Goal: Task Accomplishment & Management: Complete application form

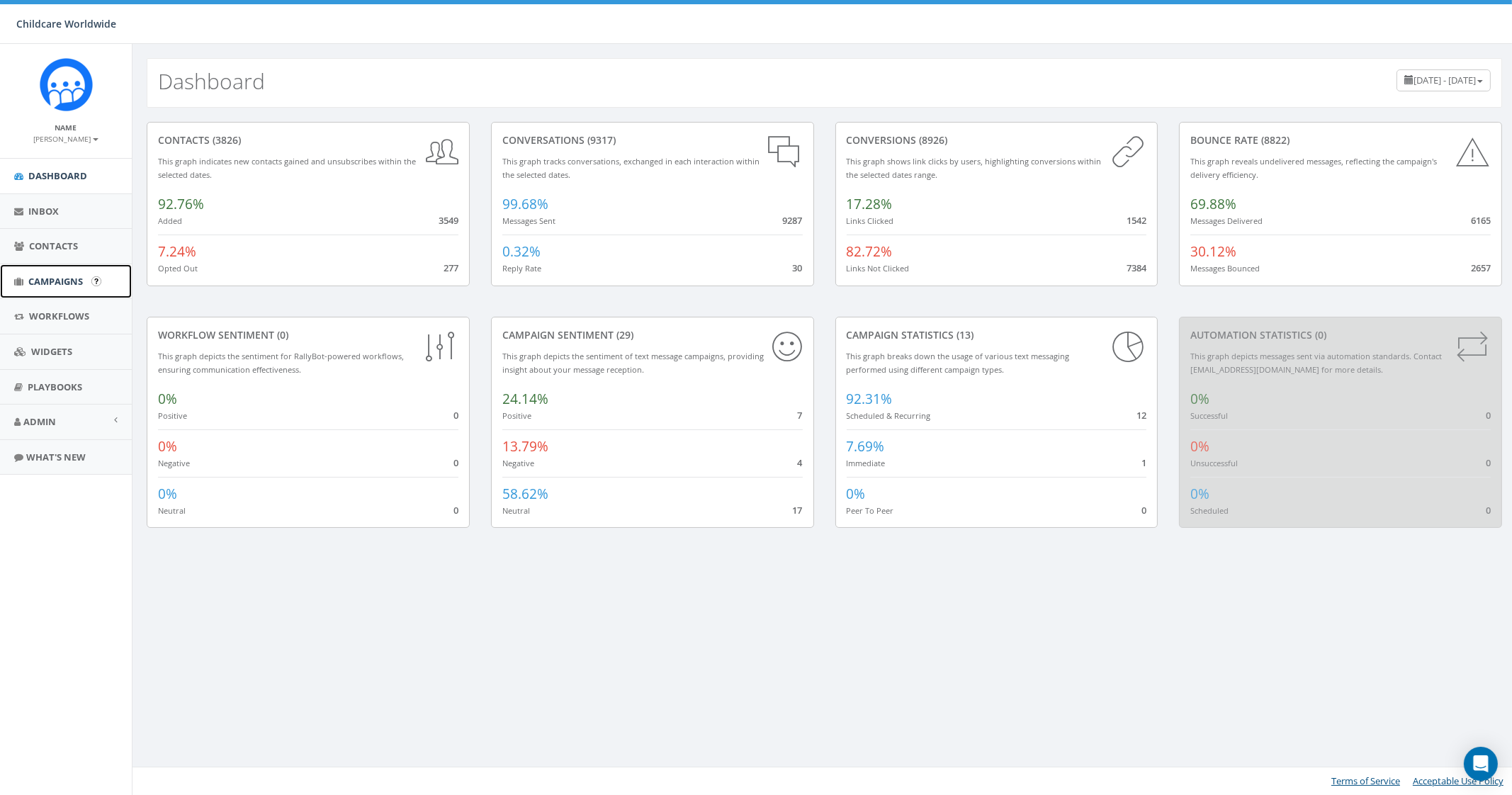
click at [66, 278] on span "Campaigns" at bounding box center [55, 281] width 55 height 12
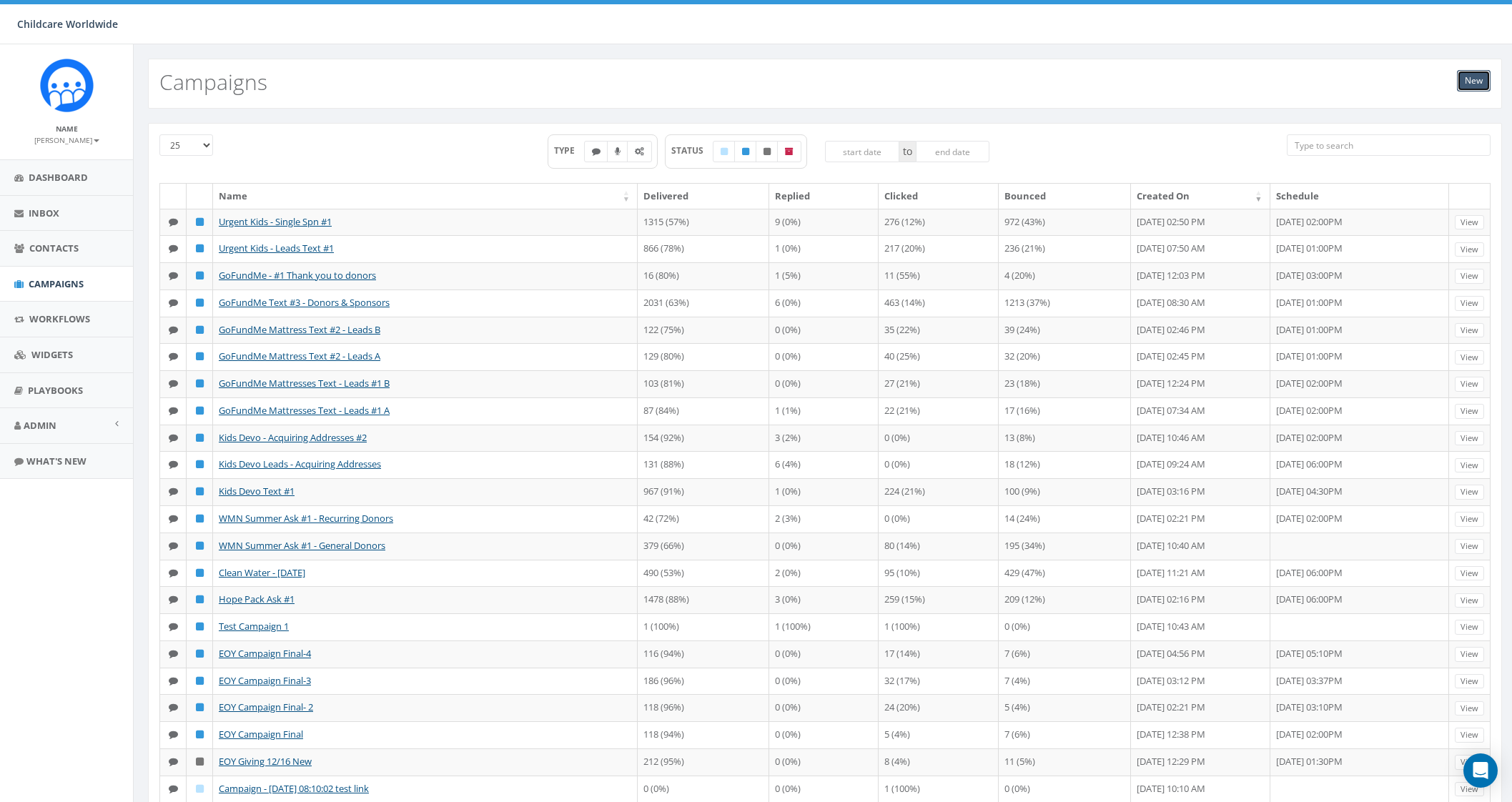
click at [1462, 87] on link "New" at bounding box center [1474, 81] width 34 height 21
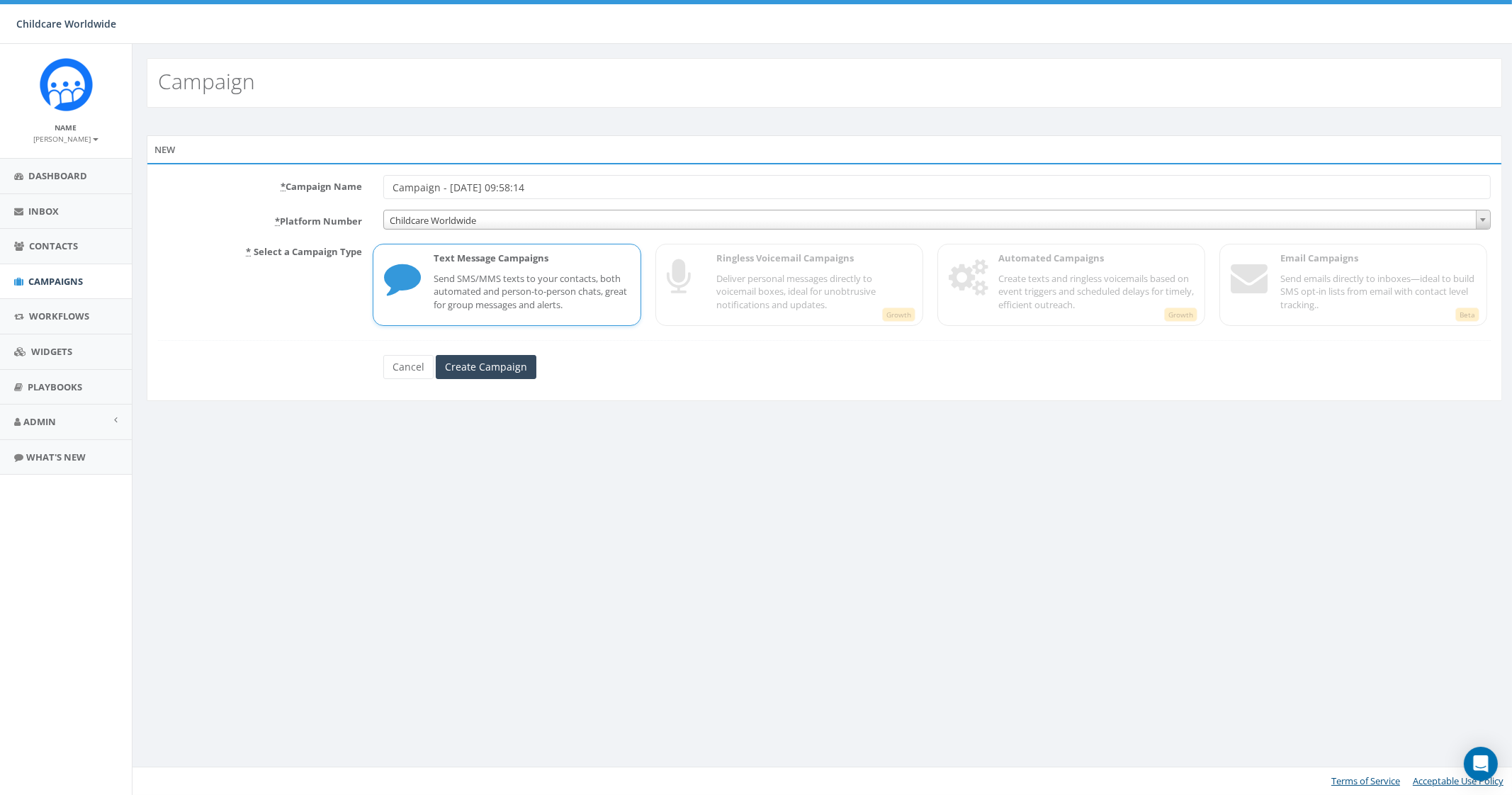
drag, startPoint x: 611, startPoint y: 188, endPoint x: 289, endPoint y: 166, distance: 322.8
click at [289, 166] on div "* Campaign Name Campaign - [DATE] 09:58:14 * Platform Number Childcare Worldwid…" at bounding box center [825, 282] width 1355 height 239
type input "Urgent Kids - #1 Multi Spn"
click at [510, 365] on input "Create Campaign" at bounding box center [486, 366] width 100 height 24
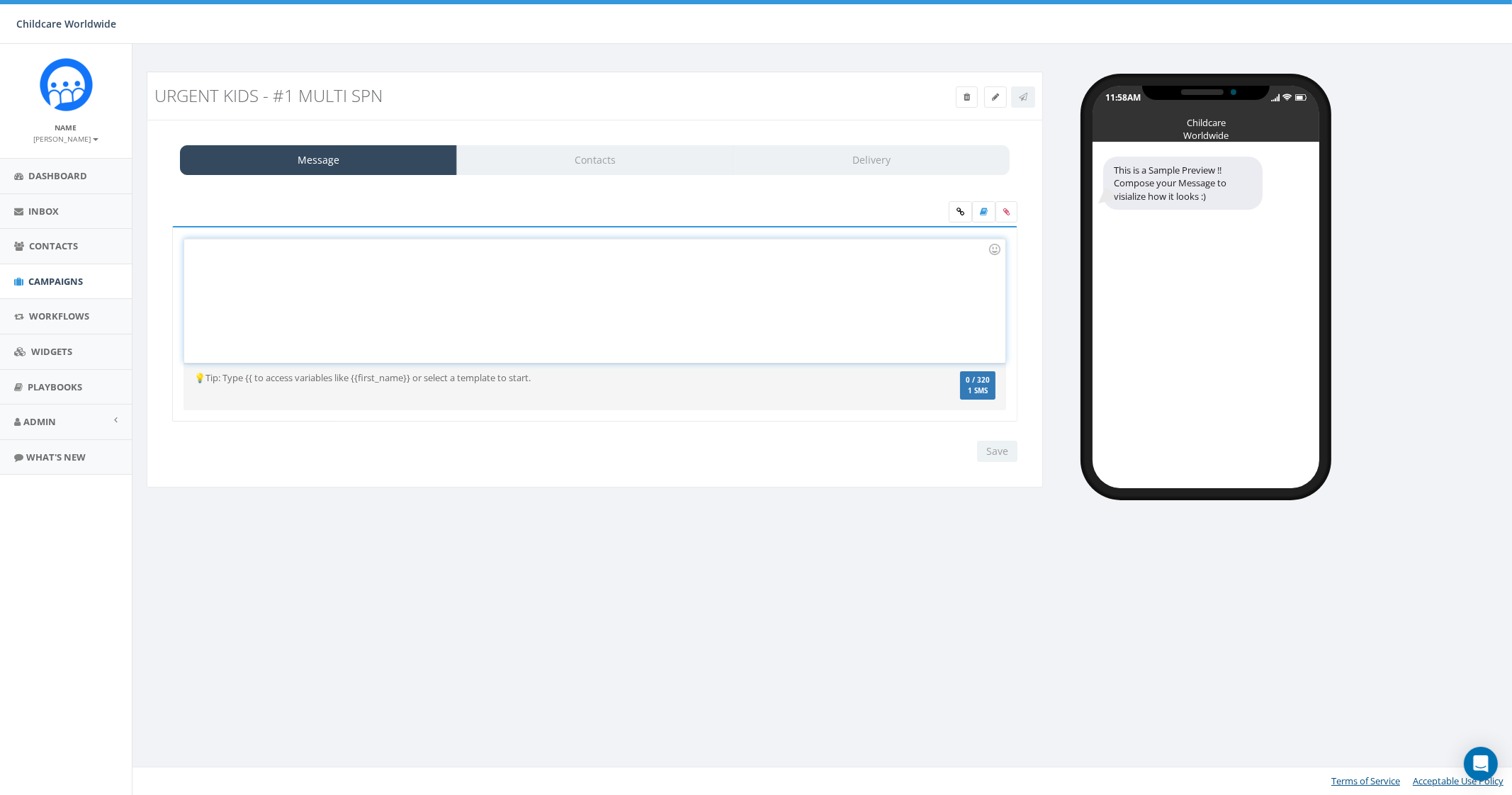
click at [358, 258] on div at bounding box center [594, 300] width 820 height 124
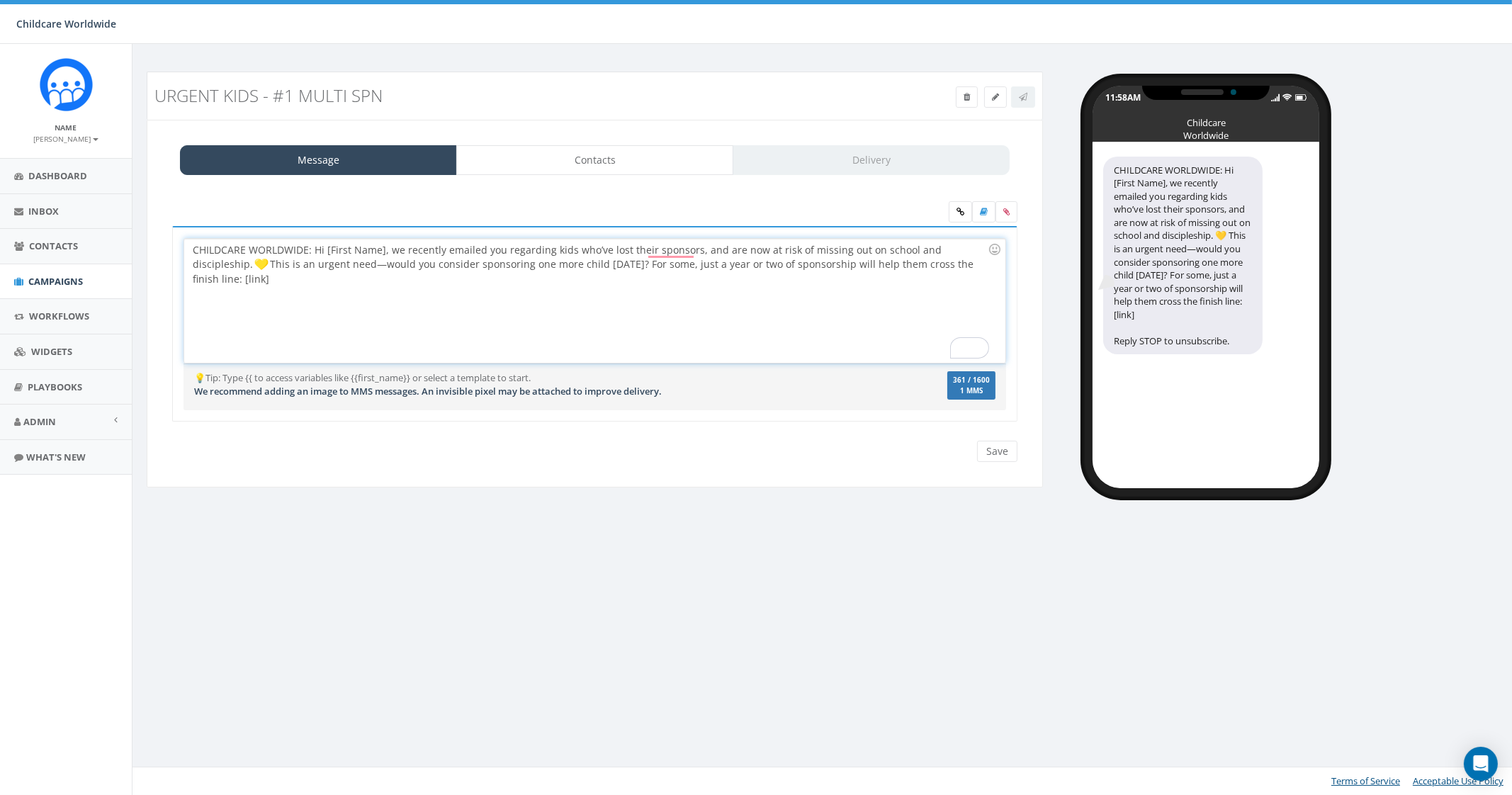
click at [214, 264] on div "CHILDCARE WORLDWIDE: Hi [First Name], we recently emailed you regarding kids wh…" at bounding box center [594, 300] width 820 height 124
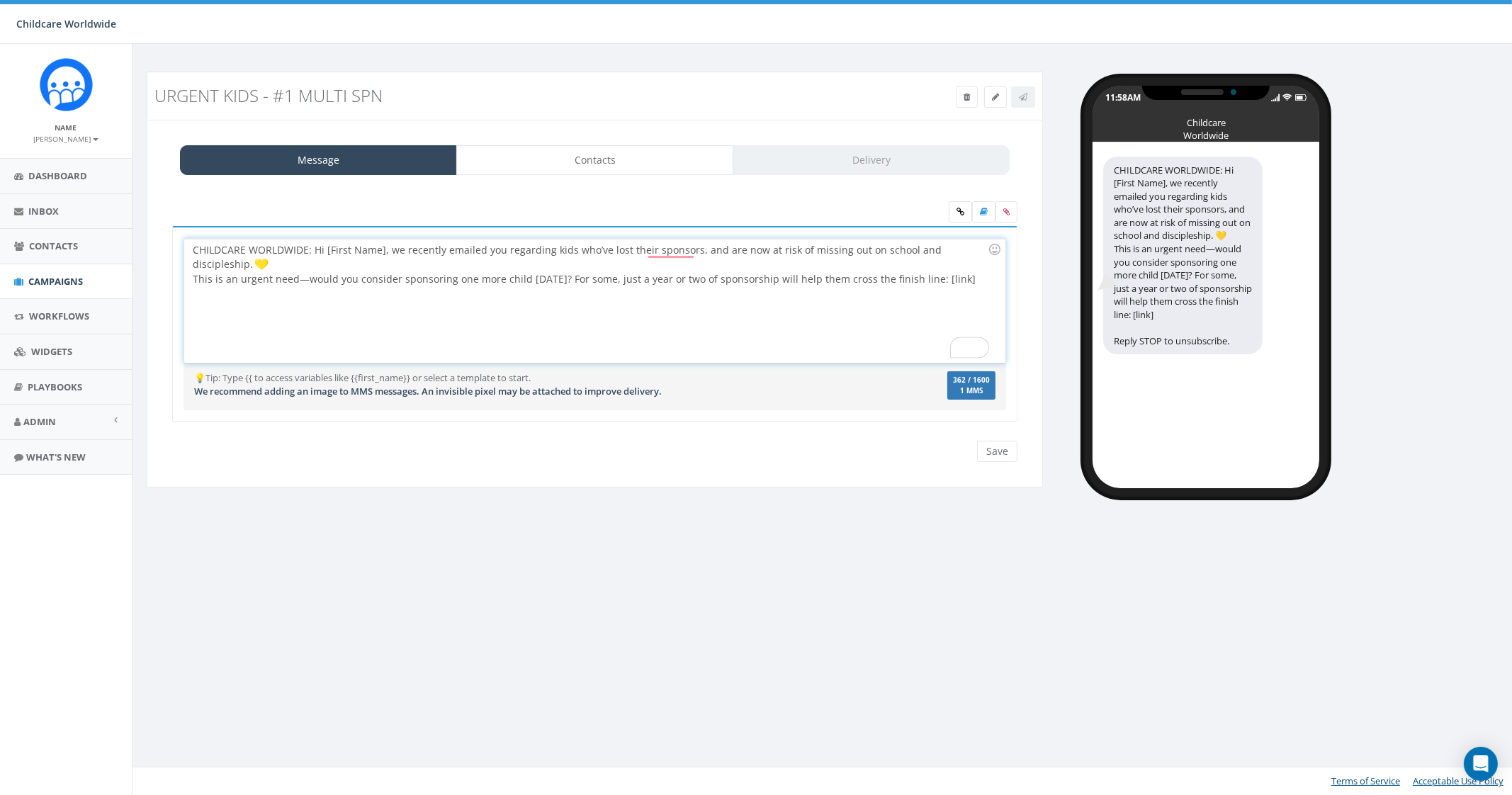
click at [246, 310] on div "CHILDCARE WORLDWIDE: Hi [First Name], we recently emailed you regarding kids wh…" at bounding box center [594, 300] width 820 height 124
drag, startPoint x: 380, startPoint y: 249, endPoint x: 324, endPoint y: 253, distance: 56.1
click at [324, 253] on div "CHILDCARE WORLDWIDE: Hi [First Name], we recently emailed you regarding kids wh…" at bounding box center [594, 300] width 820 height 124
click at [347, 274] on div "first_name" at bounding box center [305, 273] width 143 height 20
click at [992, 441] on input "Save" at bounding box center [997, 452] width 40 height 21
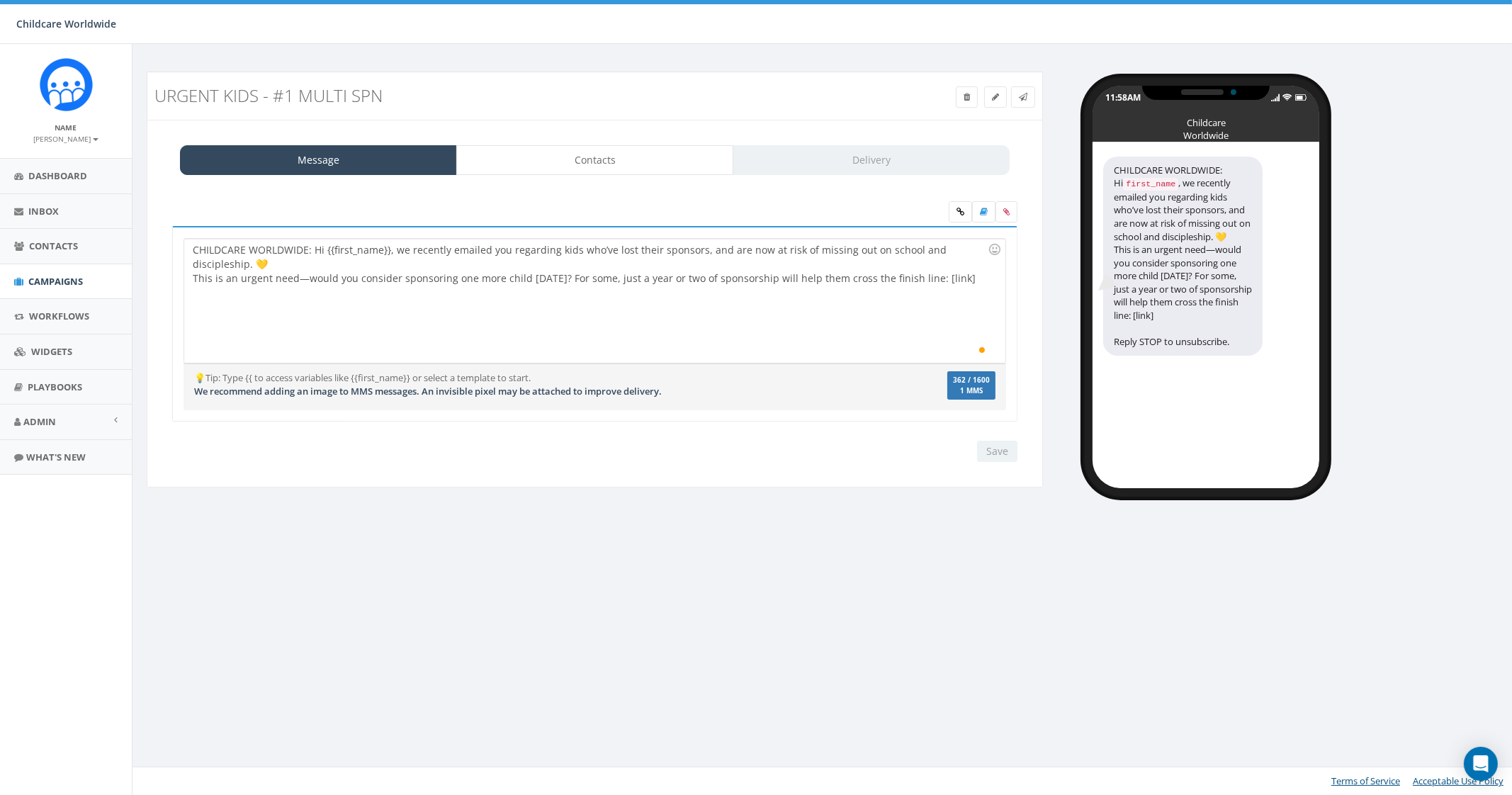
click at [1002, 456] on div "Save Next" at bounding box center [994, 452] width 48 height 21
click at [1009, 211] on icon at bounding box center [1006, 212] width 6 height 9
click at [0, 0] on input "file" at bounding box center [0, 0] width 0 height 0
click at [1007, 214] on icon at bounding box center [1006, 212] width 6 height 9
click at [0, 0] on input "file" at bounding box center [0, 0] width 0 height 0
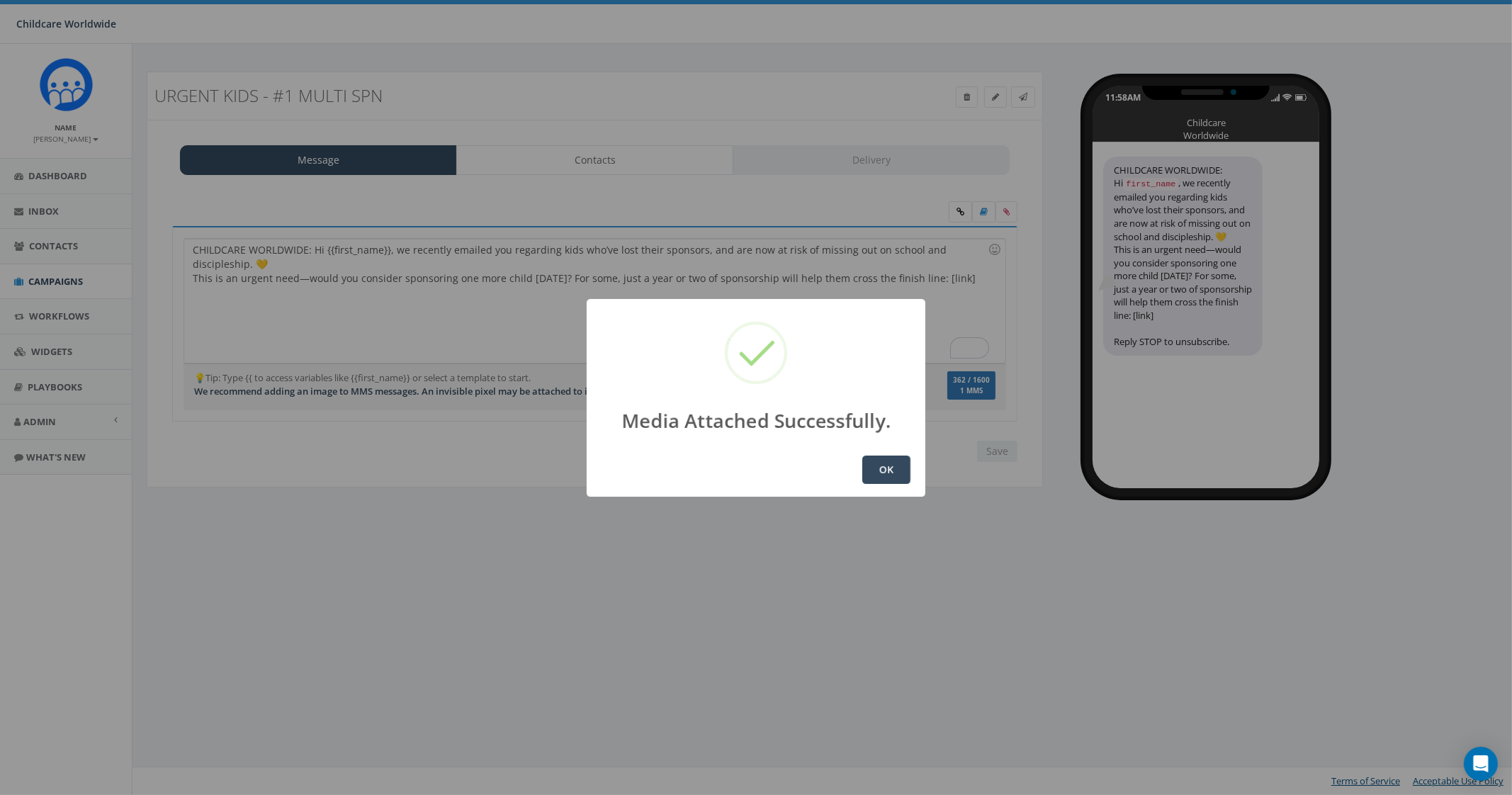
click at [886, 464] on button "OK" at bounding box center [886, 470] width 48 height 28
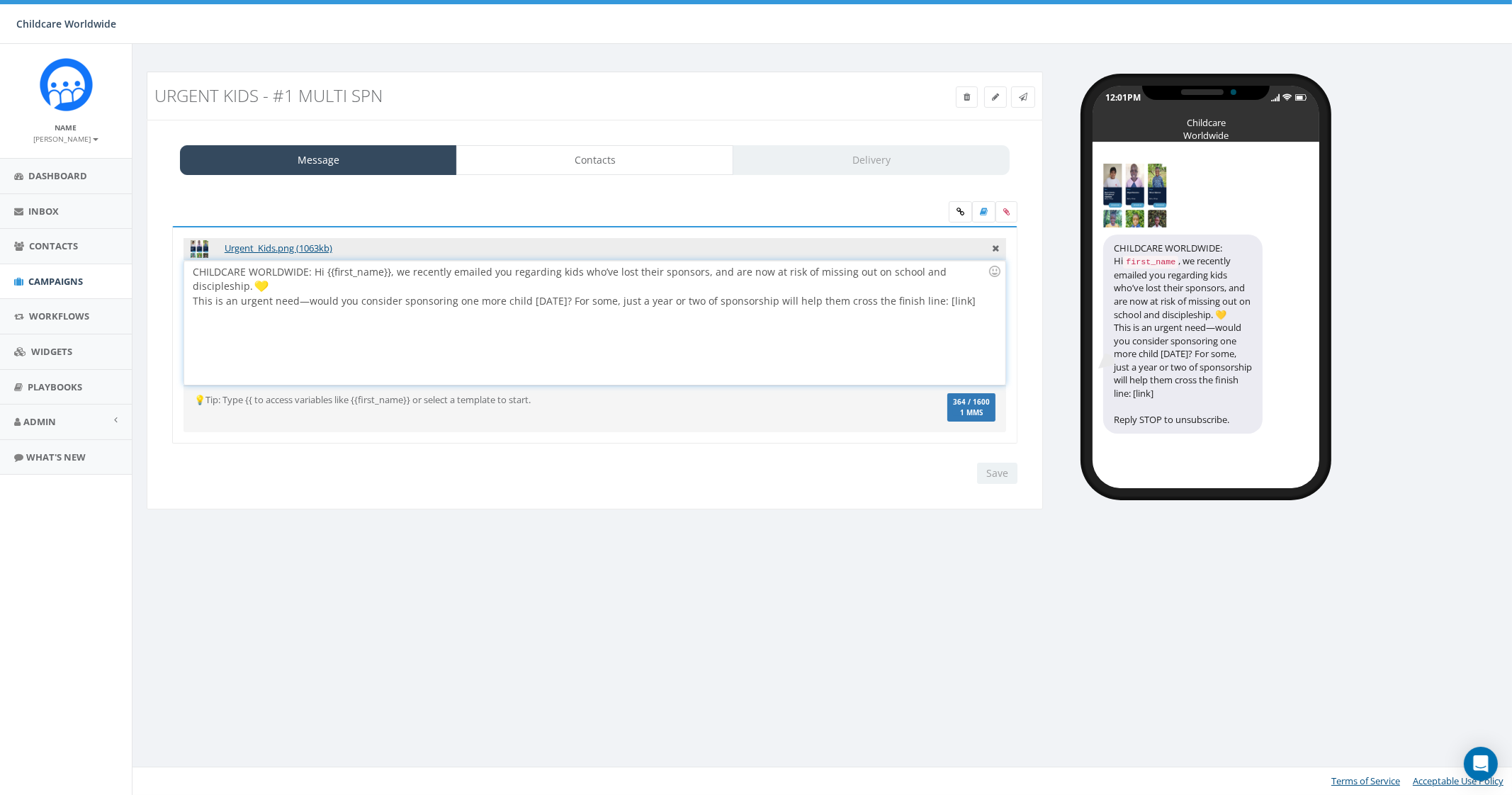
click at [964, 297] on div "CHILDCARE WORLDWIDE: Hi {{first_name}}, we recently emailed you regarding kids …" at bounding box center [594, 322] width 820 height 124
drag, startPoint x: 921, startPoint y: 297, endPoint x: 951, endPoint y: 299, distance: 30.1
click at [951, 299] on div "CHILDCARE WORLDWIDE: Hi {{first_name}}, we recently emailed you regarding kids …" at bounding box center [594, 322] width 820 height 124
click at [956, 211] on link at bounding box center [960, 212] width 24 height 21
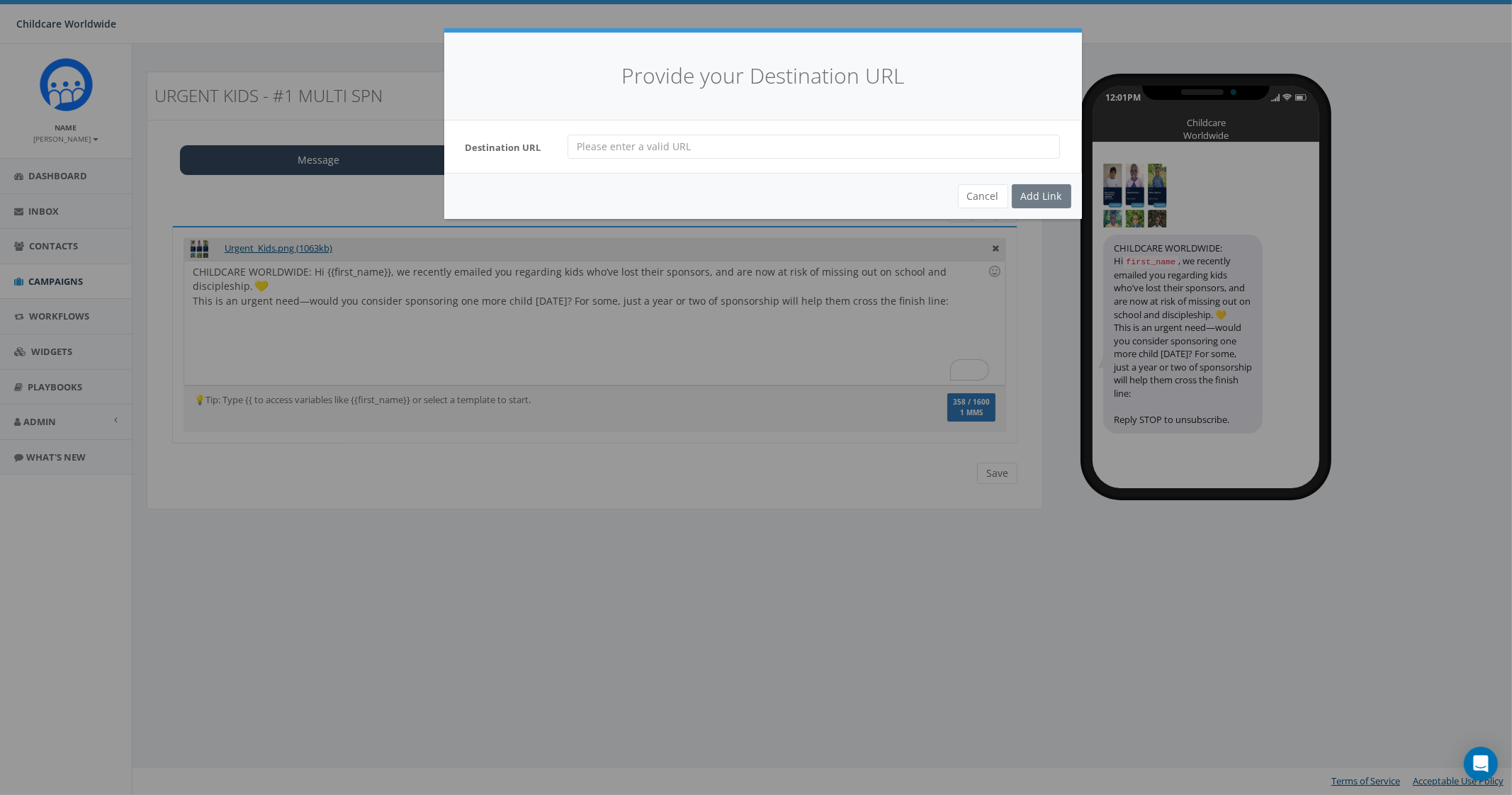
click at [626, 155] on input "url" at bounding box center [814, 146] width 493 height 24
paste input "[URL][DOMAIN_NAME]"
click at [787, 142] on input "[URL][DOMAIN_NAME]" at bounding box center [814, 146] width 493 height 24
paste input "?t=0375&c=0375"
type input "[URL][DOMAIN_NAME]"
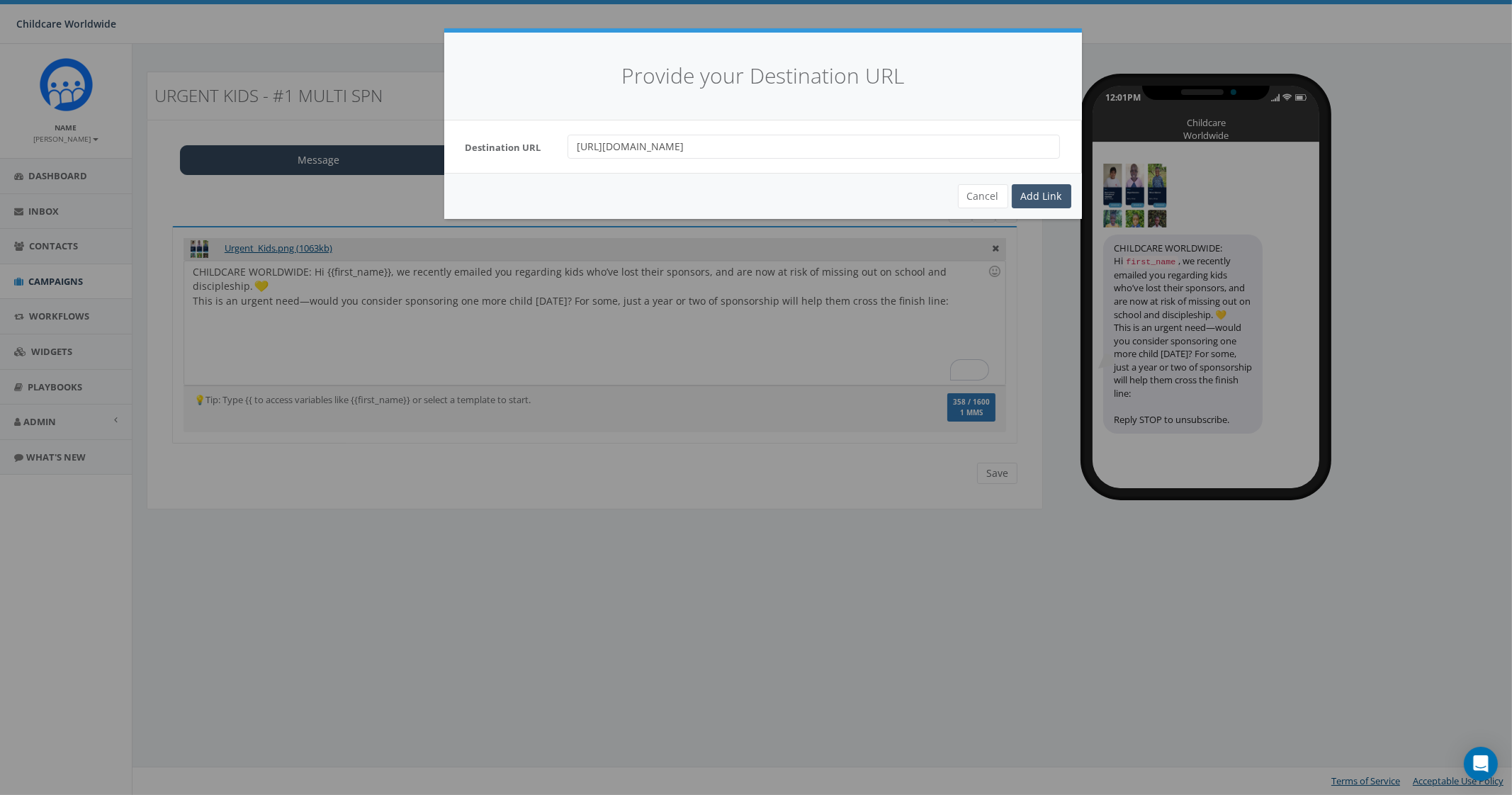
click at [1031, 193] on div "Add Link" at bounding box center [1042, 195] width 60 height 24
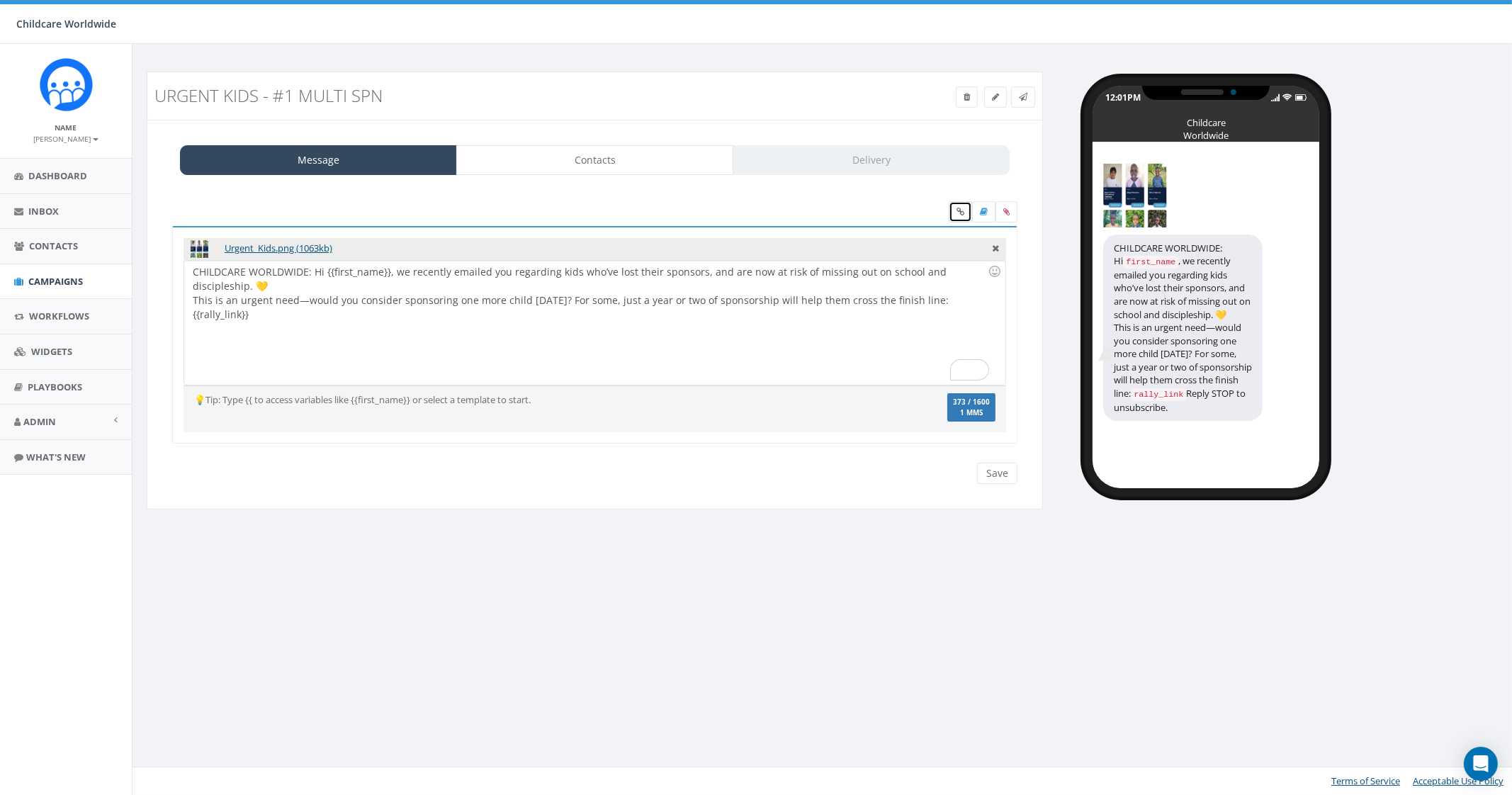
click at [959, 215] on icon at bounding box center [960, 212] width 8 height 9
drag, startPoint x: 989, startPoint y: 307, endPoint x: 925, endPoint y: 305, distance: 64.0
click at [925, 305] on div "CHILDCARE WORLDWIDE: Hi {{first_name}}, we recently emailed you regarding kids …" at bounding box center [594, 322] width 820 height 124
click at [954, 223] on div at bounding box center [983, 214] width 69 height 25
click at [955, 212] on link at bounding box center [960, 212] width 24 height 21
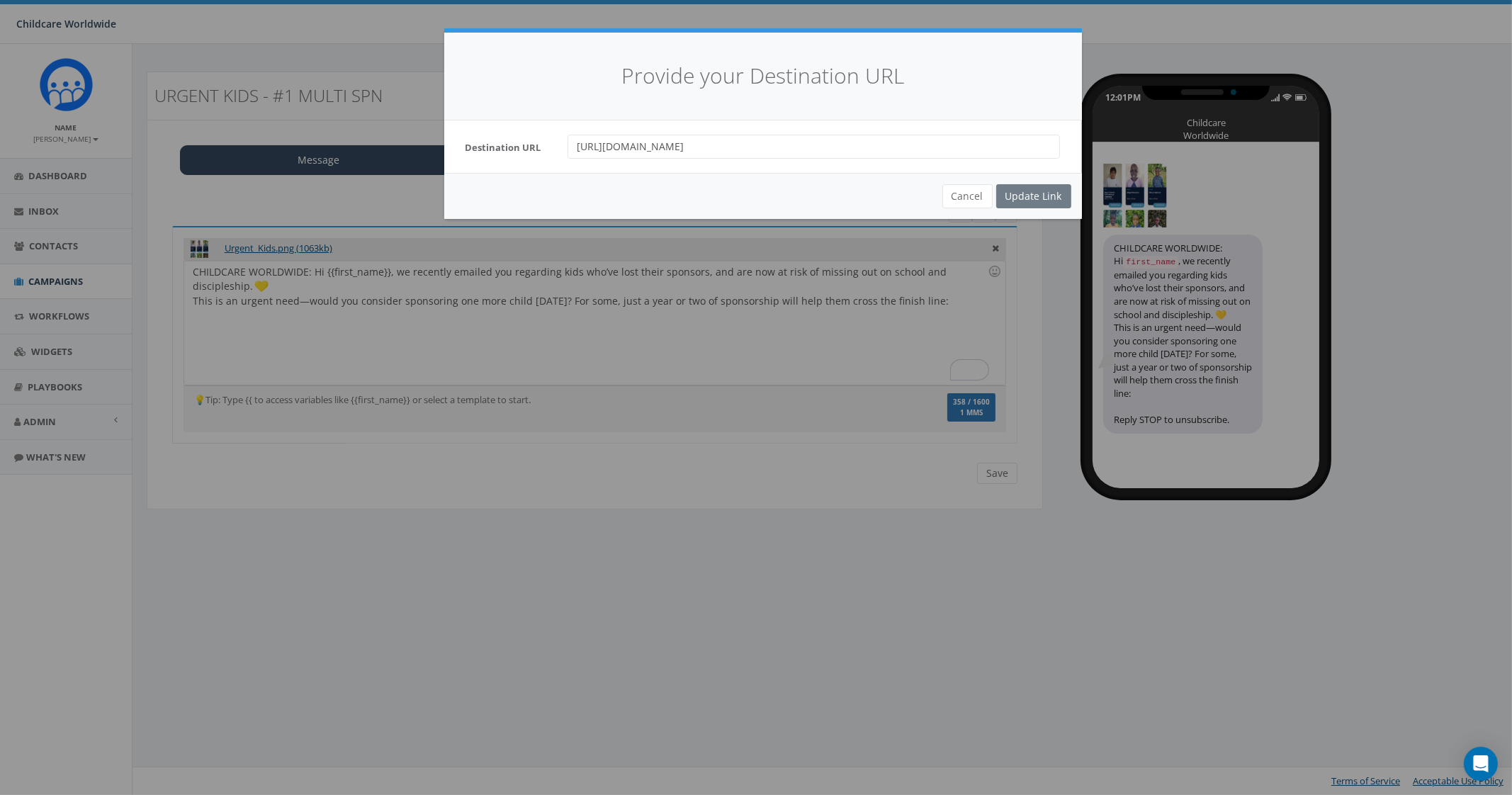
click at [855, 147] on input "https://childcareworldwide.org/25kids?t=0375&c=0375" at bounding box center [814, 146] width 493 height 24
click at [786, 147] on input "https://childcareworldwide.org/25kids?t=0375&c=0380" at bounding box center [814, 146] width 493 height 24
type input "https://childcareworldwide.org/25kids?t=0380&c=0380"
click at [960, 184] on button "Cancel" at bounding box center [967, 195] width 50 height 24
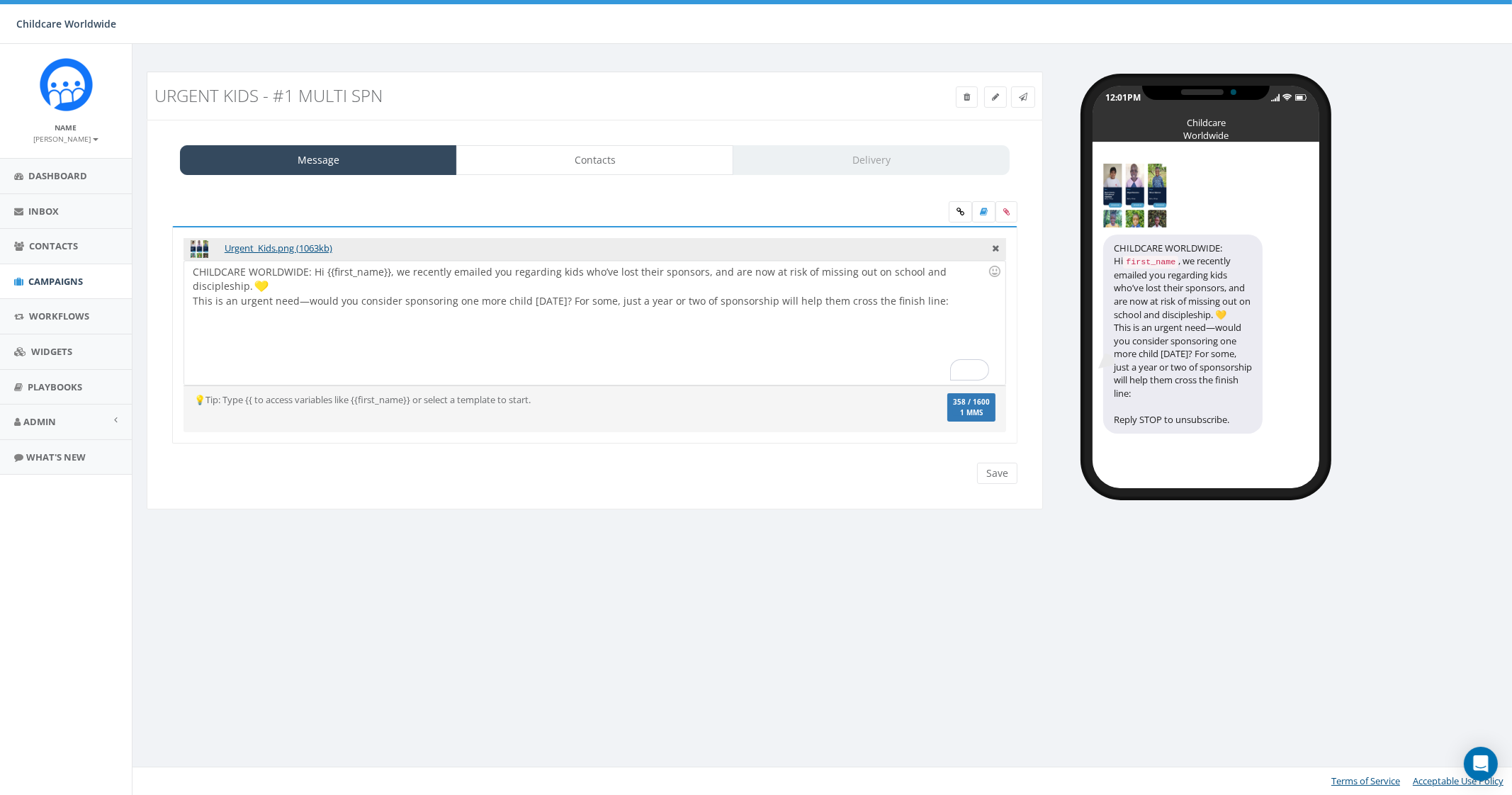
click at [932, 299] on div "CHILDCARE WORLDWIDE: Hi {{first_name}}, we recently emailed you regarding kids …" at bounding box center [594, 322] width 820 height 124
click at [964, 210] on icon at bounding box center [960, 212] width 8 height 9
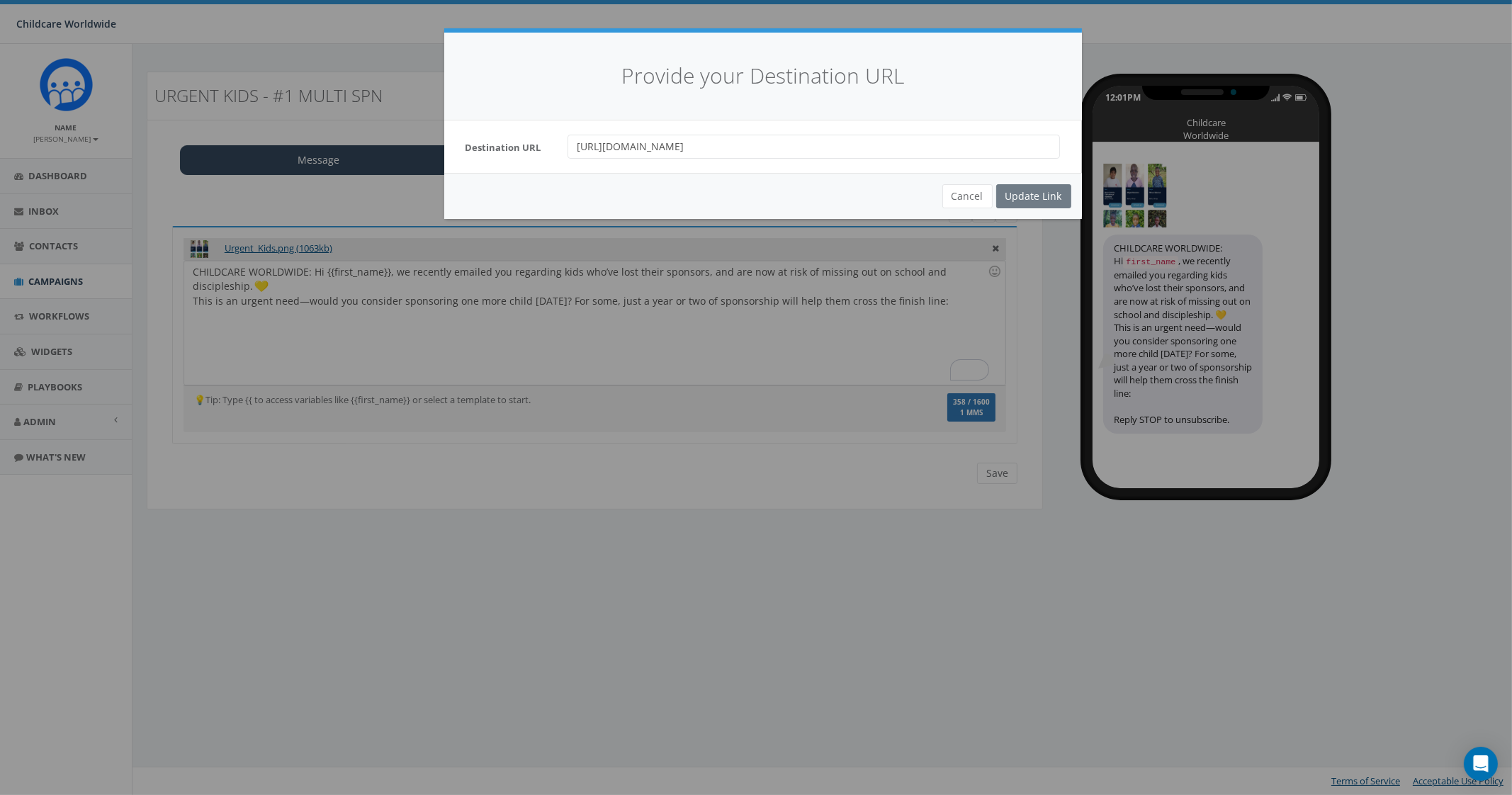
drag, startPoint x: 850, startPoint y: 140, endPoint x: 819, endPoint y: 146, distance: 31.6
click at [819, 146] on input "https://childcareworldwide.org/25kids?t=0375&c=0375" at bounding box center [814, 146] width 493 height 24
click at [784, 144] on input "https://childcareworldwide.org/25kids?t=0375&c=0380" at bounding box center [814, 146] width 493 height 24
type input "https://childcareworldwide.org/25kids?t=0380&c=0380"
click at [1051, 196] on div "Update Link" at bounding box center [1033, 195] width 75 height 24
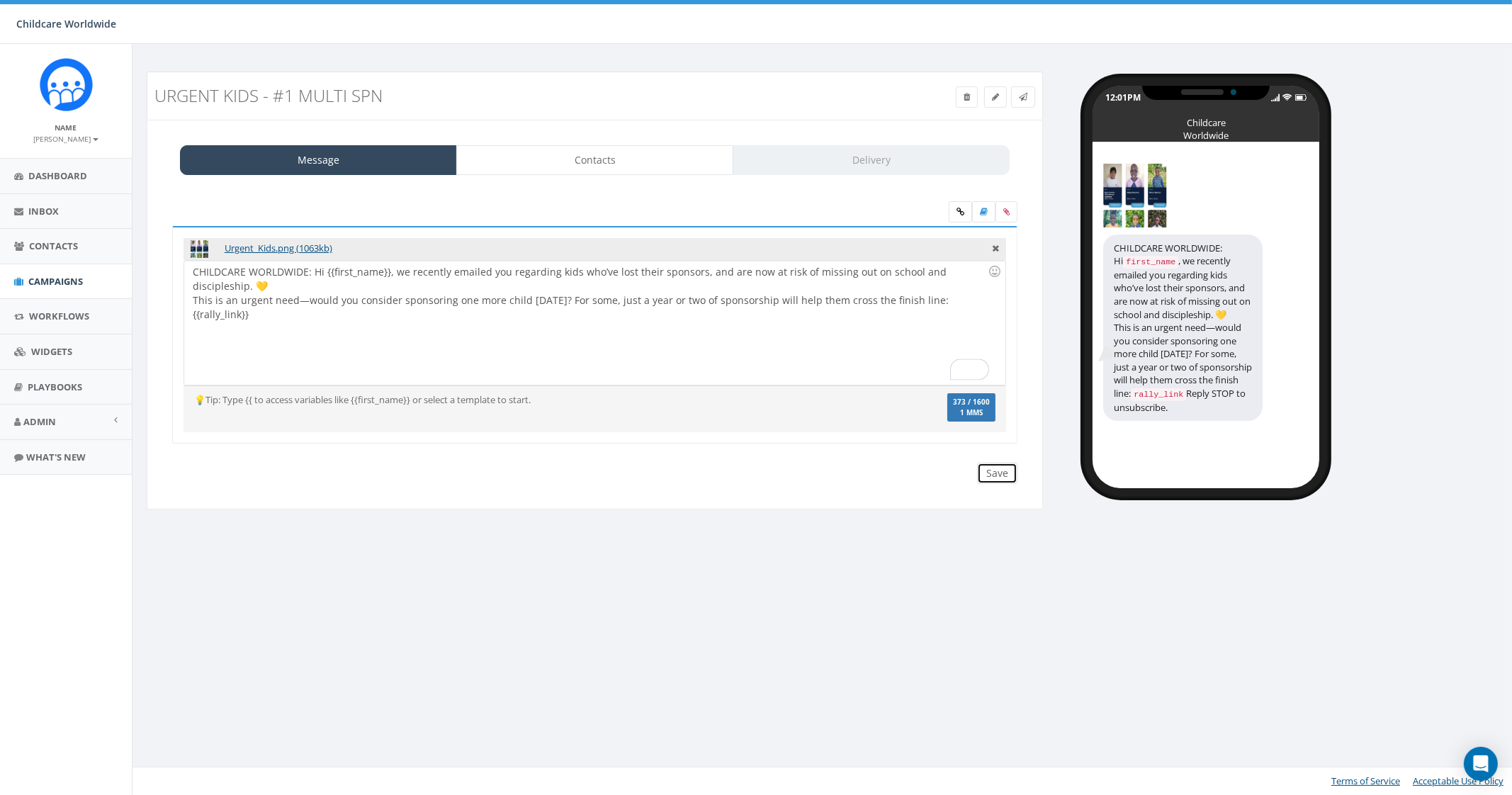
click at [999, 473] on input "Save" at bounding box center [997, 474] width 40 height 21
click at [1031, 100] on link at bounding box center [1023, 97] width 24 height 21
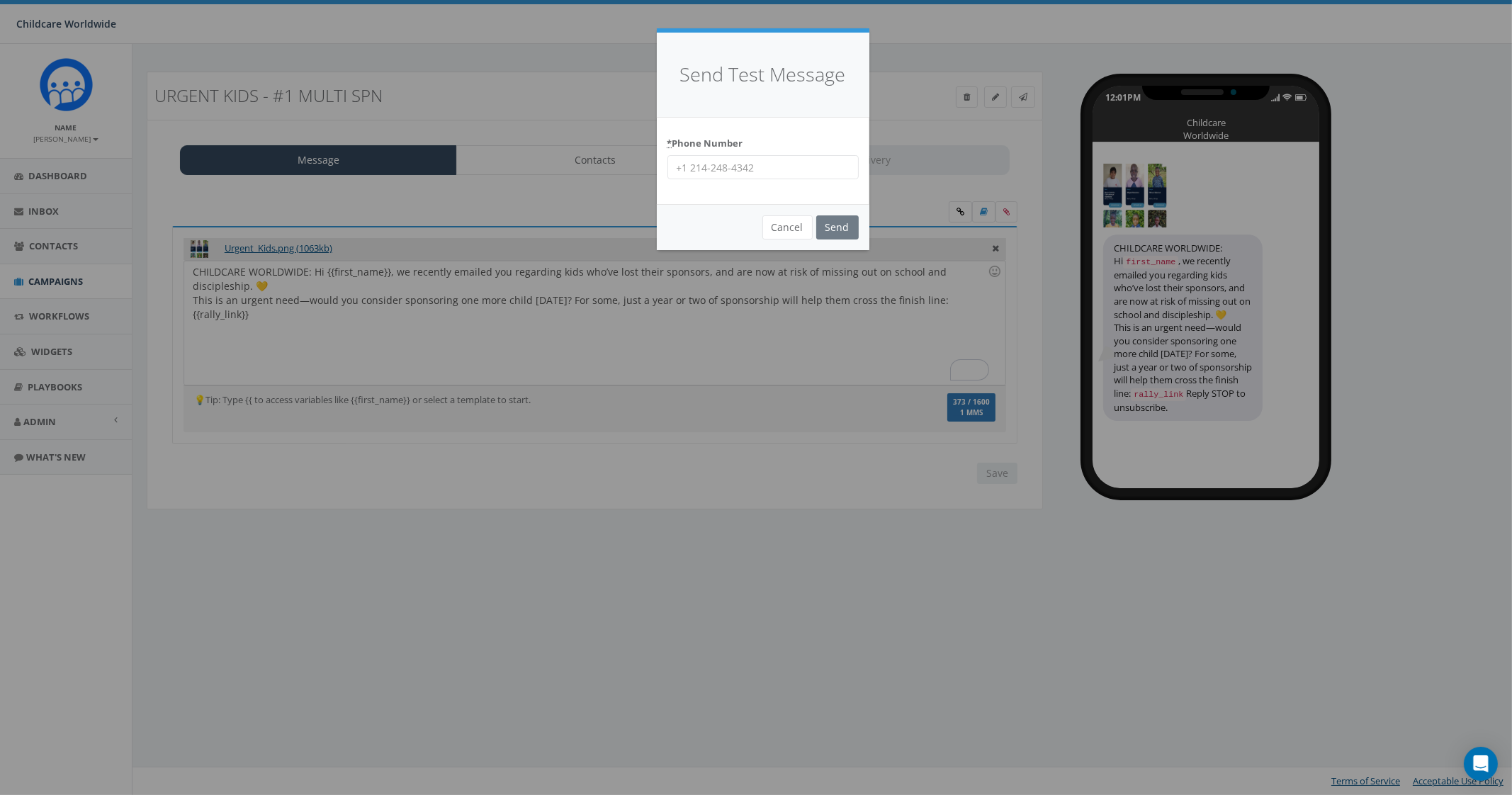
click at [799, 169] on input "* Phone Number" at bounding box center [762, 166] width 191 height 24
type input "2066172151"
click at [838, 231] on input "Send" at bounding box center [837, 227] width 42 height 24
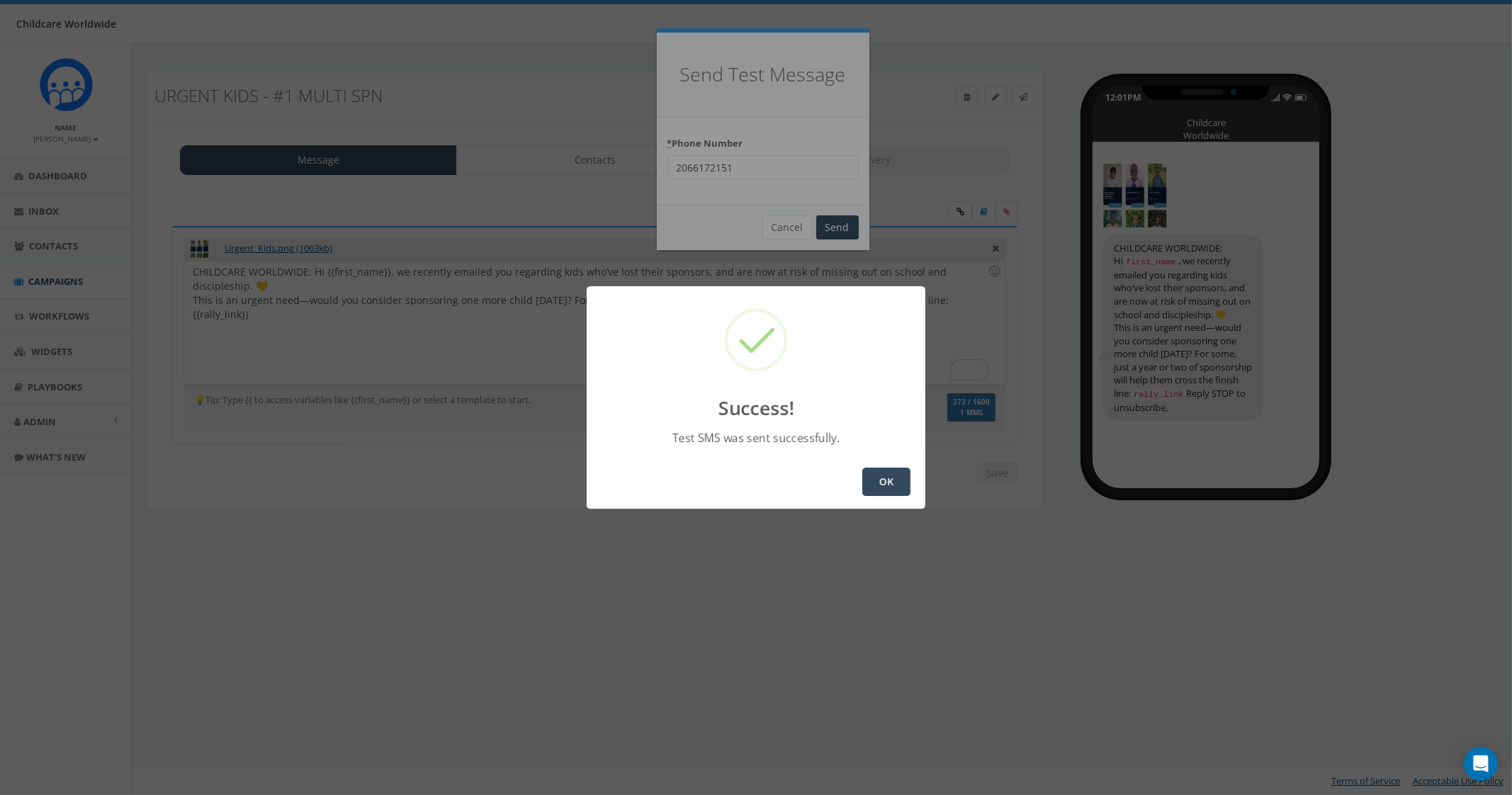
click at [895, 493] on button "OK" at bounding box center [886, 482] width 48 height 28
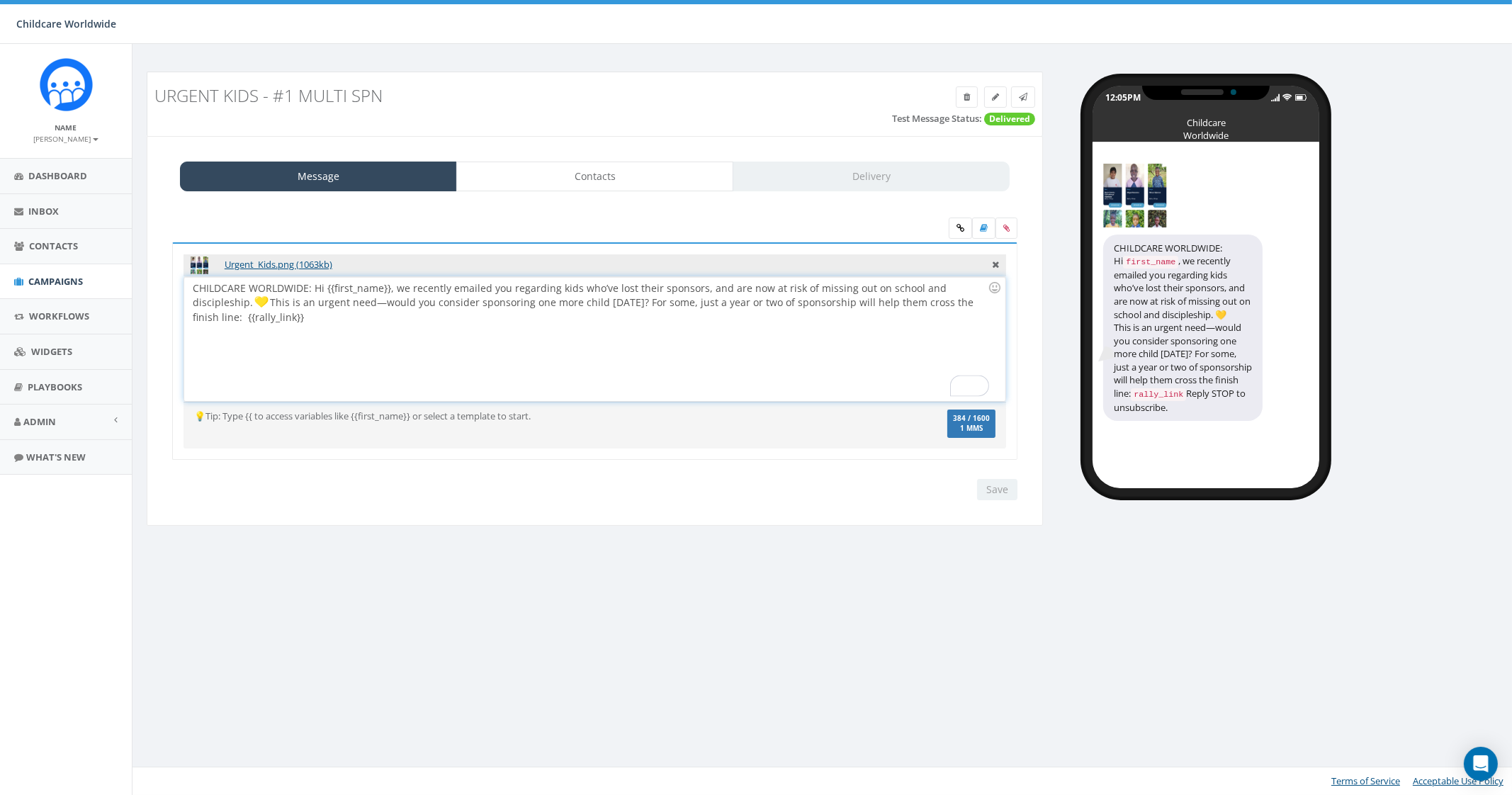
click at [360, 343] on div "CHILDCARE WORLDWIDE: Hi {{first_name}}, we recently emailed you regarding kids …" at bounding box center [594, 339] width 820 height 124
click at [1006, 495] on div "Save Next" at bounding box center [994, 490] width 48 height 21
click at [215, 295] on div "CHILDCARE WORLDWIDE: Hi {{first_name}}, we recently emailed you regarding kids …" at bounding box center [594, 339] width 820 height 124
click at [1003, 490] on input "Save" at bounding box center [997, 490] width 40 height 21
drag, startPoint x: 319, startPoint y: 303, endPoint x: 334, endPoint y: 305, distance: 15.1
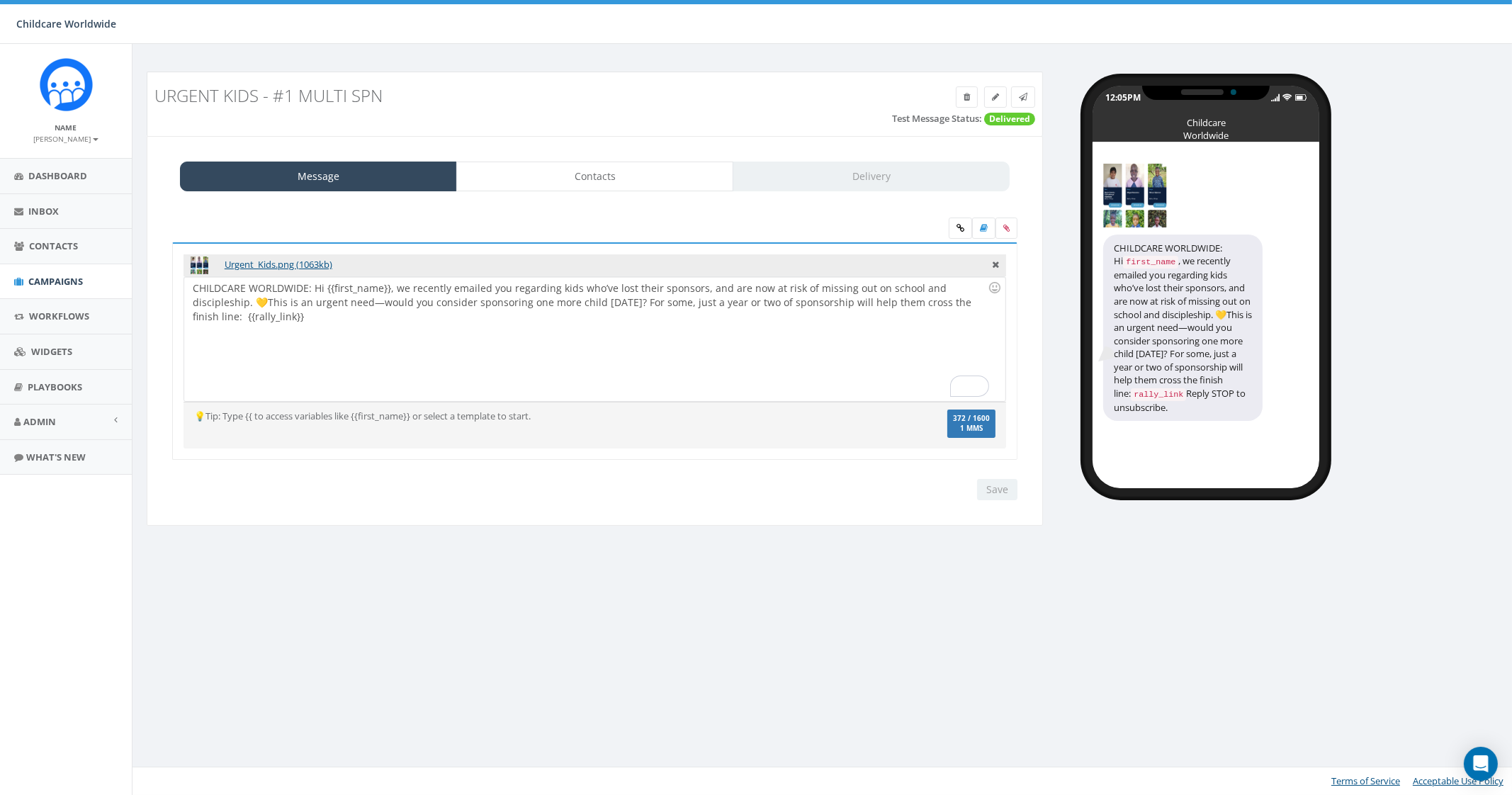
click at [319, 303] on div "CHILDCARE WORLDWIDE: Hi {{first_name}}, we recently emailed you regarding kids …" at bounding box center [594, 339] width 820 height 124
click at [991, 491] on input "Save" at bounding box center [997, 490] width 40 height 21
click at [1018, 97] on link at bounding box center [1023, 97] width 24 height 21
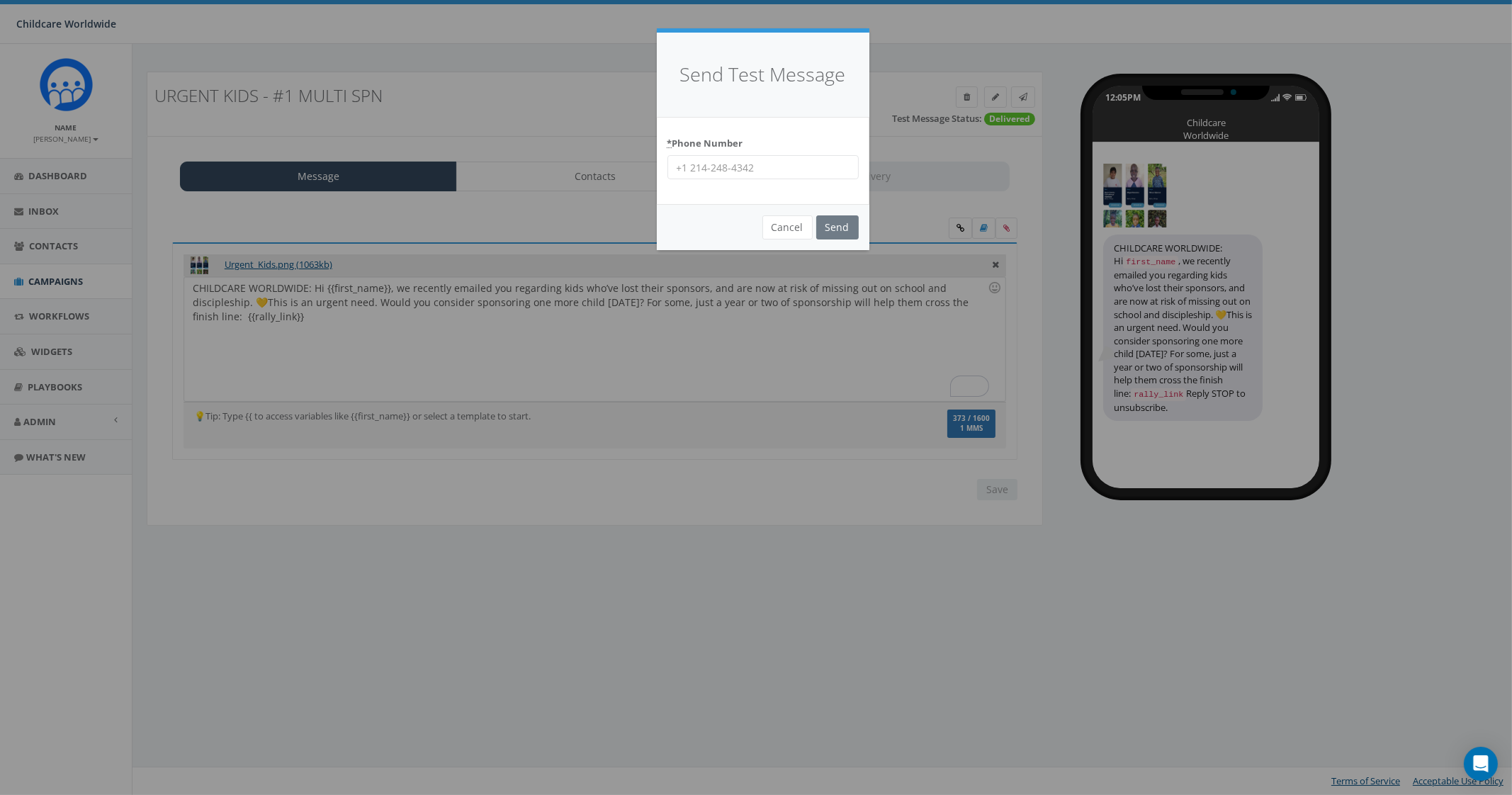
click at [732, 174] on input "* Phone Number" at bounding box center [762, 166] width 191 height 24
type input "2066172151"
click at [829, 226] on input "Send" at bounding box center [837, 227] width 42 height 24
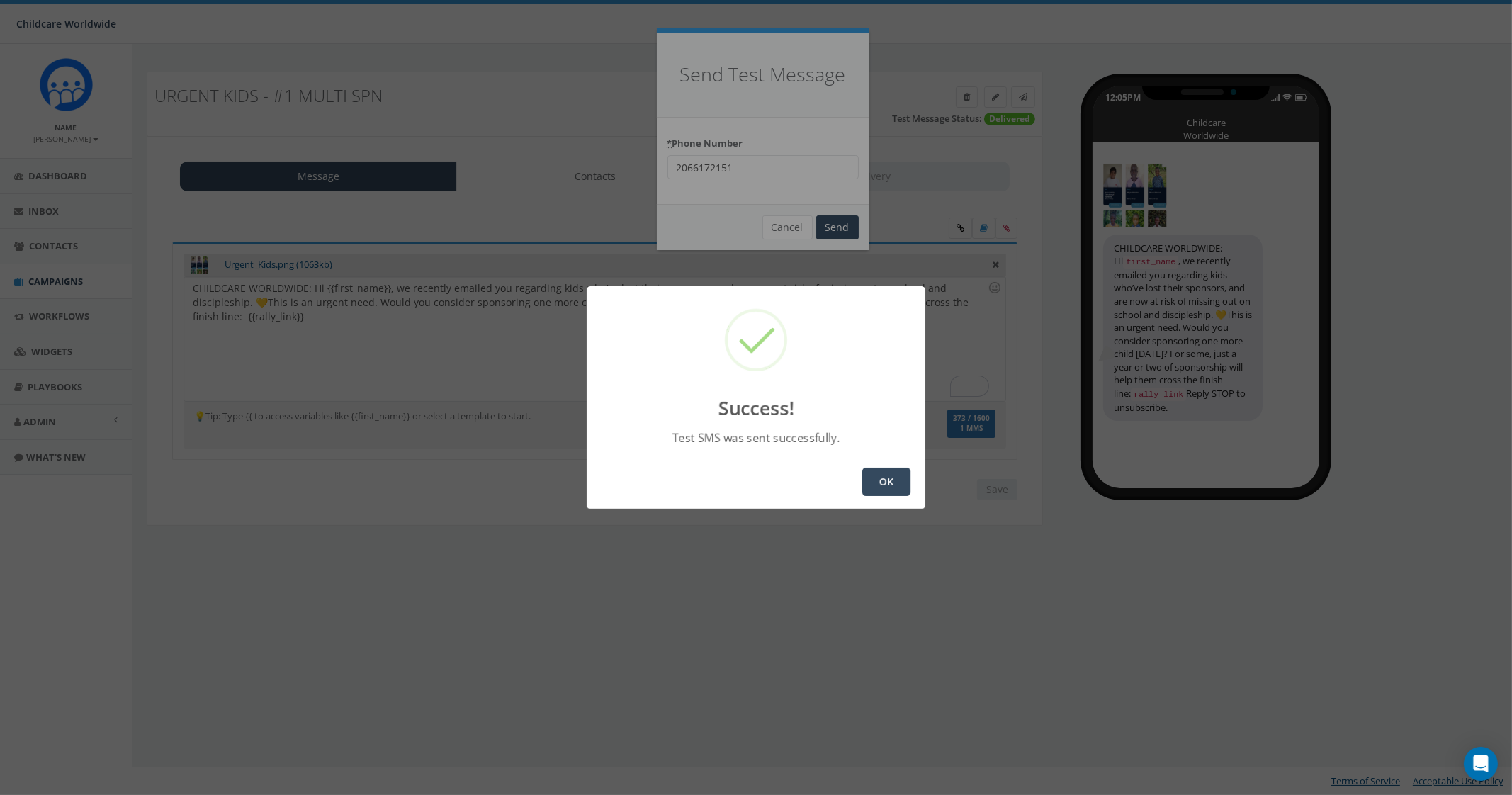
click at [894, 504] on div "OK" at bounding box center [756, 482] width 339 height 54
click at [892, 494] on button "OK" at bounding box center [886, 482] width 48 height 28
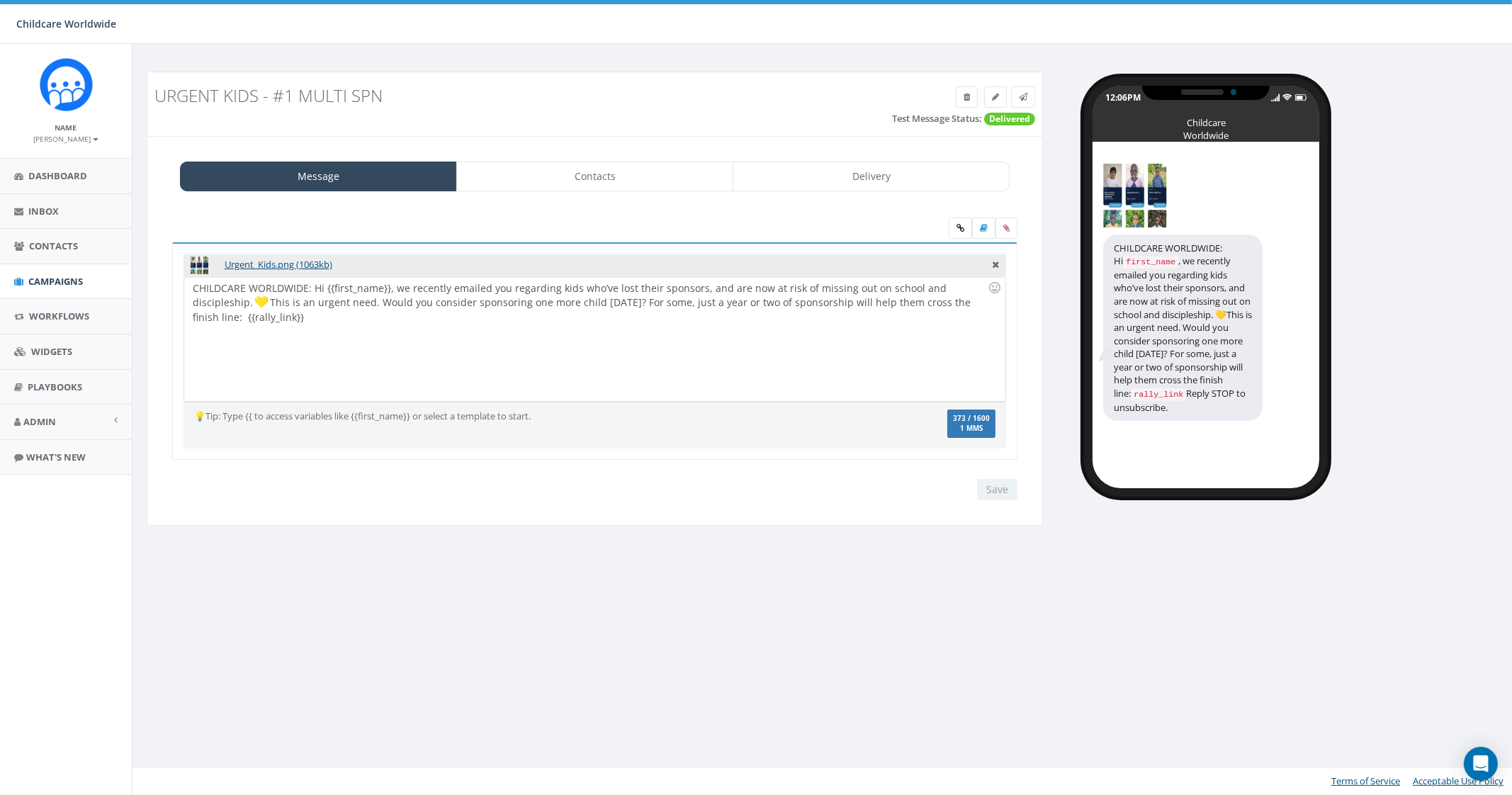
drag, startPoint x: 195, startPoint y: 299, endPoint x: 297, endPoint y: 314, distance: 103.1
click at [254, 299] on img at bounding box center [261, 302] width 14 height 14
click at [254, 306] on img "To enrich screen reader interactions, please activate Accessibility in Grammarl…" at bounding box center [261, 302] width 14 height 14
click at [217, 299] on div "CHILDCARE WORLDWIDE: Hi {{first_name}}, we recently emailed you regarding kids …" at bounding box center [594, 339] width 820 height 124
click at [210, 295] on div "CHILDCARE WORLDWIDE: Hi {{first_name}}, we recently emailed you regarding kids …" at bounding box center [594, 339] width 820 height 124
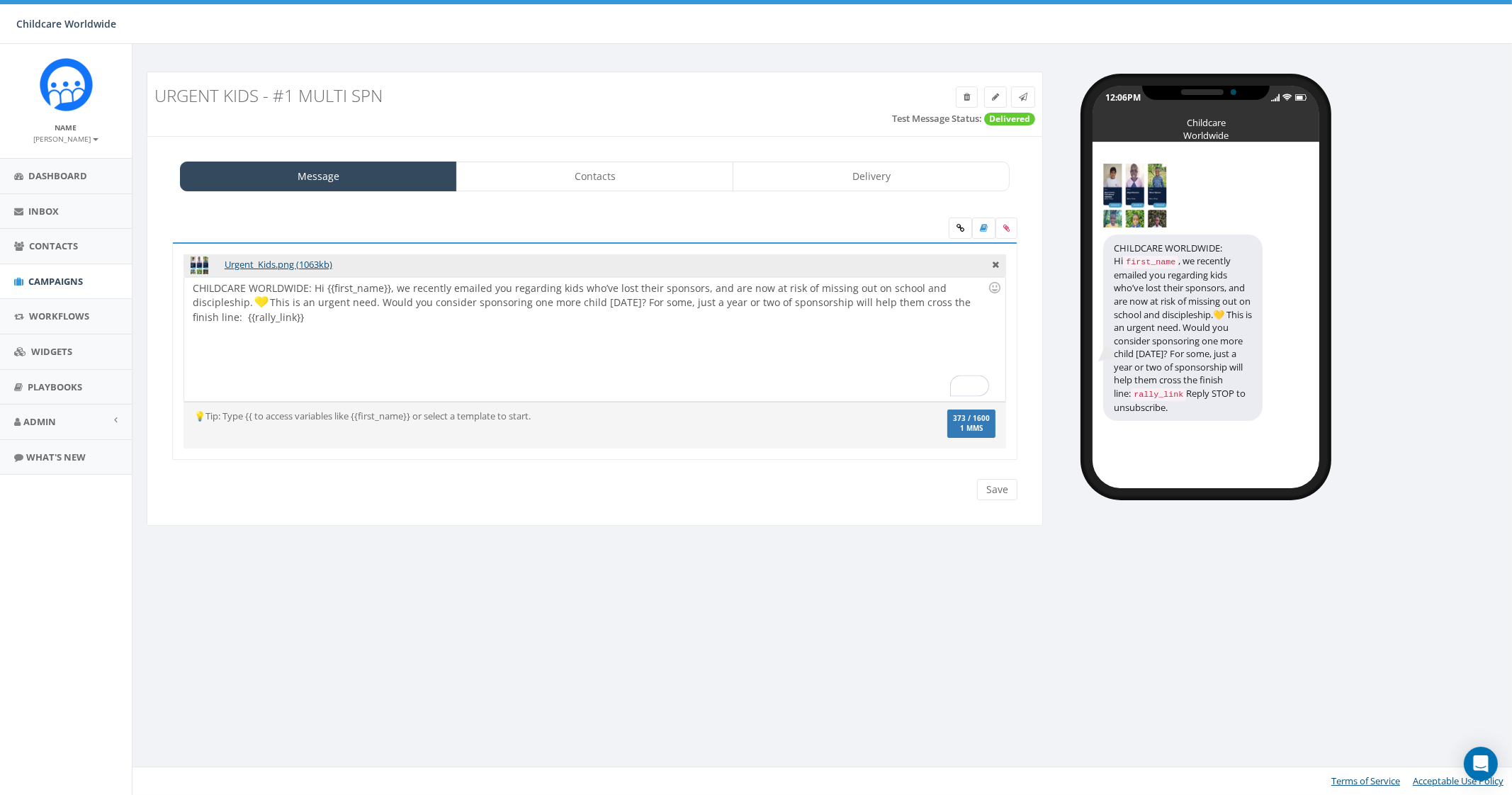
click at [1018, 489] on div "Save Next" at bounding box center [595, 490] width 867 height 21
click at [1000, 491] on input "Save" at bounding box center [997, 490] width 40 height 21
click at [217, 312] on div "CHILDCARE WORLDWIDE: Hi {{first_name}}, we recently emailed you regarding kids …" at bounding box center [594, 339] width 820 height 124
click at [998, 499] on div "Urgent_Kids.png (1063kb) CHILDCARE WORLDWIDE: Hi {{first_name}}, we recently em…" at bounding box center [595, 359] width 874 height 312
click at [1002, 494] on input "Save" at bounding box center [997, 490] width 40 height 21
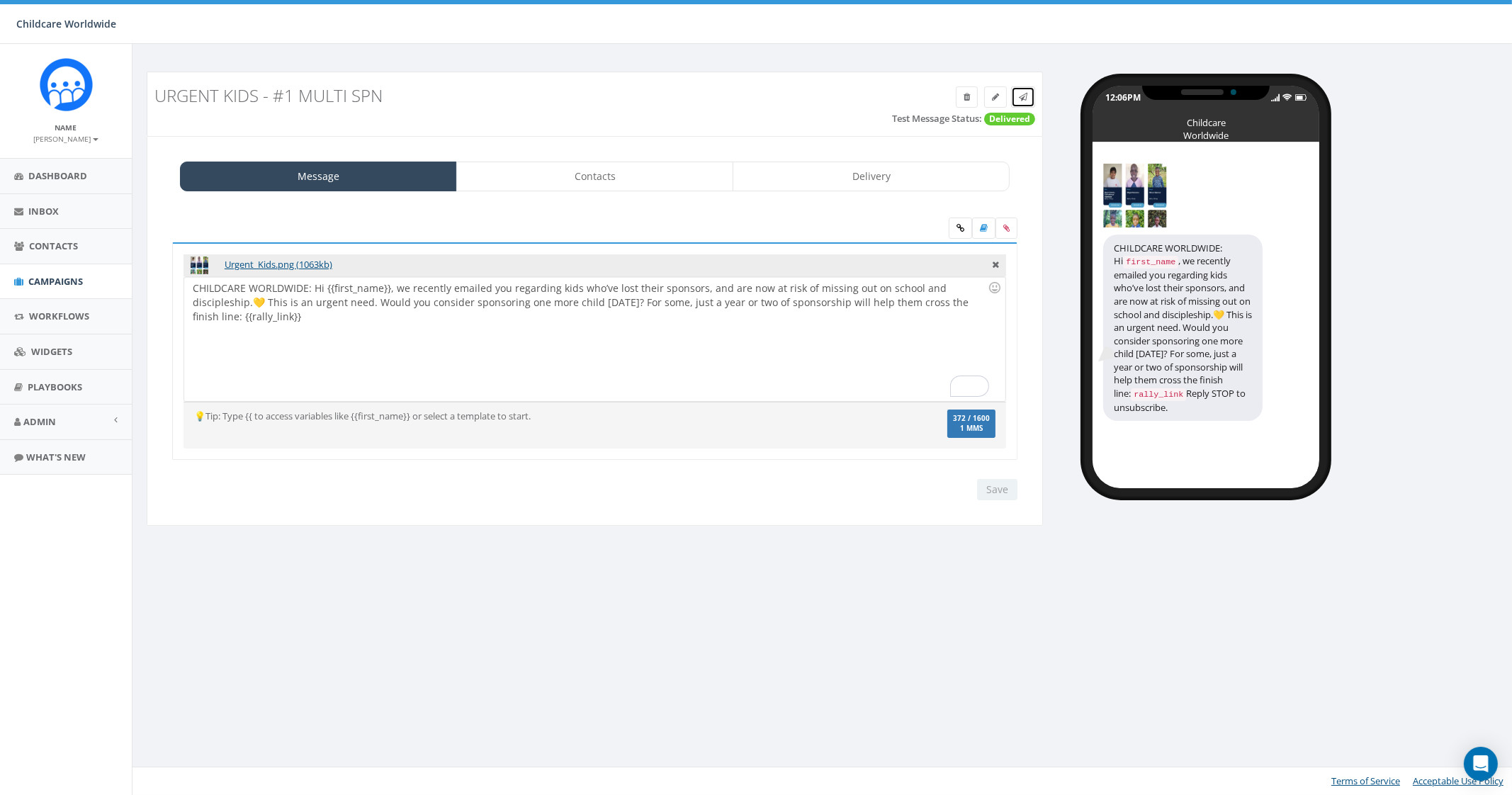
click at [1019, 107] on link at bounding box center [1023, 97] width 24 height 21
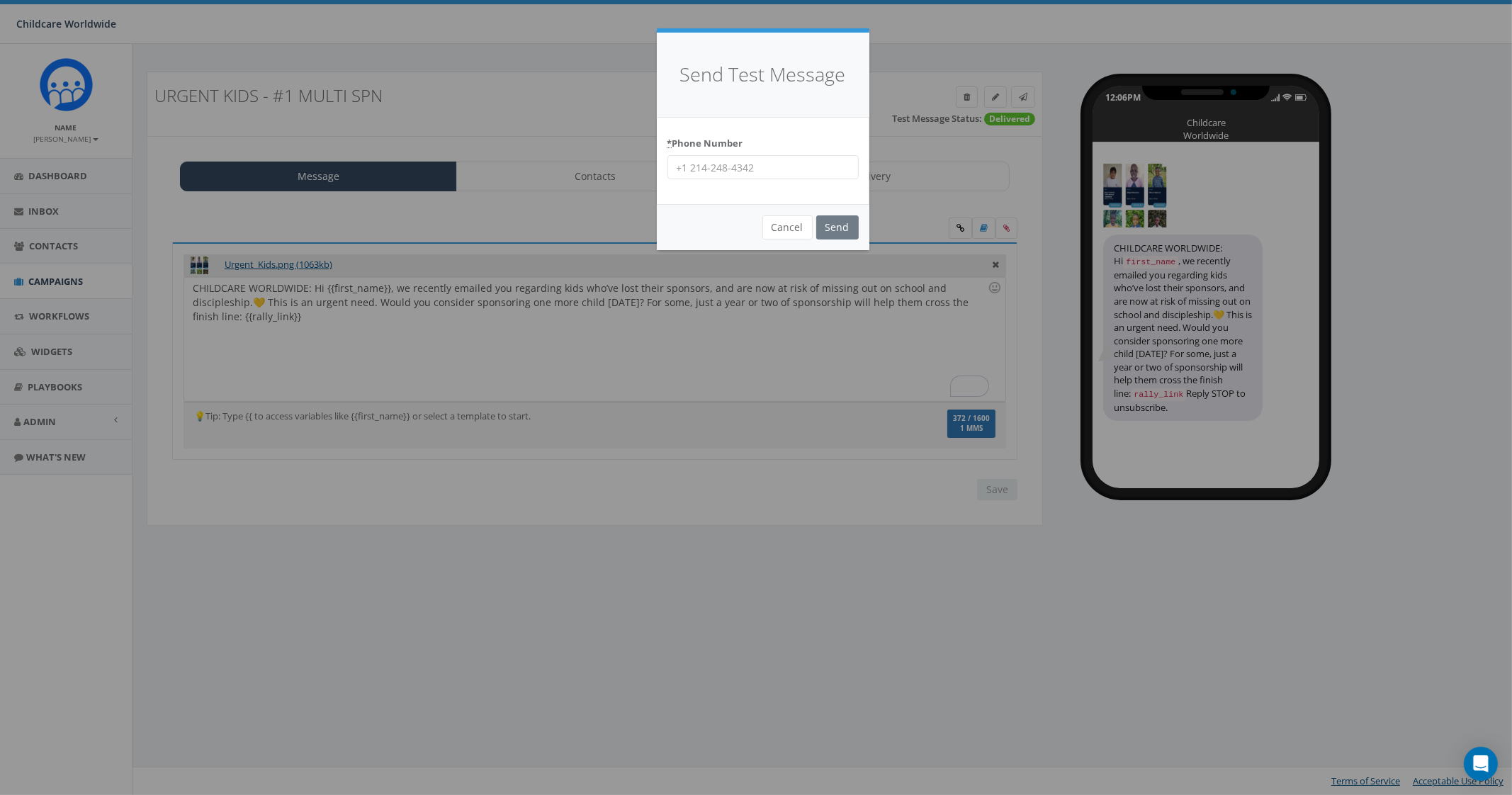
drag, startPoint x: 761, startPoint y: 157, endPoint x: 767, endPoint y: 169, distance: 13.4
click at [761, 157] on input "* Phone Number" at bounding box center [762, 166] width 191 height 24
type input "2066172151"
click at [843, 234] on input "Send" at bounding box center [837, 227] width 42 height 24
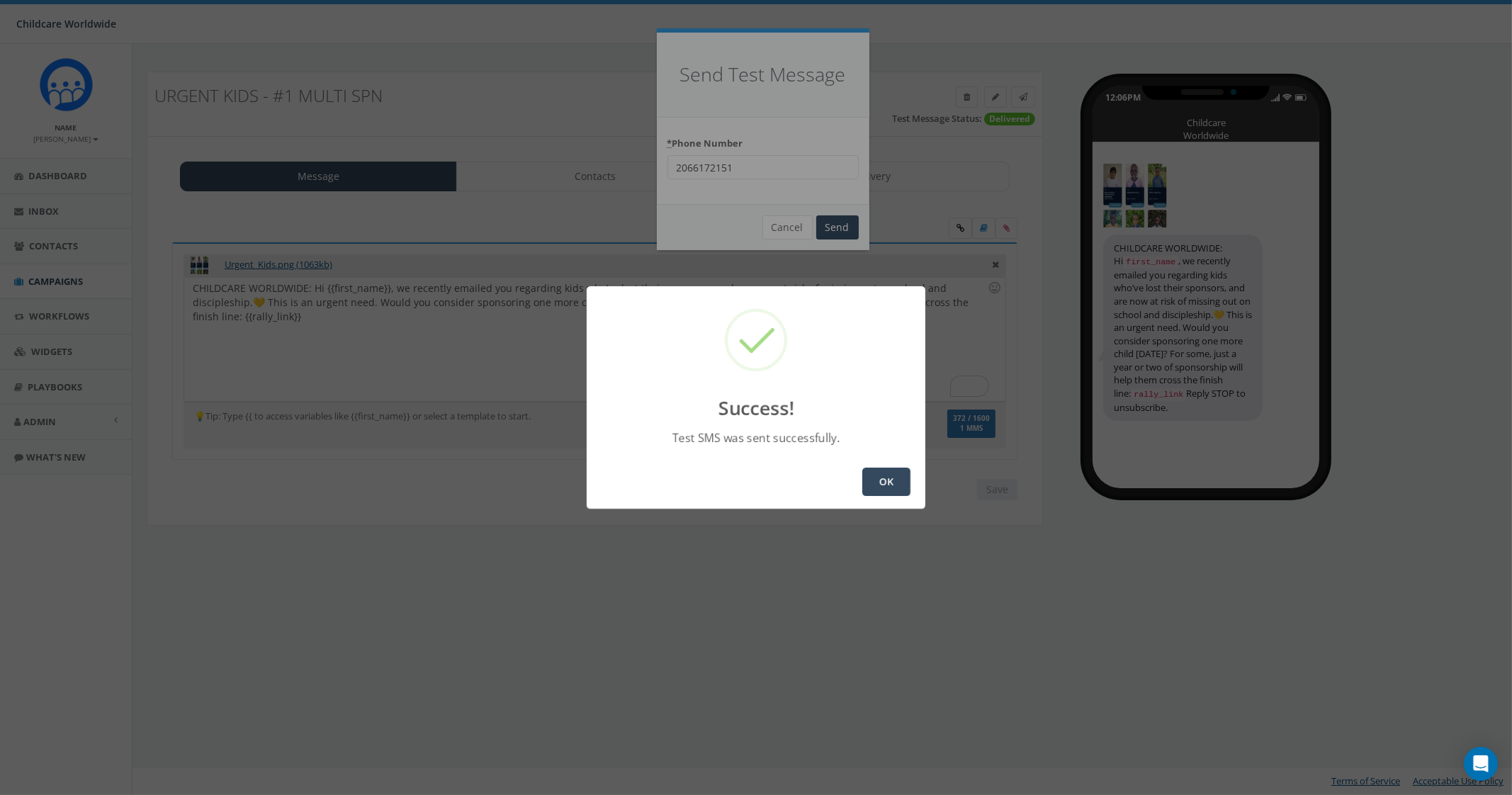
click at [878, 482] on button "OK" at bounding box center [886, 482] width 48 height 28
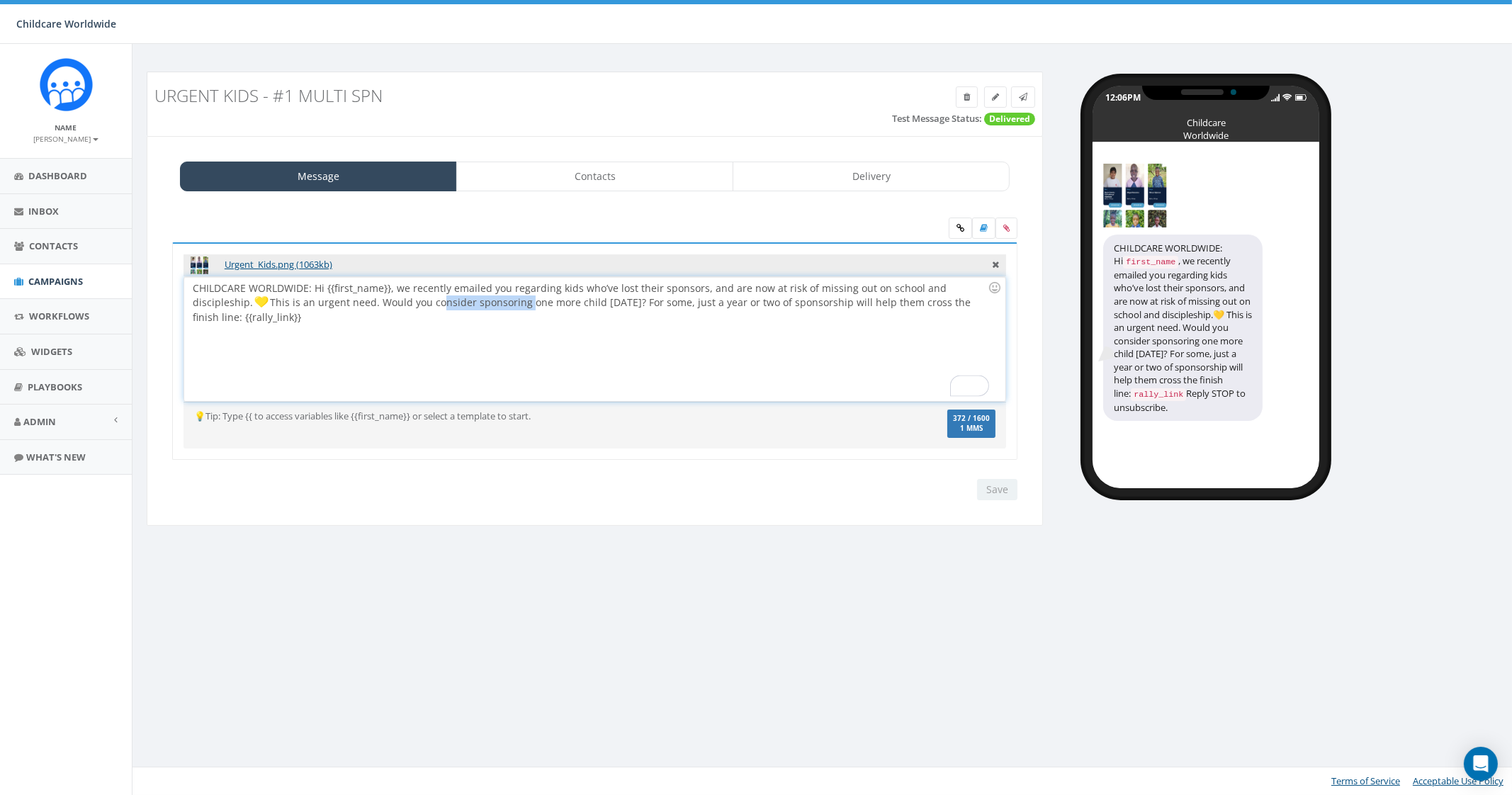
drag, startPoint x: 465, startPoint y: 299, endPoint x: 373, endPoint y: 300, distance: 92.0
click at [373, 300] on div "CHILDCARE WORLDWIDE: Hi {{first_name}}, we recently emailed you regarding kids …" at bounding box center [594, 339] width 820 height 124
click at [995, 479] on input "Save" at bounding box center [997, 490] width 40 height 21
drag, startPoint x: 391, startPoint y: 283, endPoint x: 416, endPoint y: 289, distance: 25.7
click at [391, 283] on div "CHILDCARE WORLDWIDE: Hi {{first_name}}, we recently emailed you regarding kids …" at bounding box center [594, 339] width 820 height 124
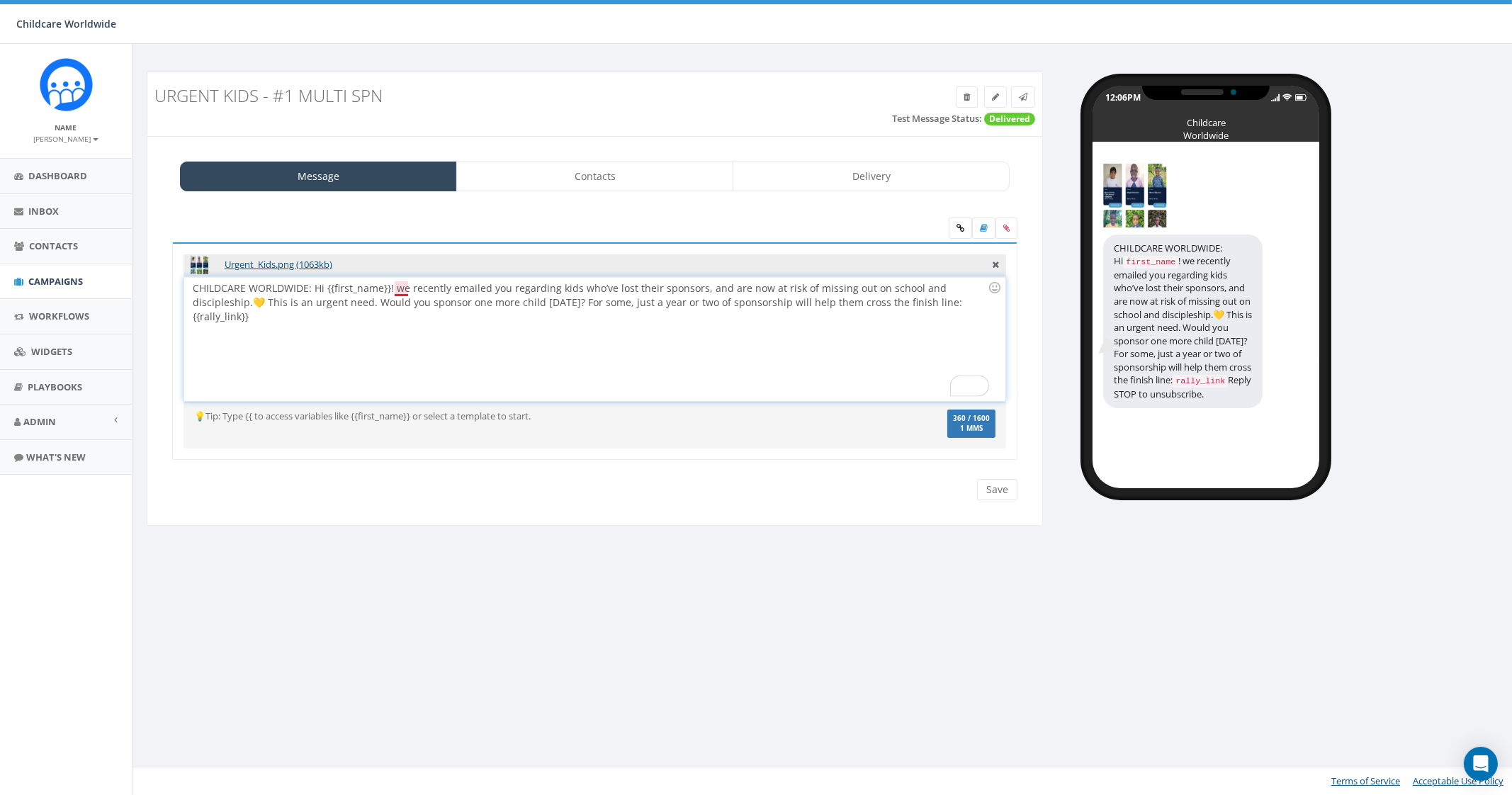
click at [401, 292] on div "CHILDCARE WORLDWIDE: Hi {{first_name}}! we recently emailed you regarding kids …" at bounding box center [594, 339] width 820 height 124
click at [407, 289] on div "CHILDCARE WORLDWIDE: Hi {{first_name}}! we recently emailed you regarding kids …" at bounding box center [594, 339] width 820 height 124
click at [1017, 497] on div "Save Next" at bounding box center [595, 490] width 867 height 21
click at [1009, 490] on input "Save" at bounding box center [997, 490] width 40 height 21
click at [993, 483] on div "Save Next" at bounding box center [994, 490] width 48 height 21
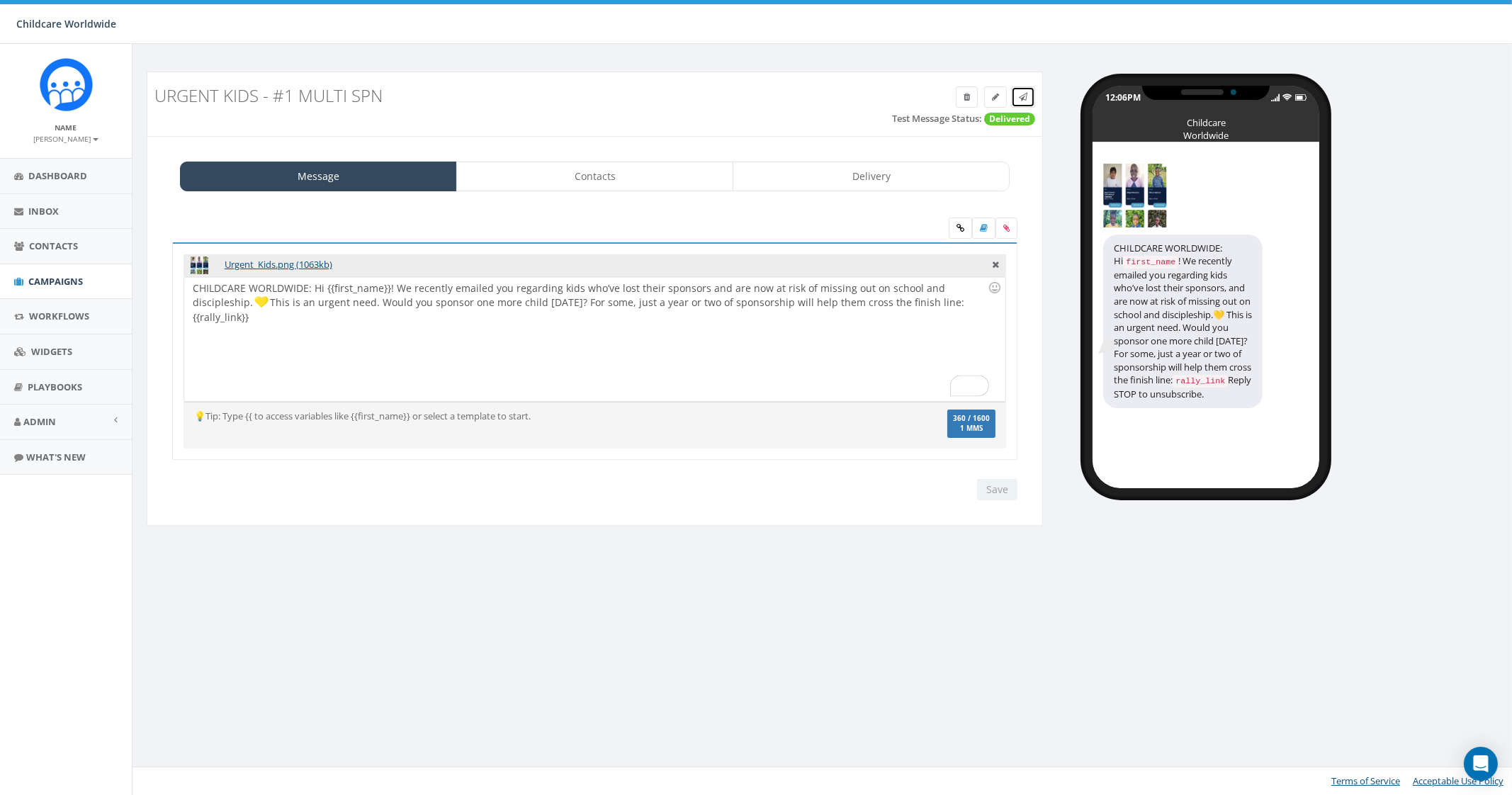
click at [1031, 90] on link at bounding box center [1023, 97] width 24 height 21
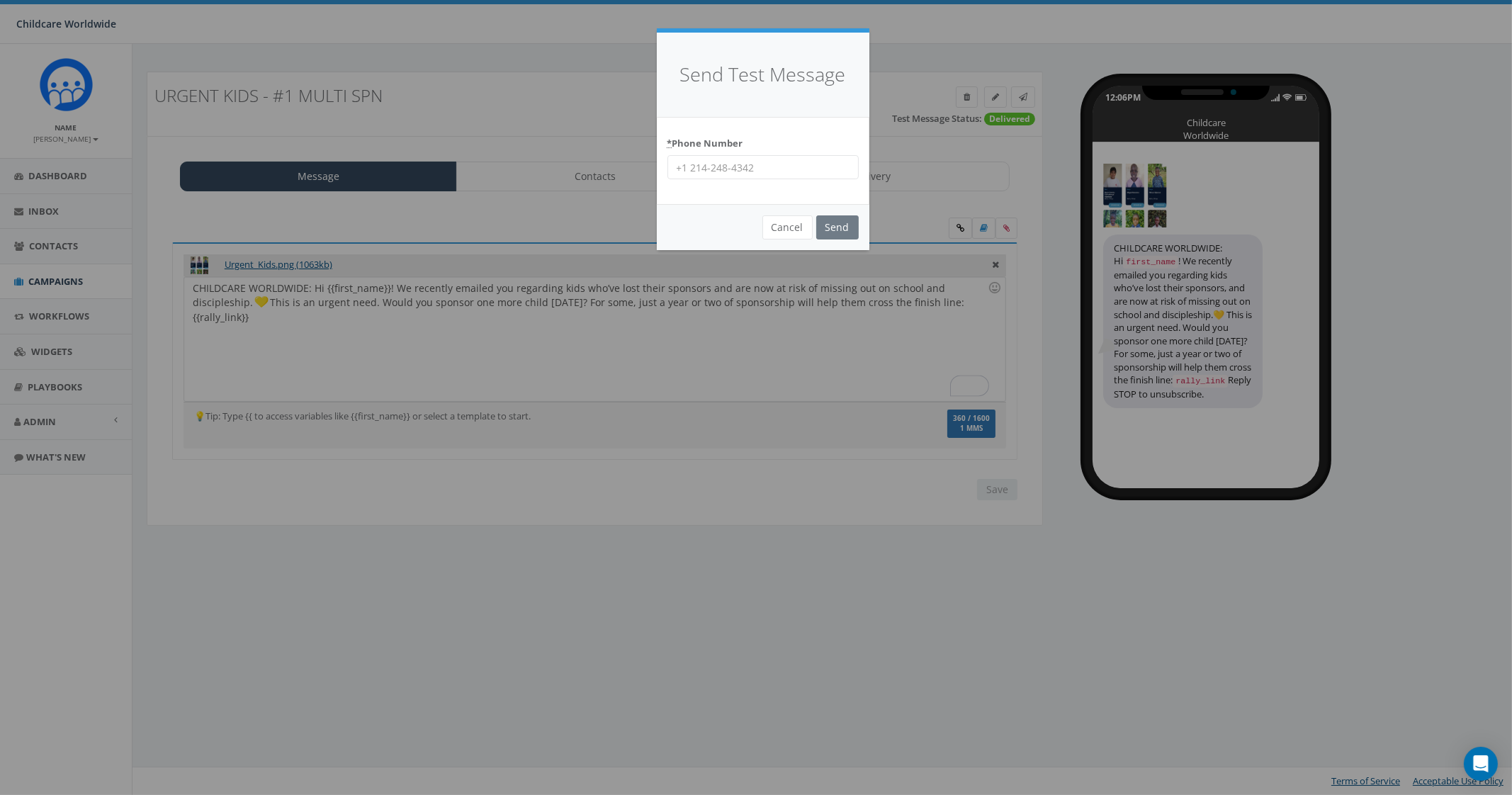
click at [776, 160] on input "* Phone Number" at bounding box center [762, 166] width 191 height 24
type input "9035307951"
click at [851, 234] on input "Send" at bounding box center [837, 227] width 42 height 24
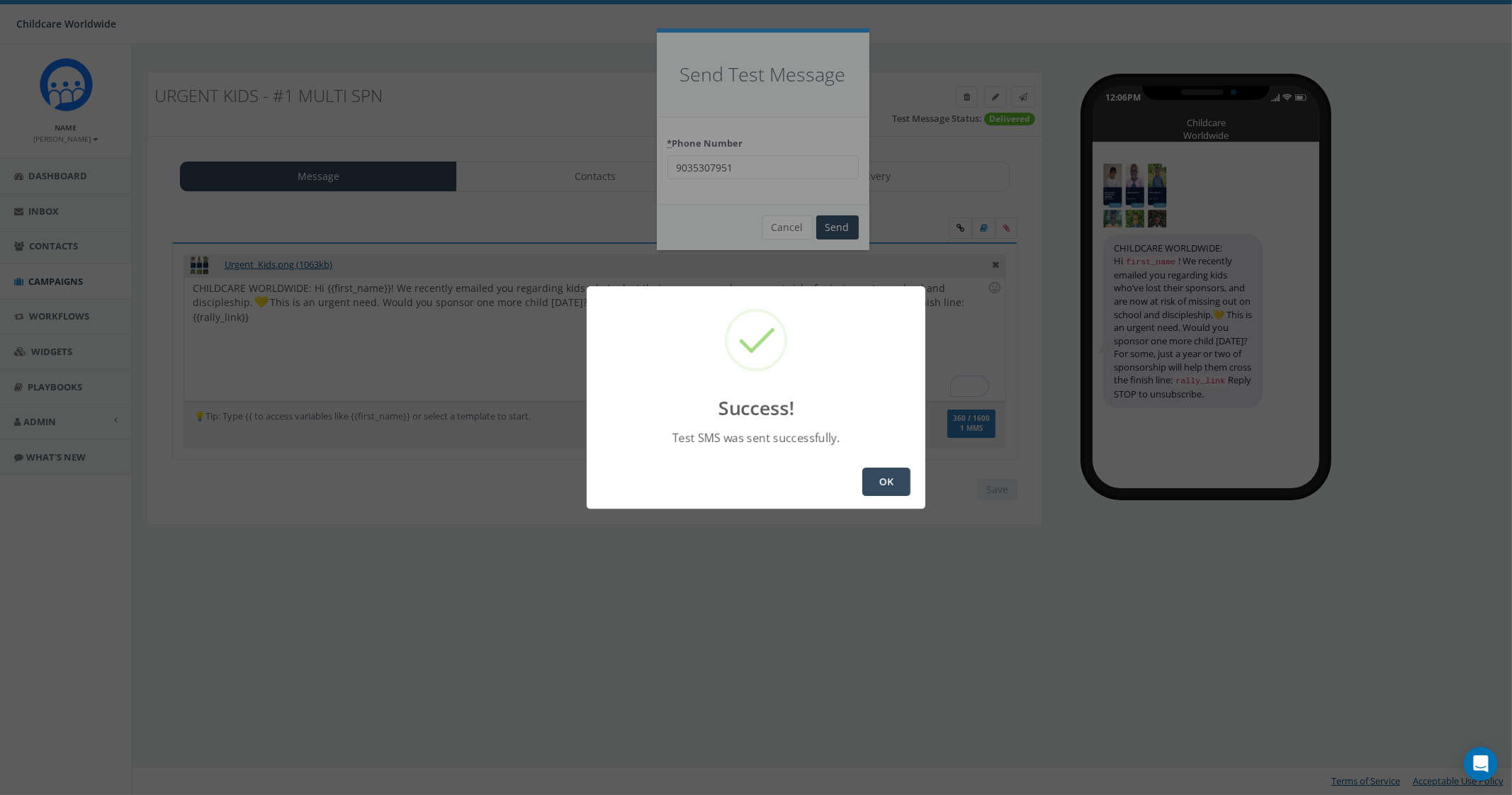
click at [877, 476] on button "OK" at bounding box center [886, 482] width 48 height 28
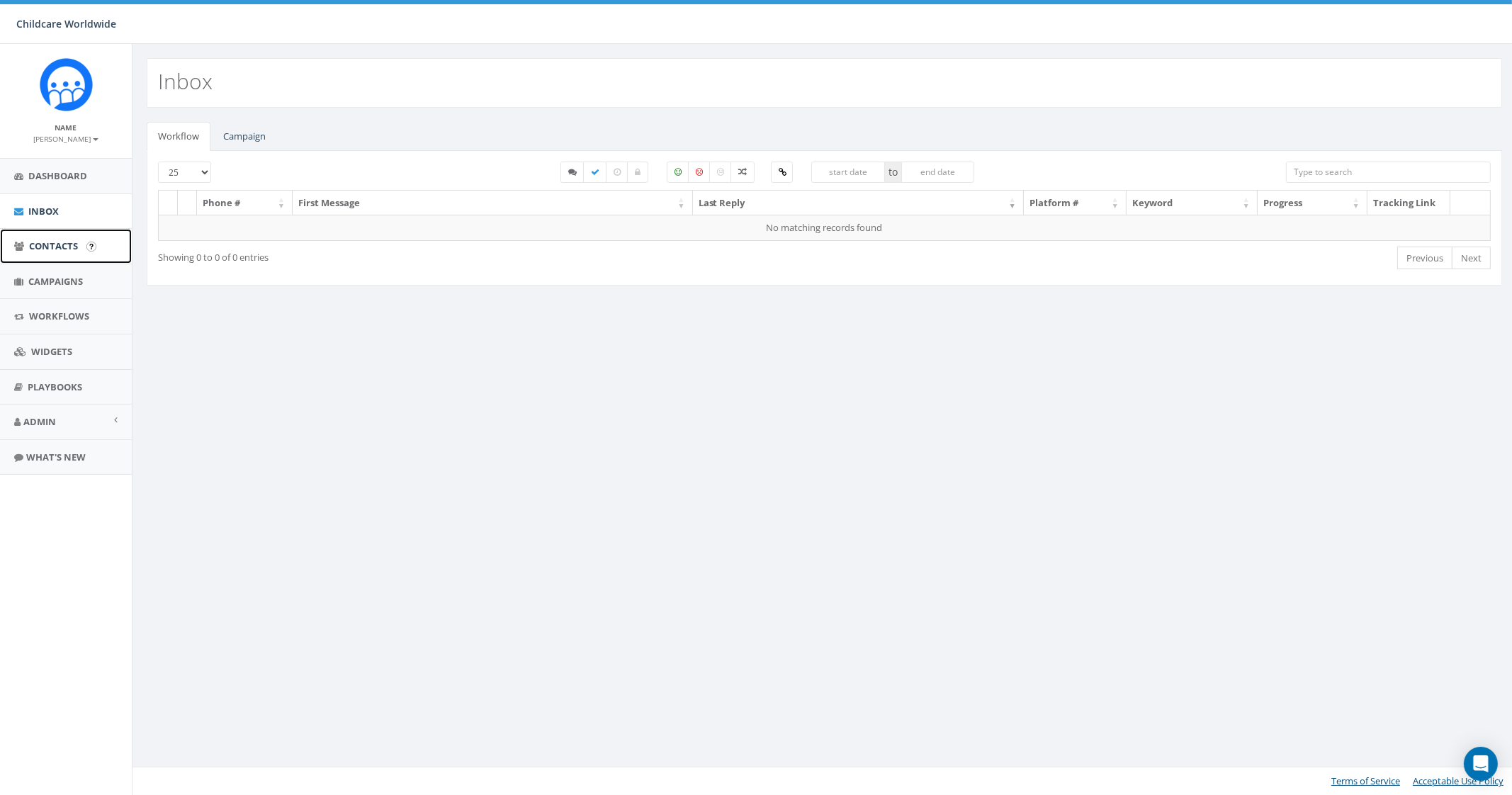
click at [55, 256] on link "Contacts" at bounding box center [66, 246] width 132 height 34
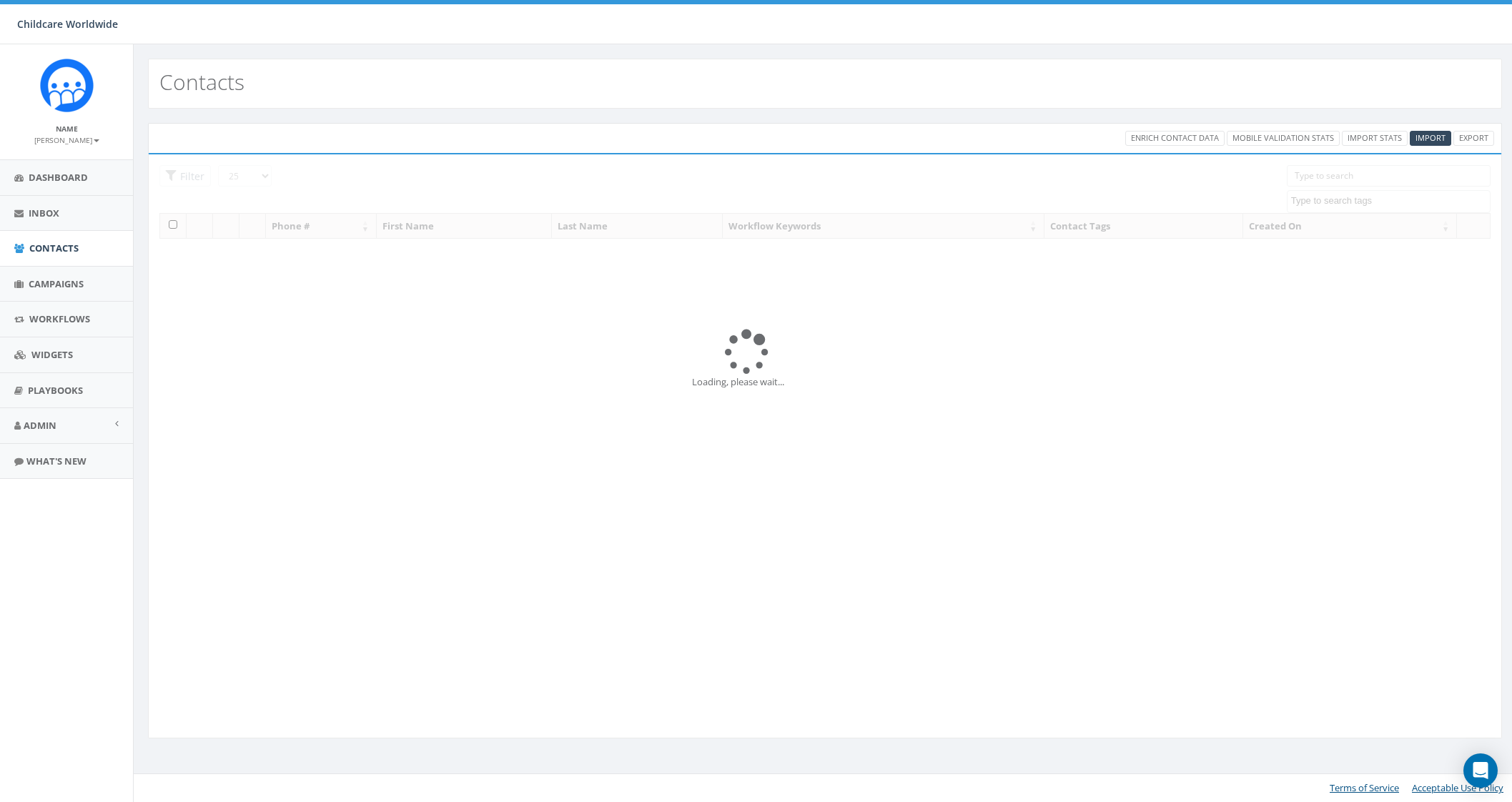
select select
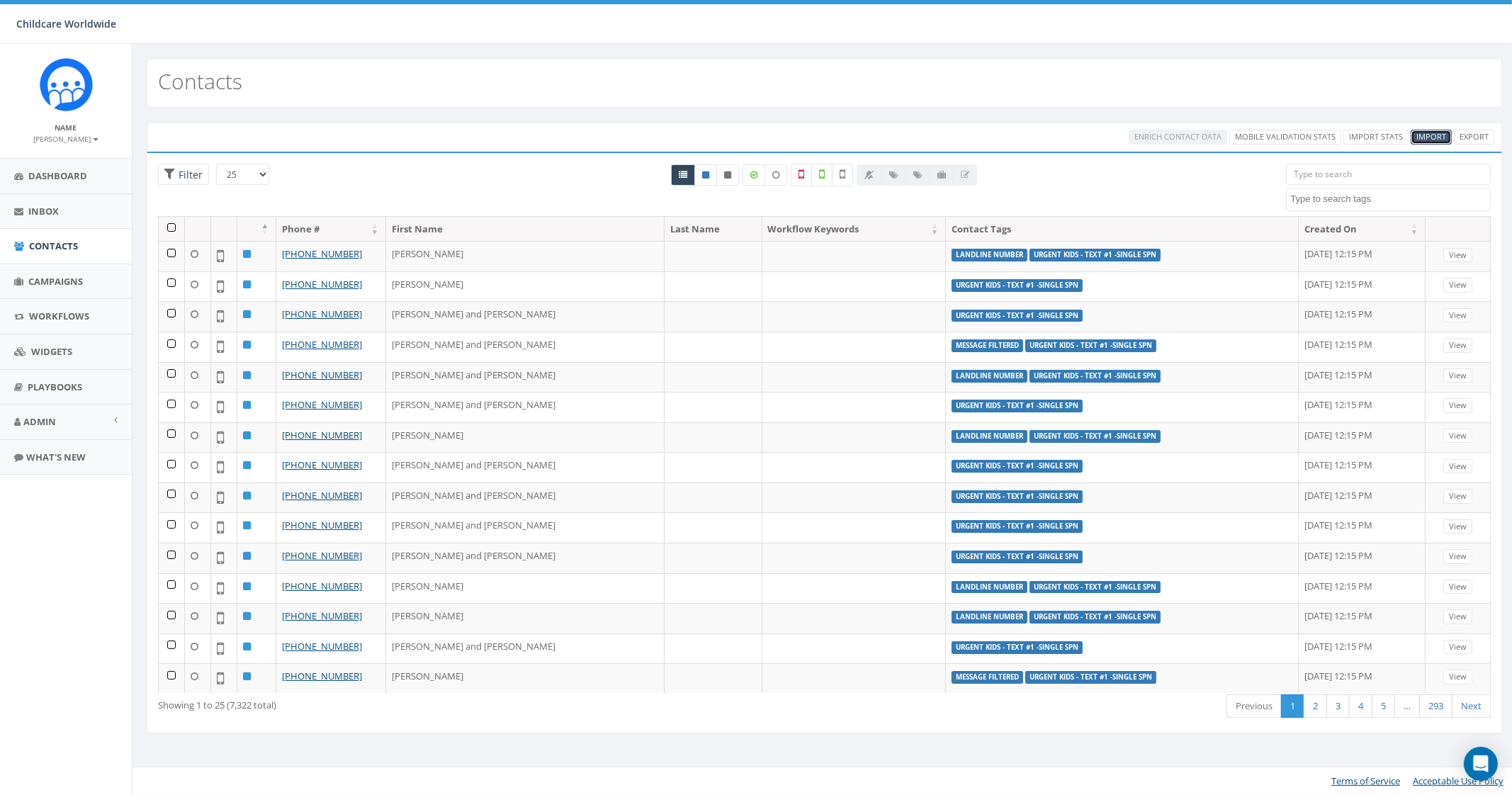
click at [1433, 137] on span "Import" at bounding box center [1431, 136] width 30 height 11
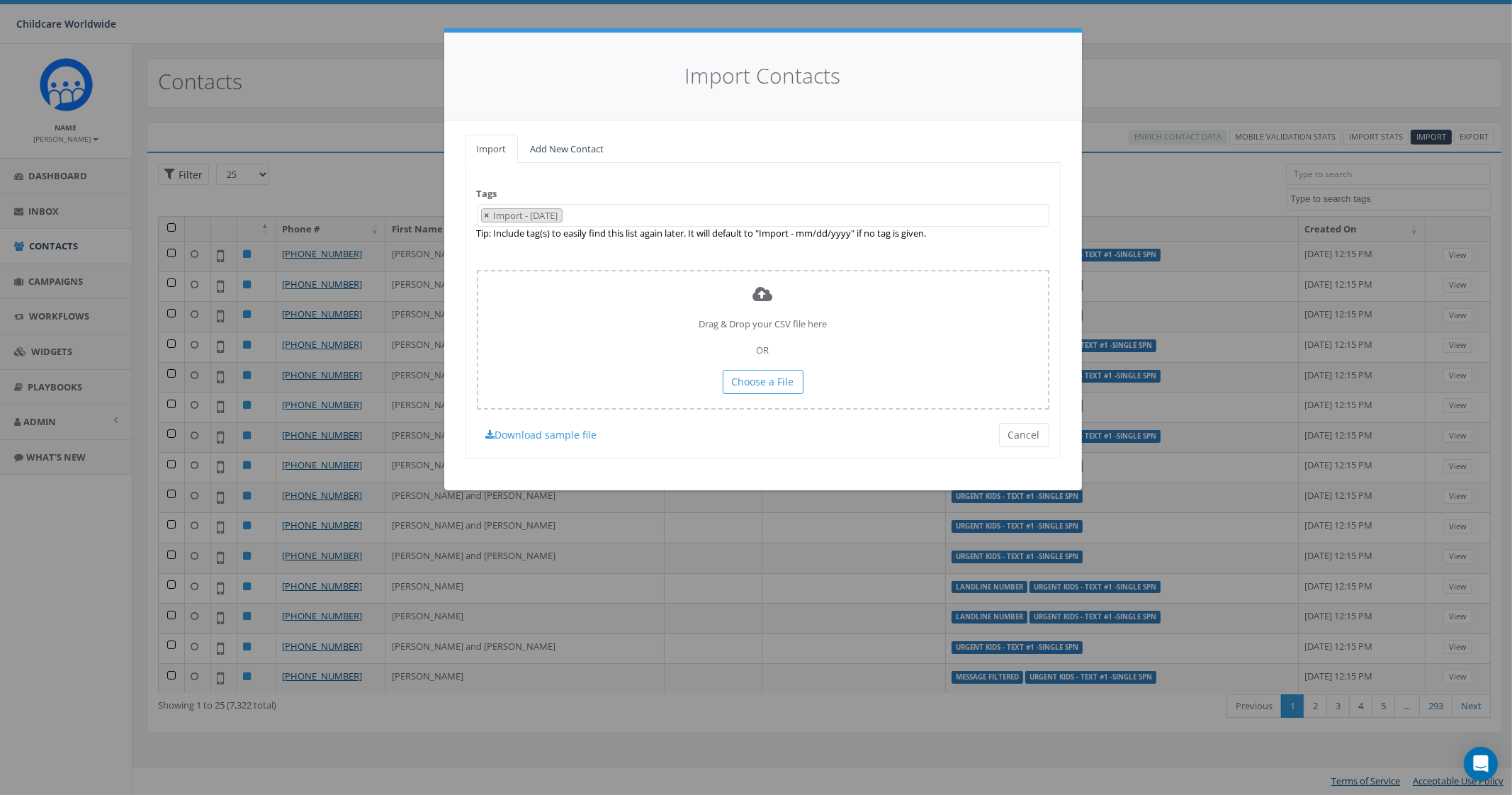
click at [481, 214] on button "×" at bounding box center [487, 215] width 11 height 13
select select
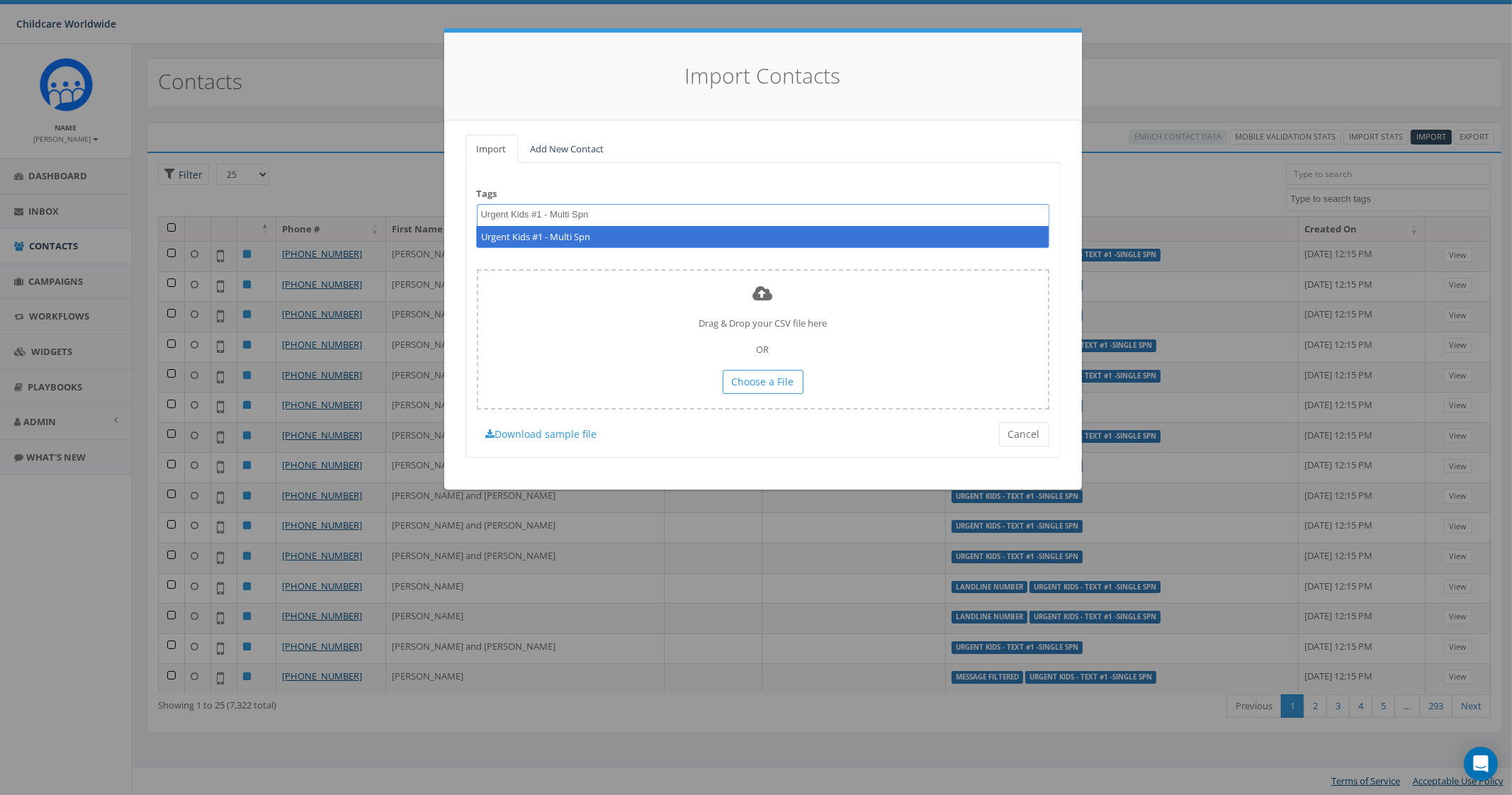
type textarea "Urgent Kids #1 - Multi Spn"
select select "Urgent Kids #1 - Multi Spn"
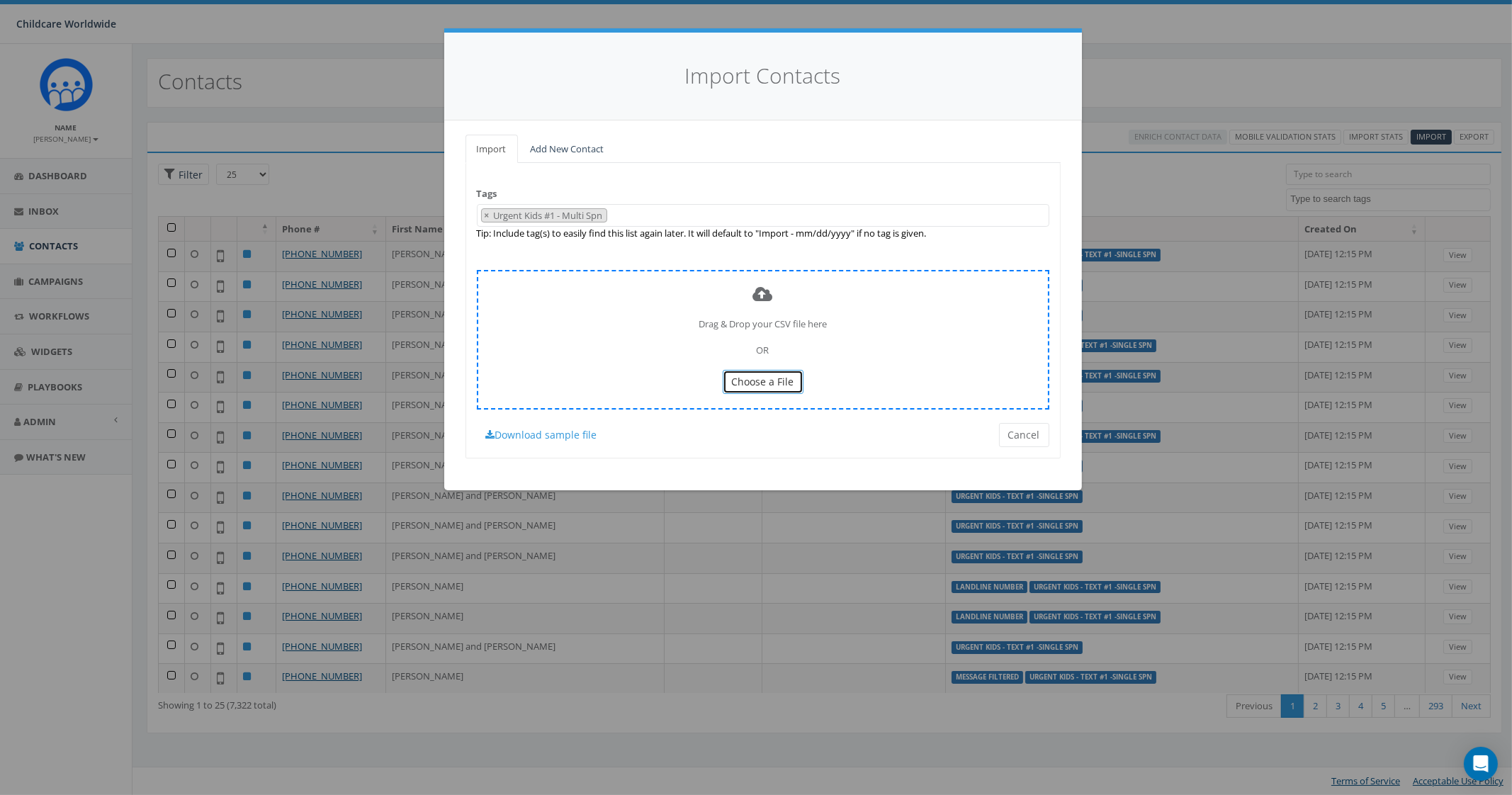
click at [788, 388] on button "Choose a File" at bounding box center [763, 381] width 81 height 24
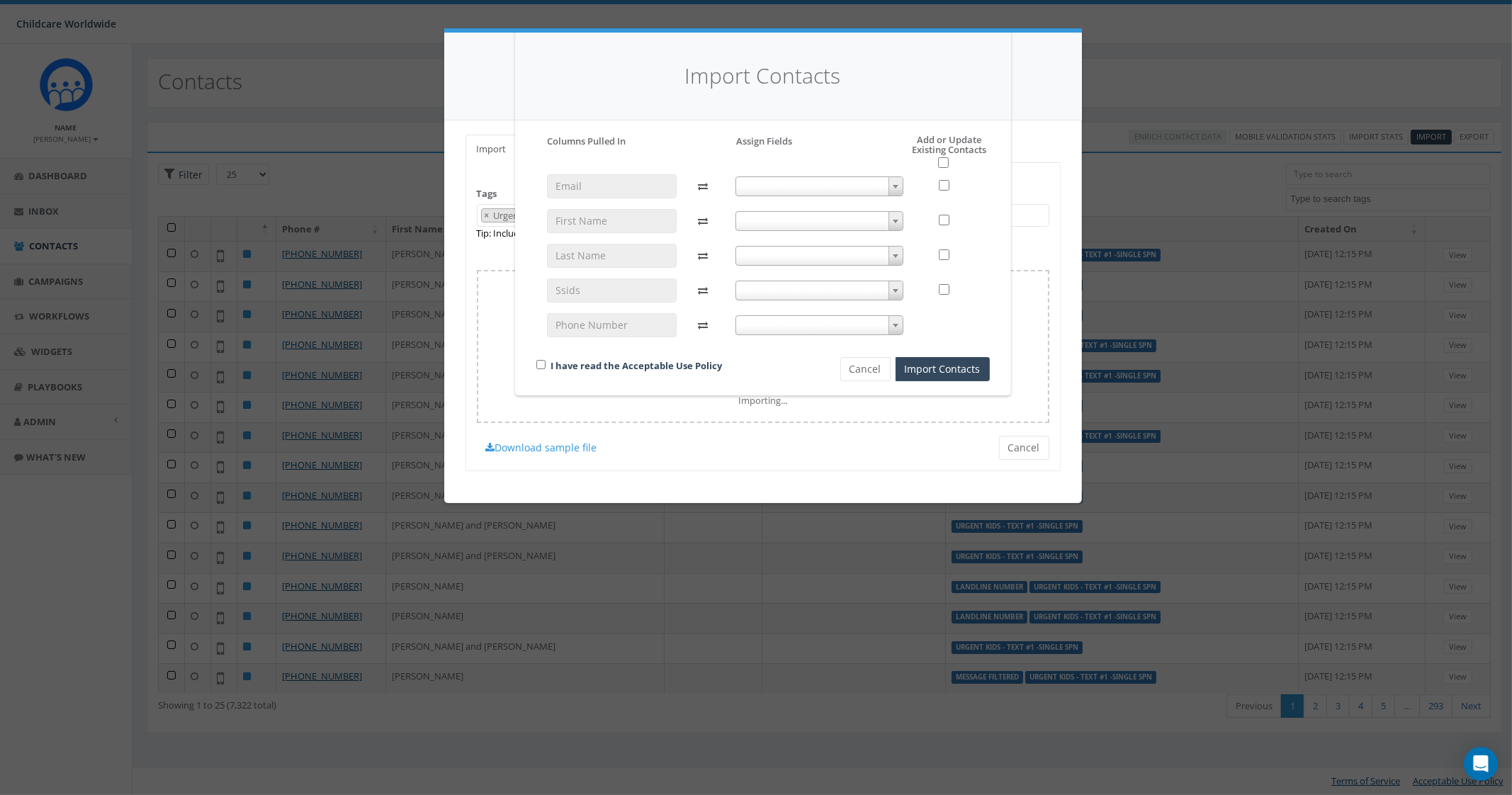
click at [795, 184] on span at bounding box center [819, 186] width 168 height 20
select select "email"
click at [802, 228] on span at bounding box center [819, 221] width 168 height 20
select select "first_name"
click at [780, 245] on div "email email first_name first_name" at bounding box center [819, 262] width 189 height 176
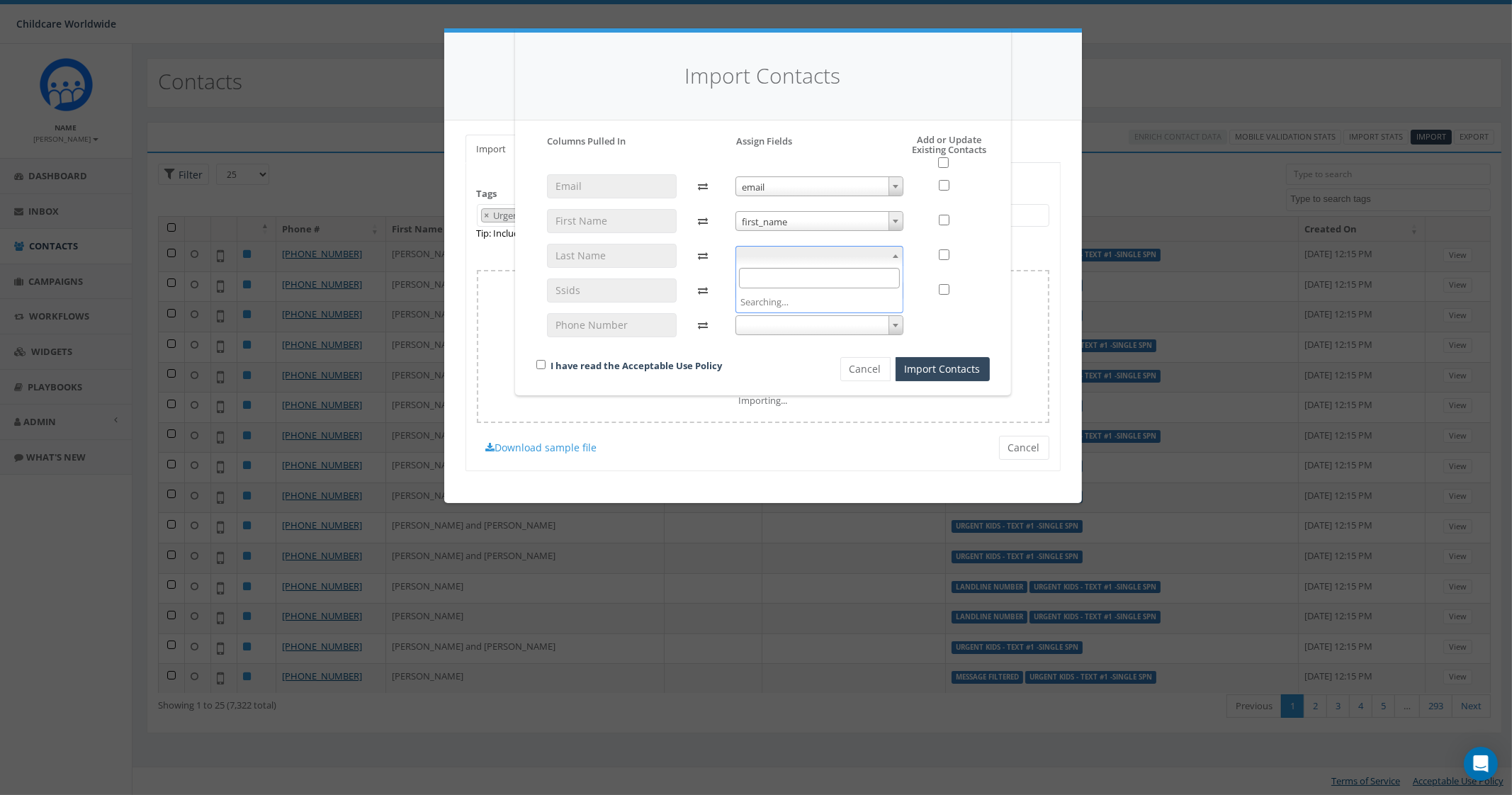
click at [782, 260] on span at bounding box center [819, 255] width 168 height 20
select select "last_name"
click at [790, 285] on span at bounding box center [819, 291] width 168 height 20
select select "ss_id"
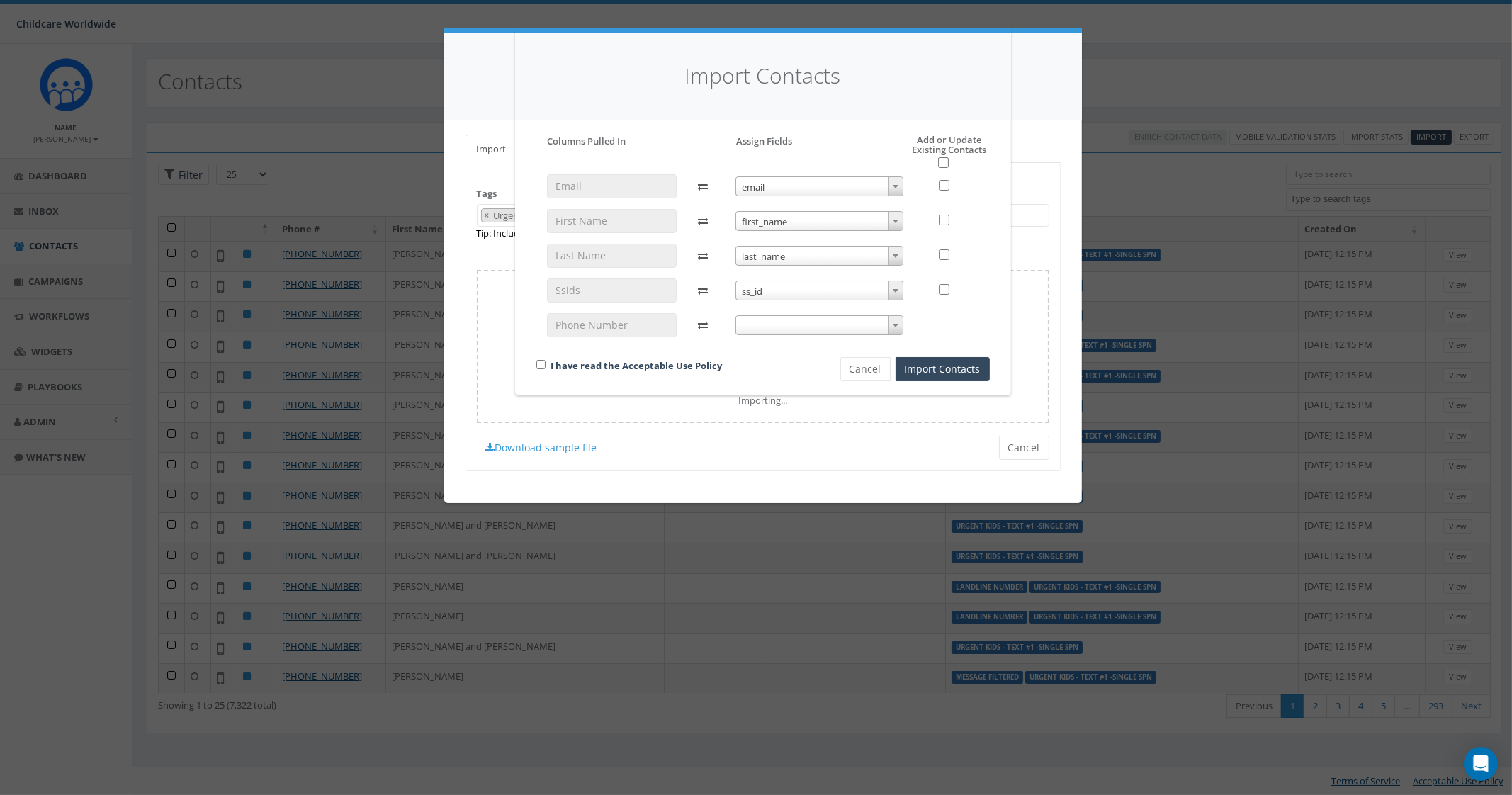
click at [792, 324] on span at bounding box center [819, 325] width 168 height 20
select select "phone_number"
click at [534, 361] on div "I have read the Acceptable Use Policy" at bounding box center [664, 367] width 277 height 19
click at [539, 364] on input "checkbox" at bounding box center [540, 364] width 9 height 9
checkbox input "true"
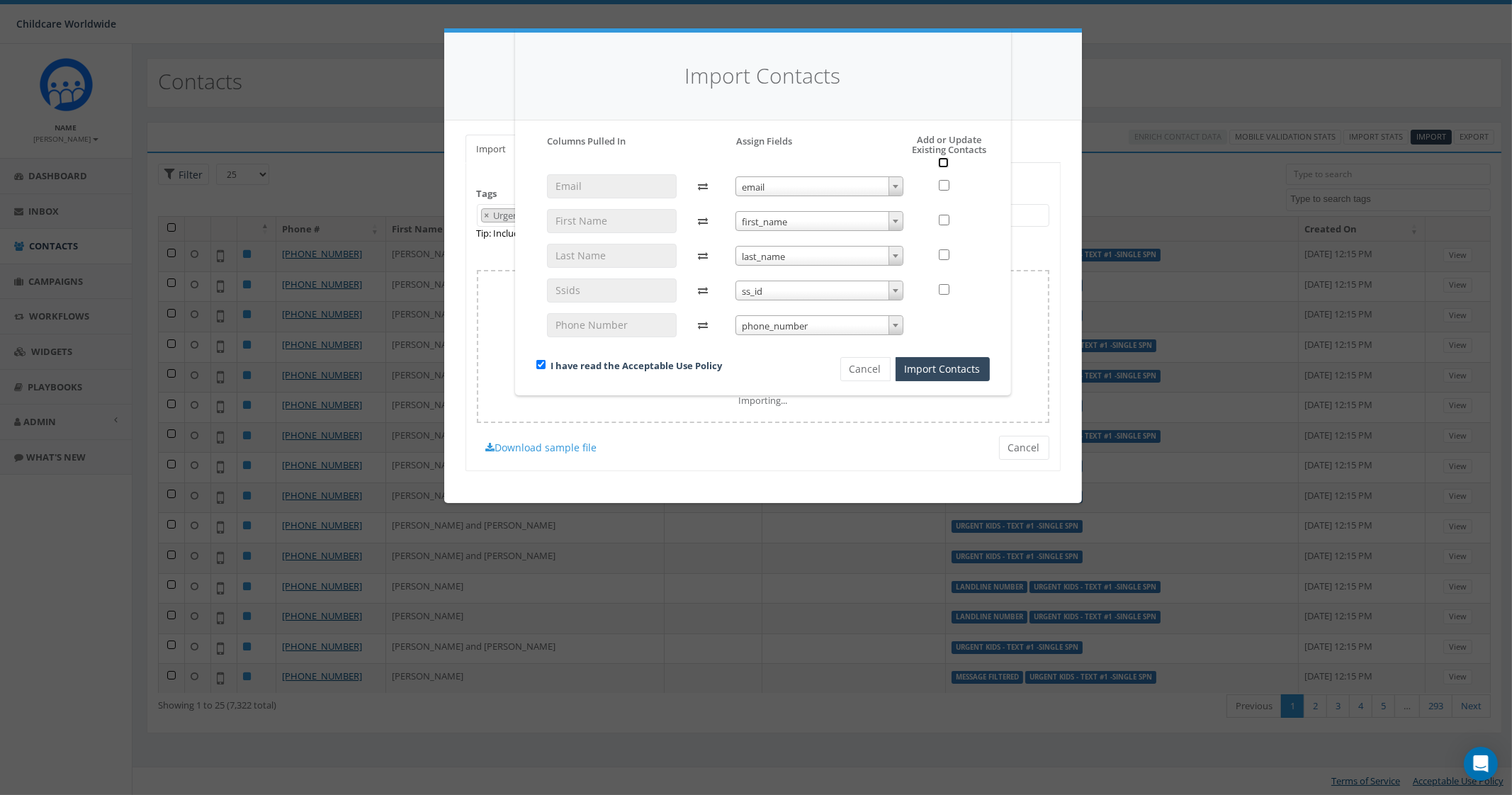
click at [943, 162] on input "checkbox" at bounding box center [943, 163] width 11 height 11
checkbox input "true"
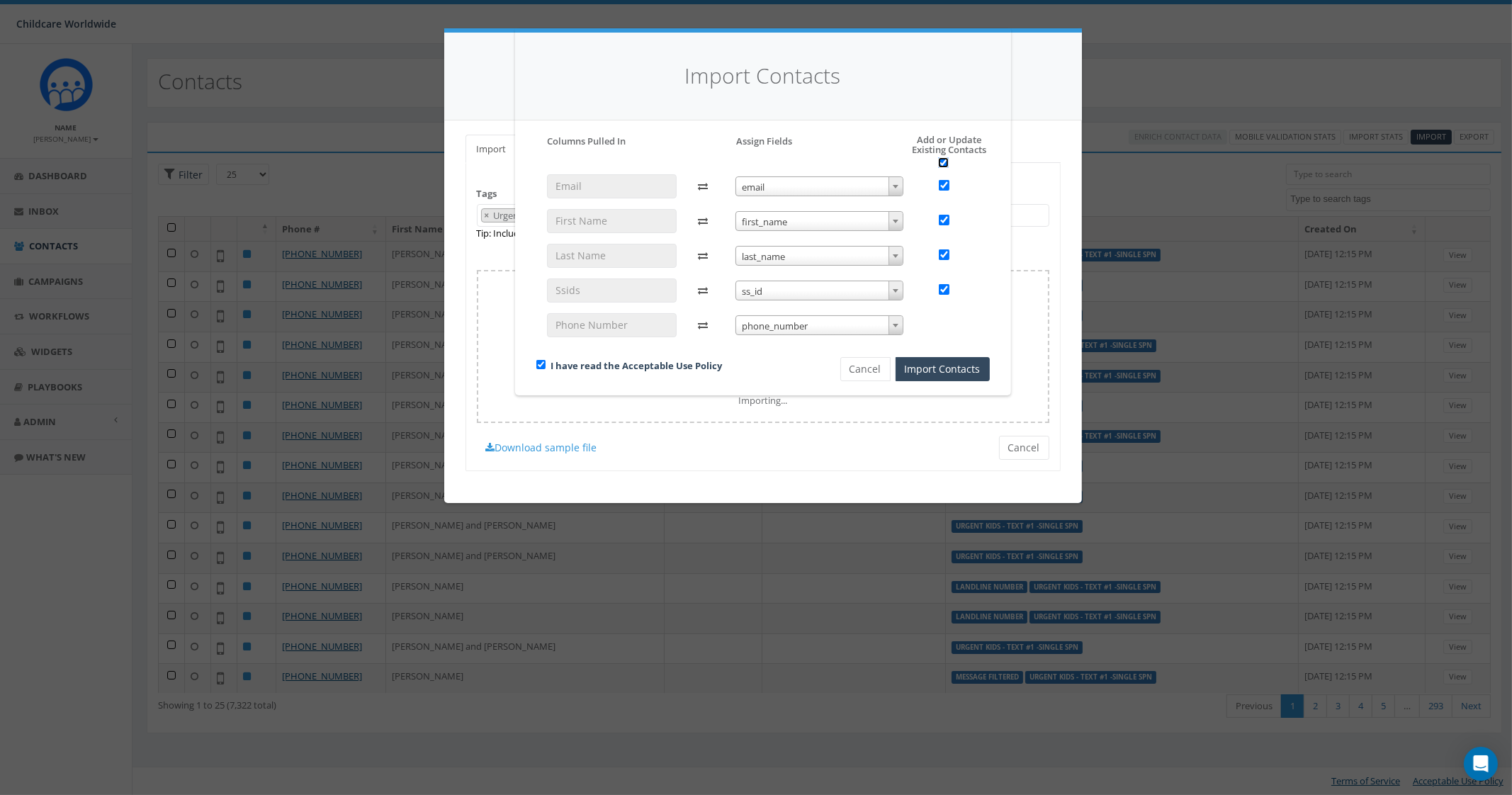
checkbox input "true"
click at [936, 372] on button "Import Contacts" at bounding box center [943, 369] width 94 height 24
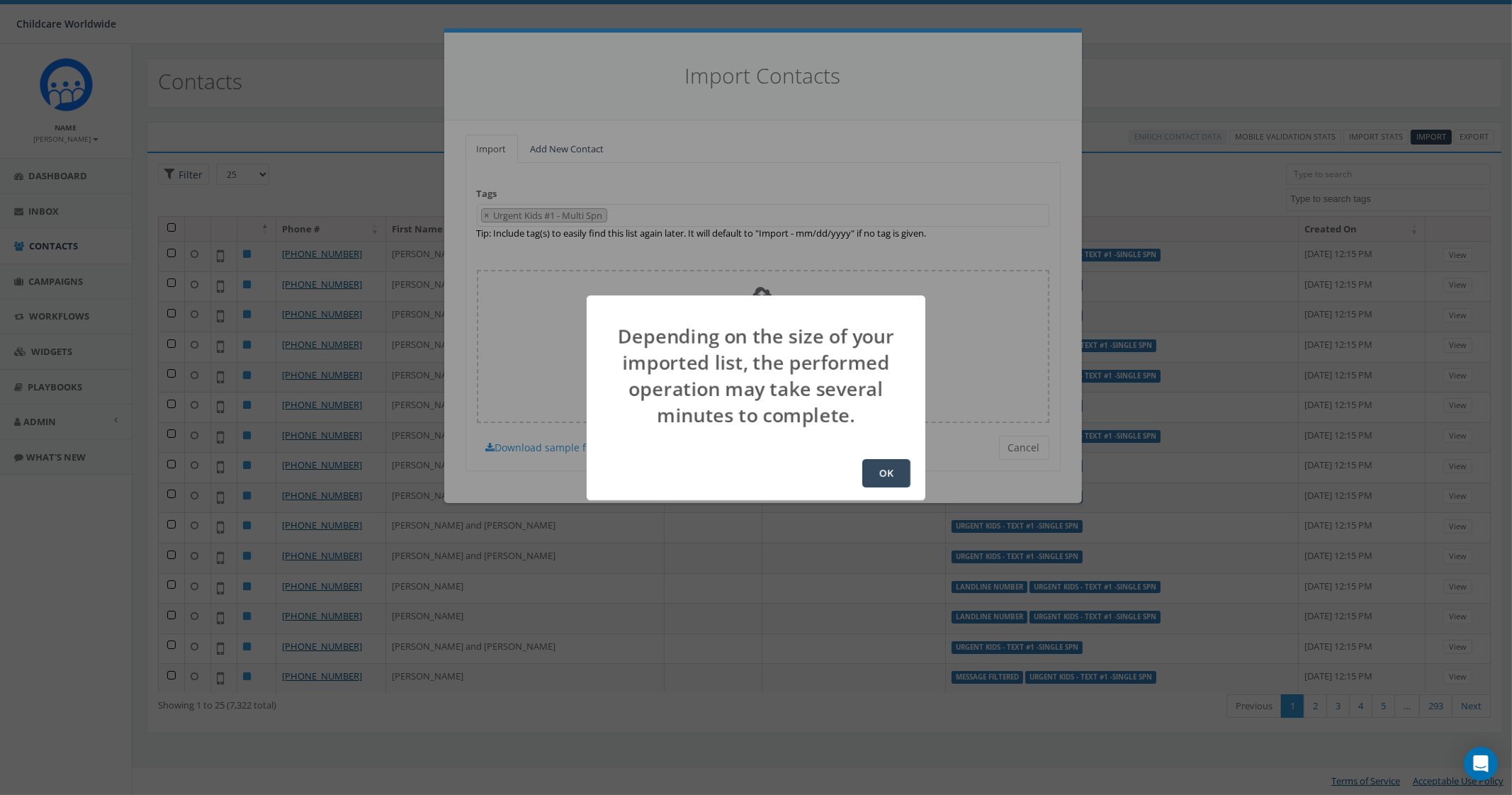
click at [877, 471] on button "OK" at bounding box center [886, 474] width 48 height 28
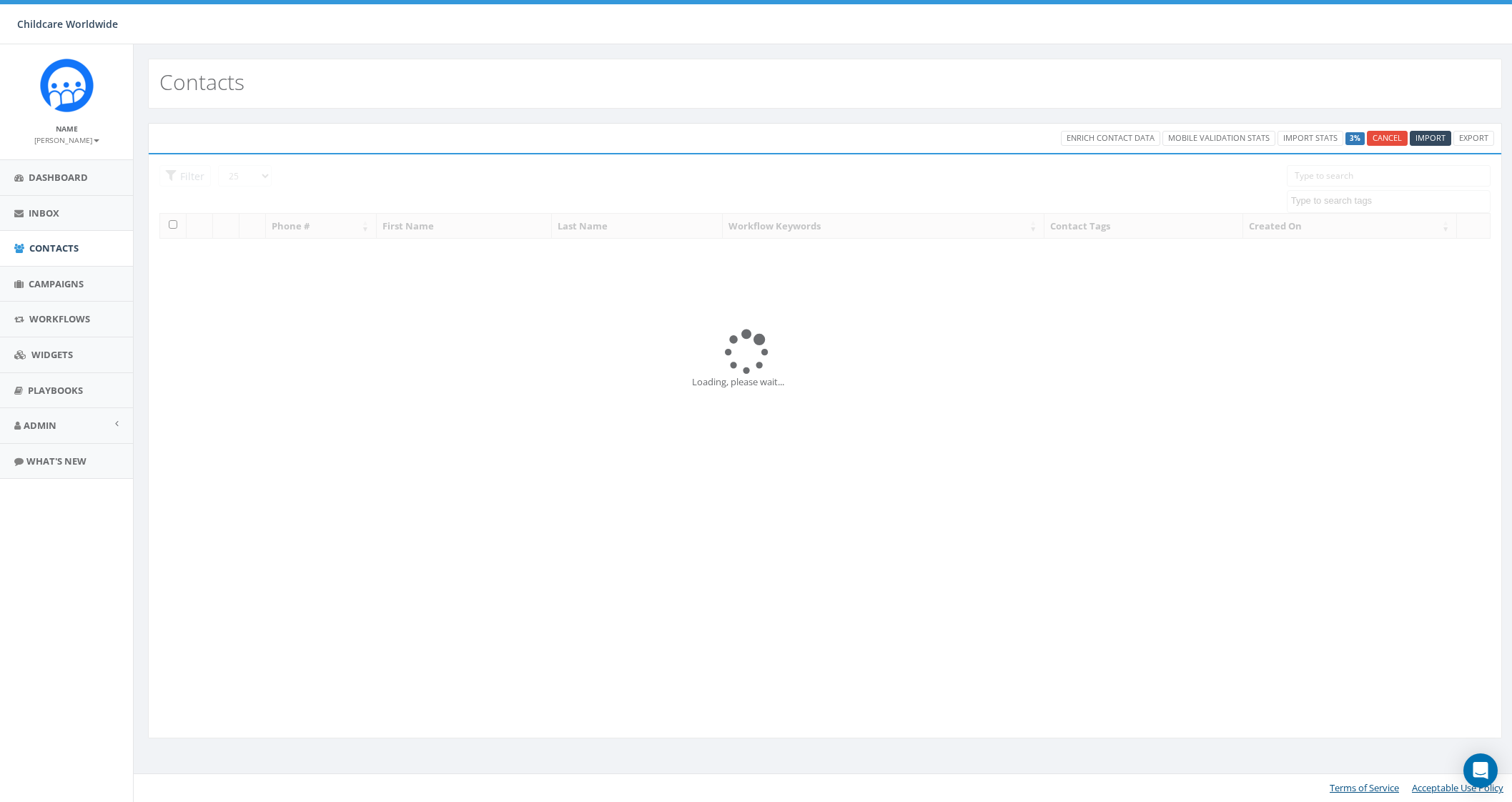
select select
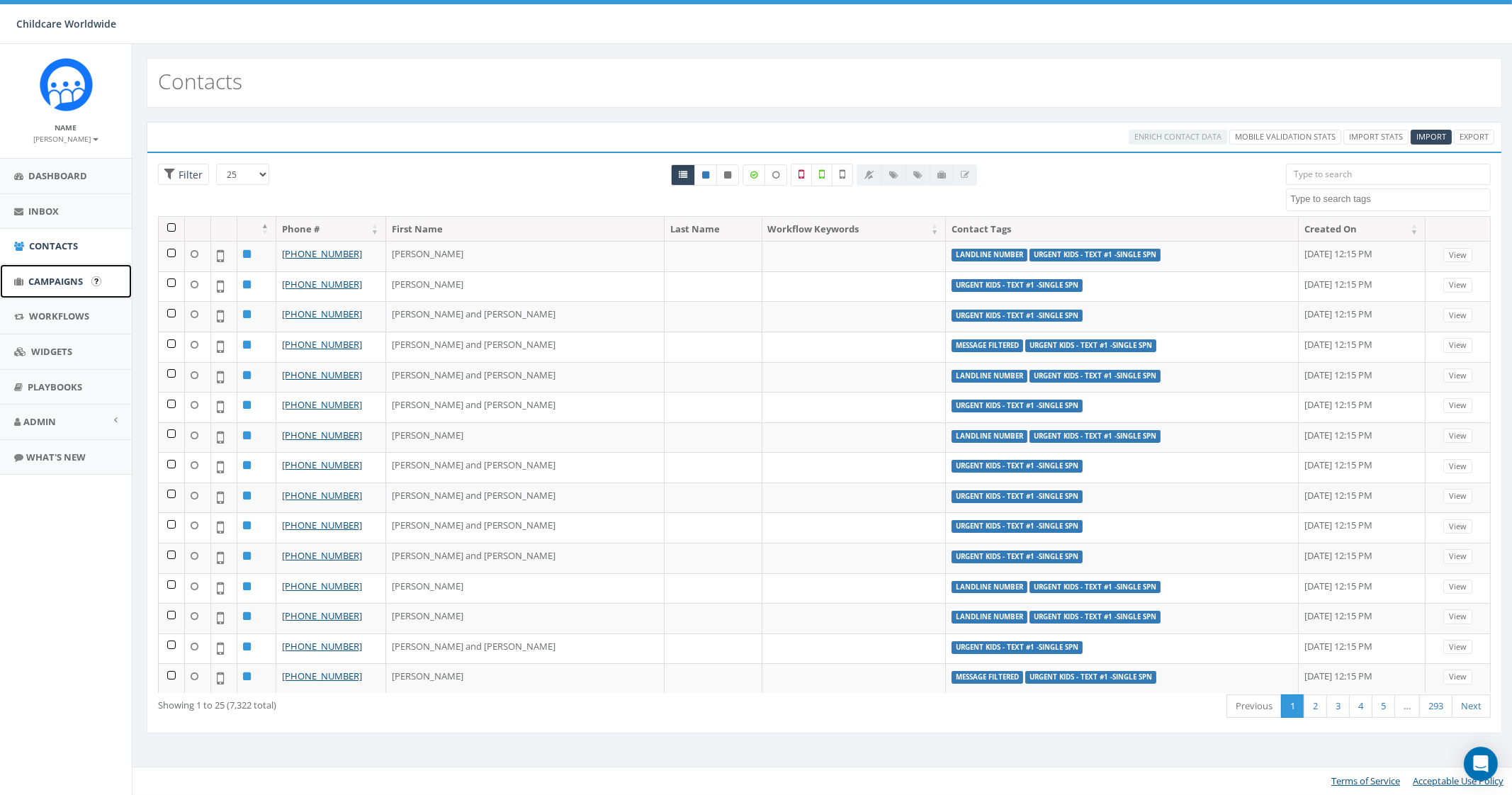
click at [49, 285] on span "Campaigns" at bounding box center [55, 281] width 55 height 12
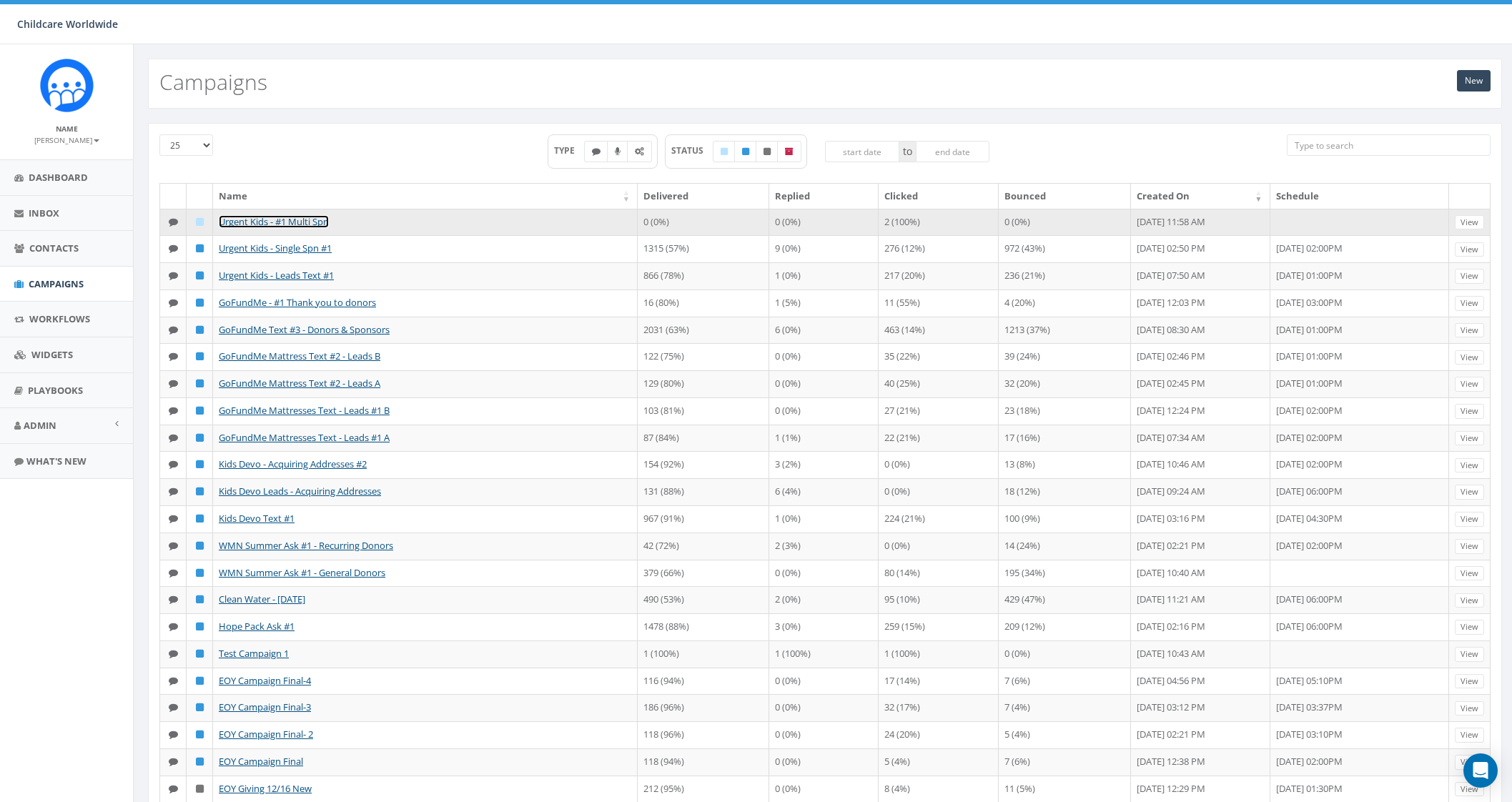
click at [303, 221] on link "Urgent Kids - #1 Multi Spn" at bounding box center [273, 221] width 110 height 12
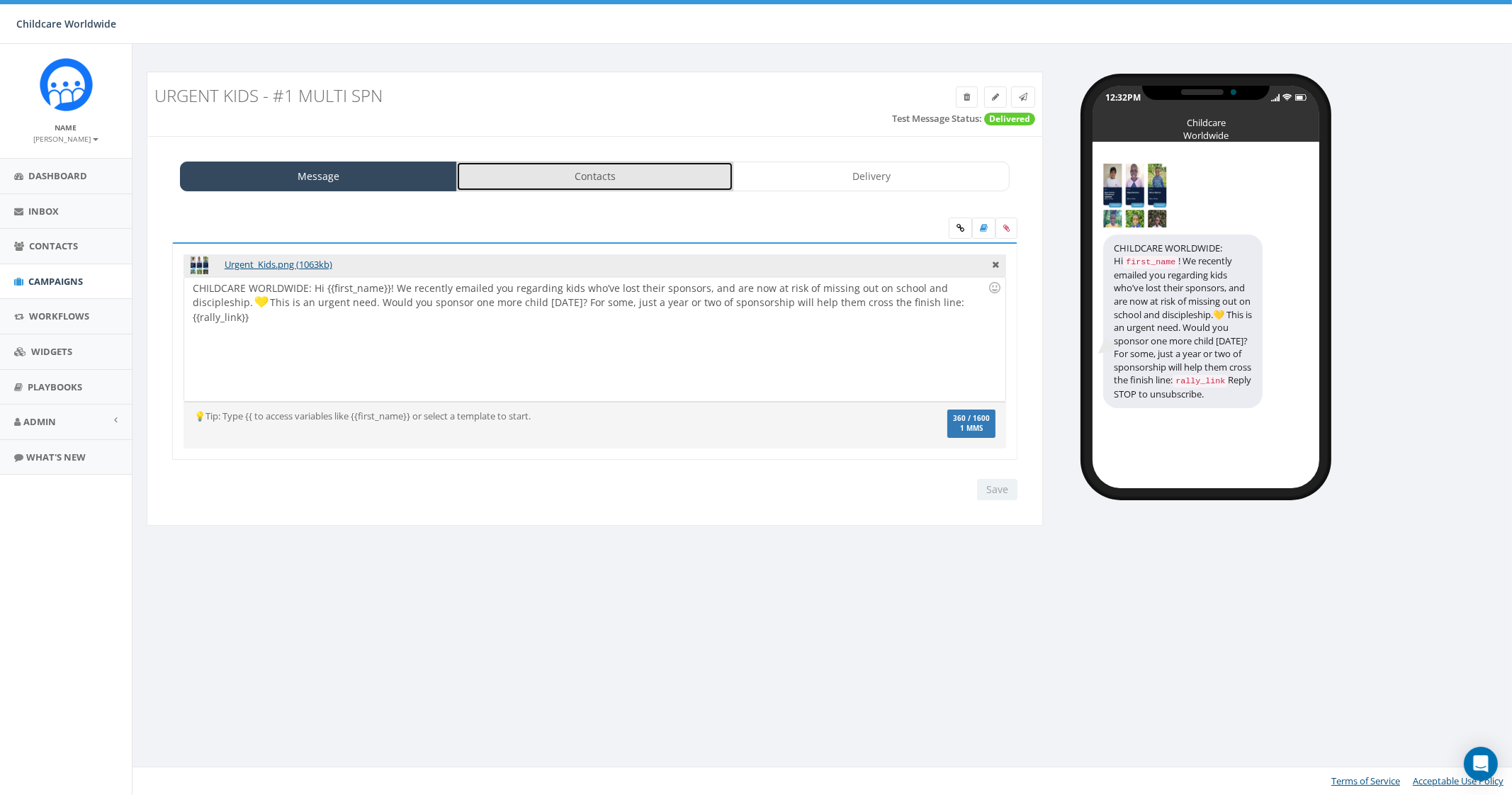
click at [608, 172] on link "Contacts" at bounding box center [594, 177] width 277 height 30
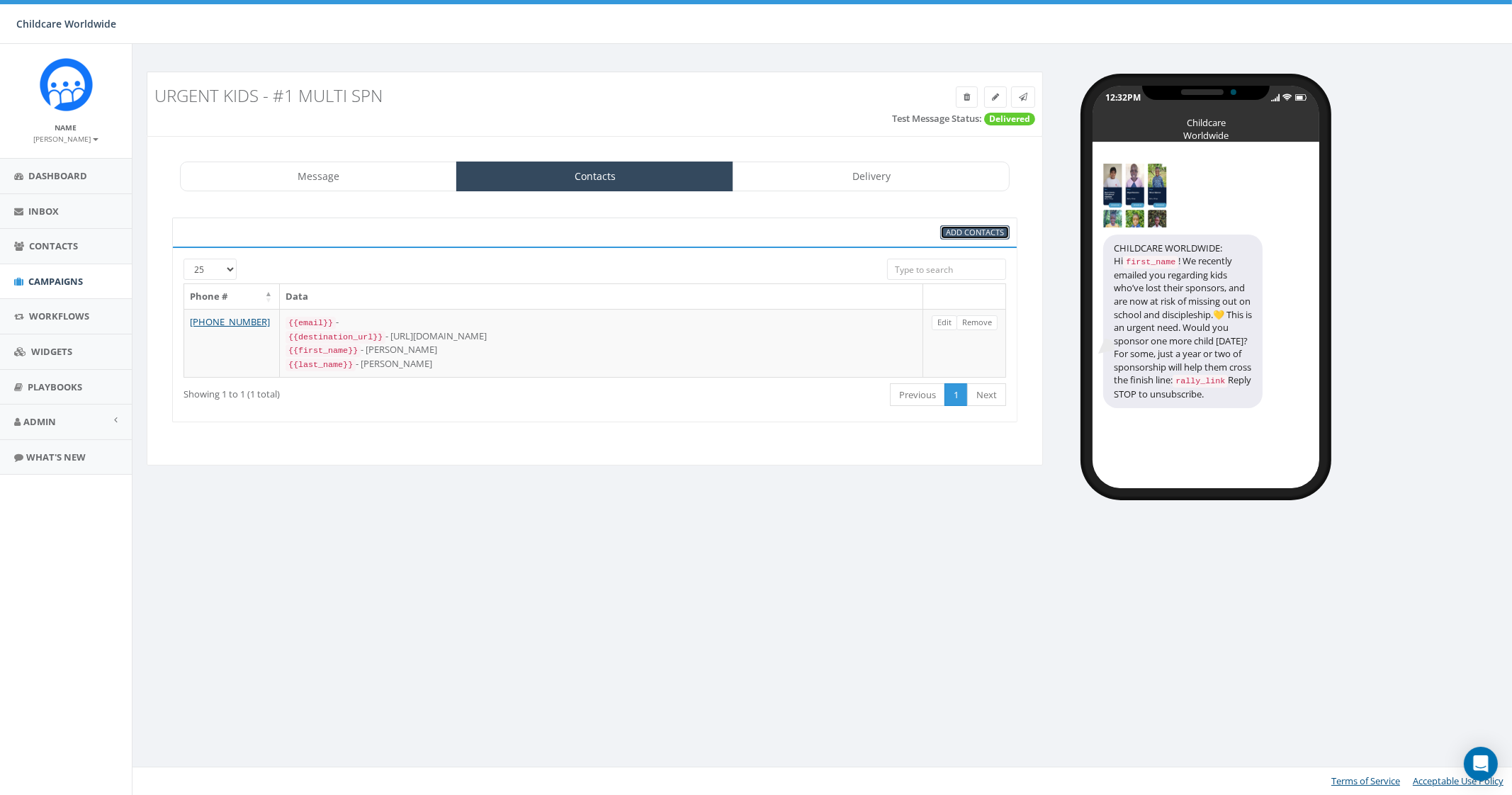
click at [953, 232] on span "Add Contacts" at bounding box center [975, 232] width 58 height 11
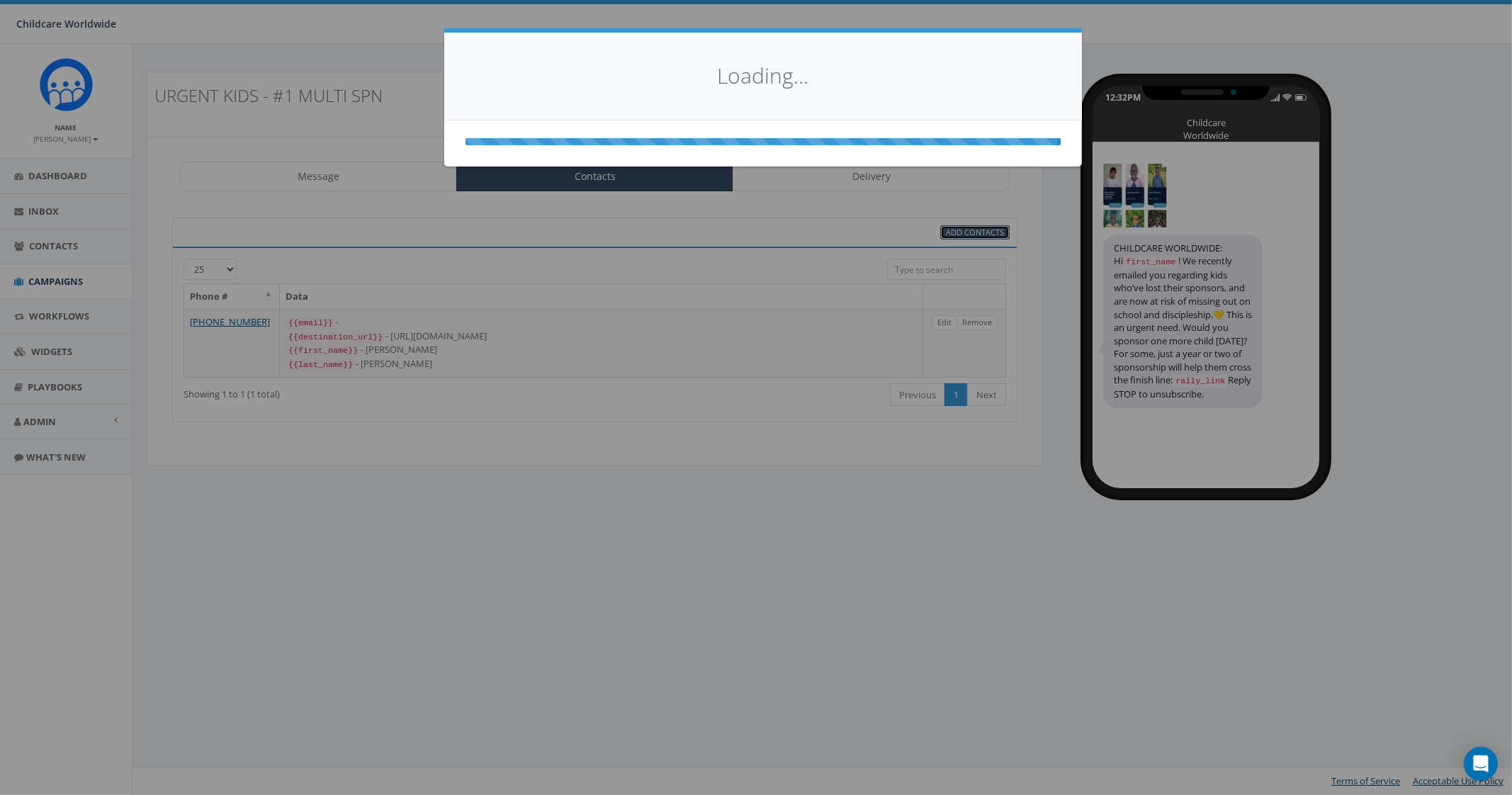
select select
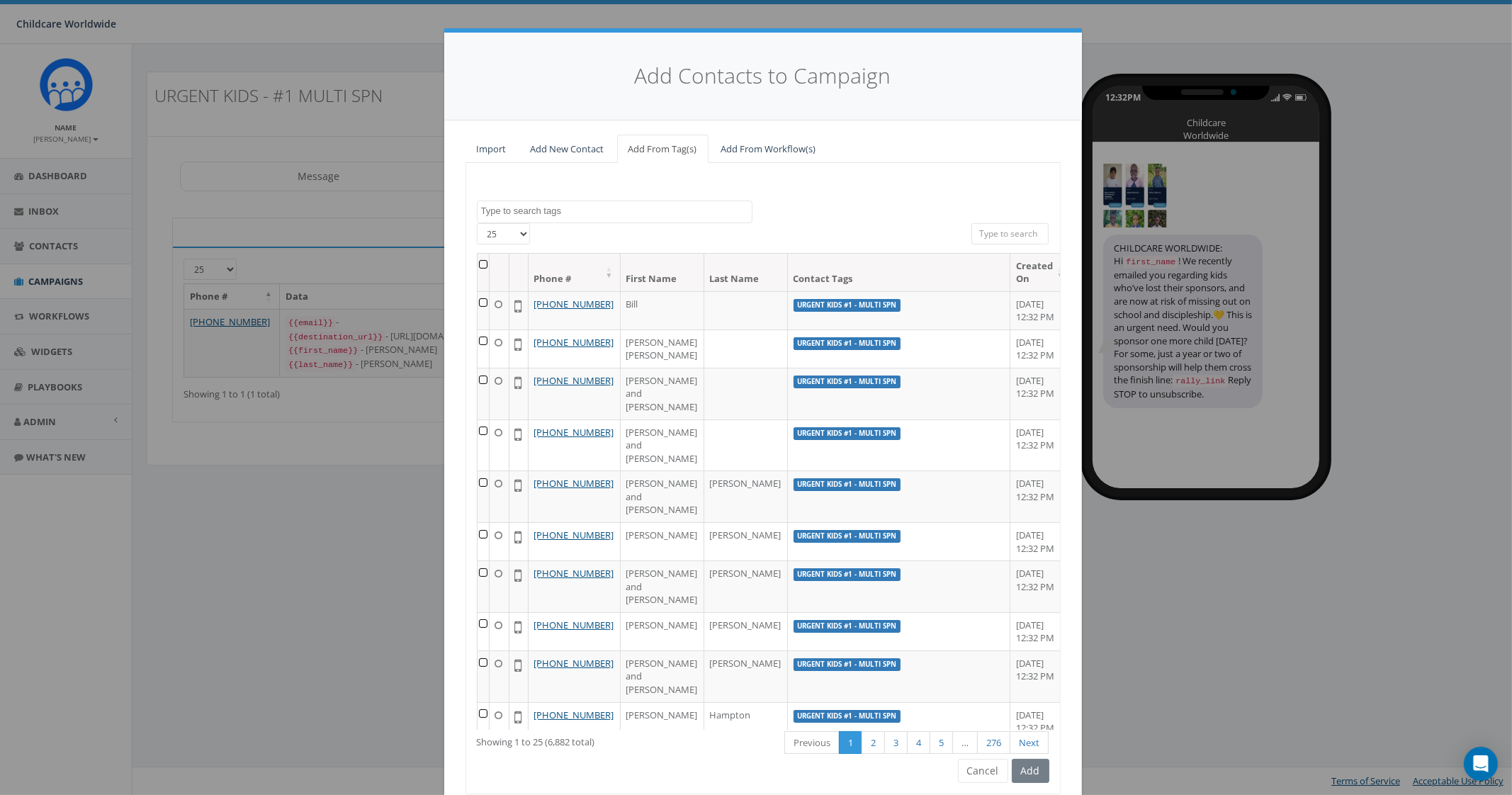
click at [574, 210] on textarea "Search" at bounding box center [617, 211] width 271 height 12
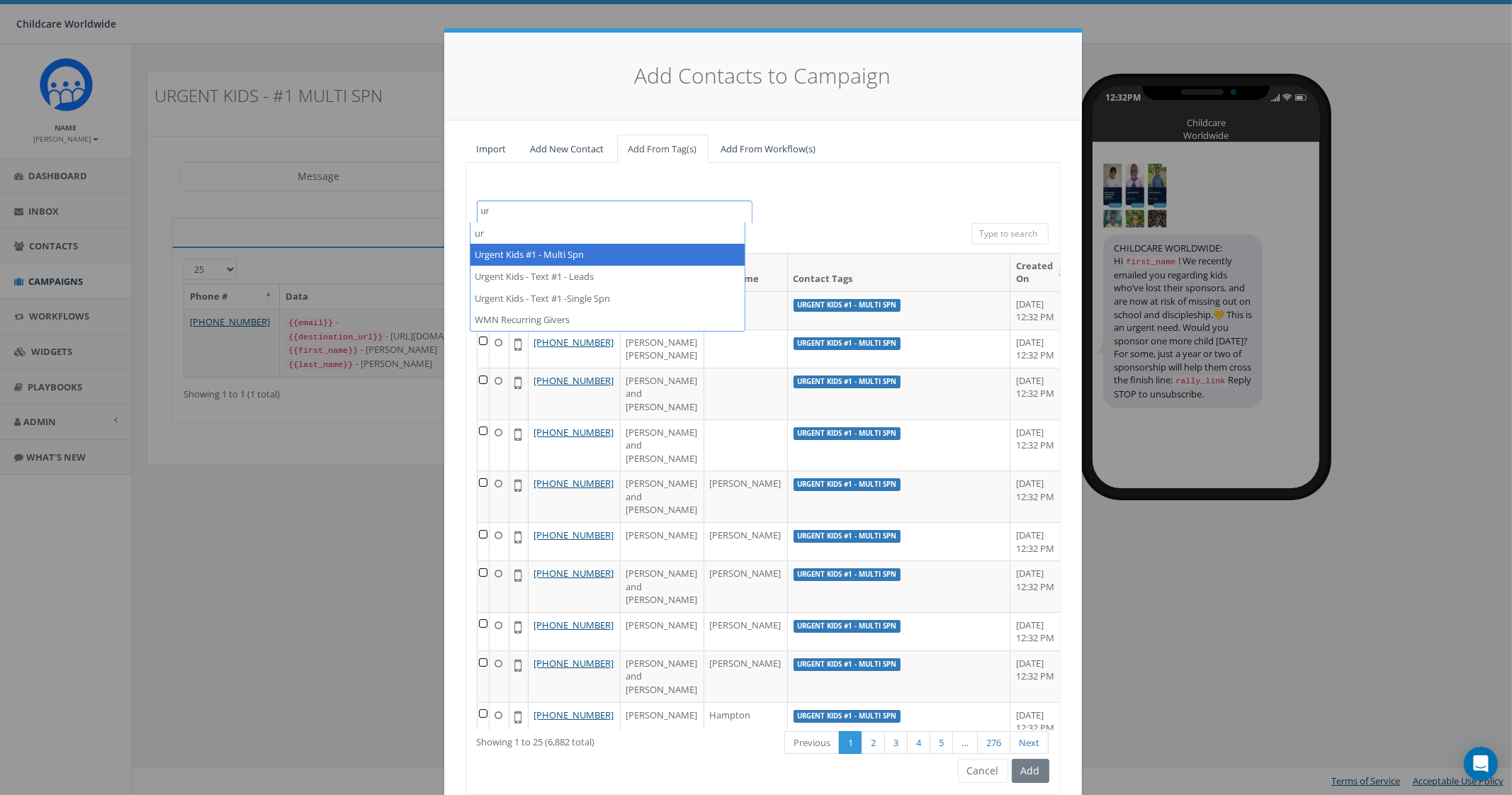
type textarea "ur"
select select "Urgent Kids #1 - Multi Spn"
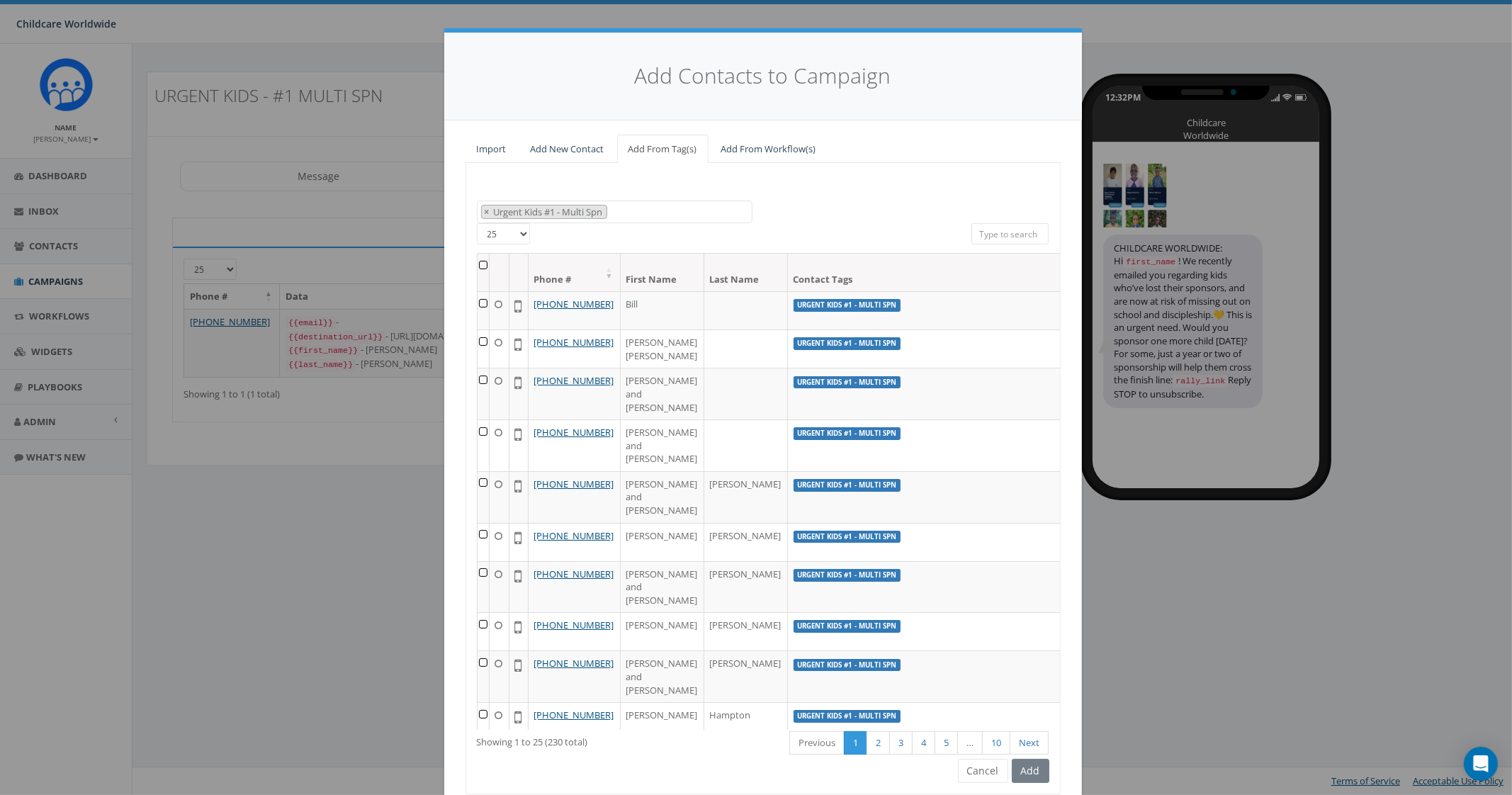
click at [481, 270] on th at bounding box center [484, 272] width 12 height 38
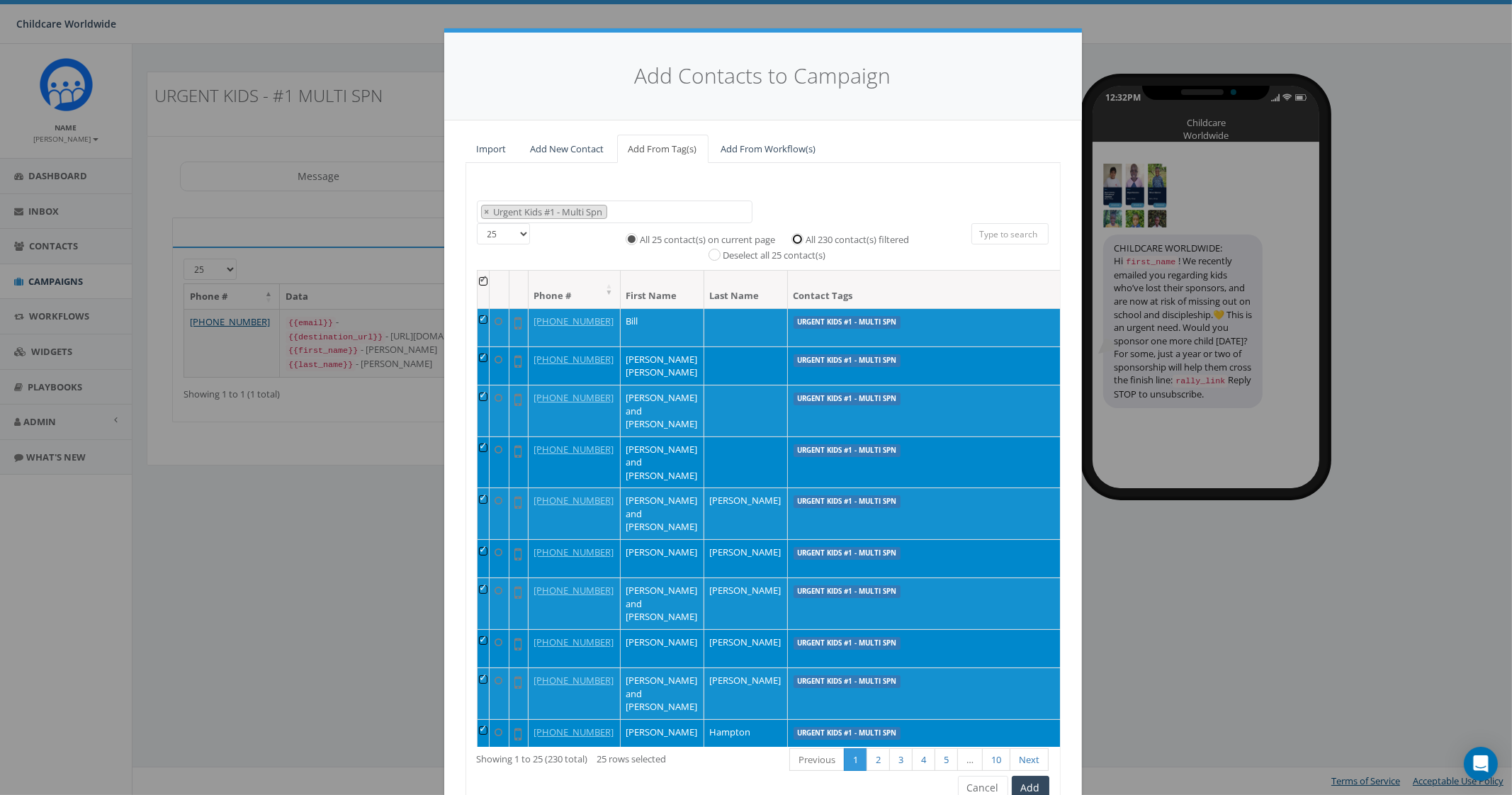
click at [796, 239] on input "All 230 contact(s) filtered" at bounding box center [801, 238] width 9 height 9
radio input "true"
click at [1031, 787] on button "Add" at bounding box center [1031, 788] width 38 height 24
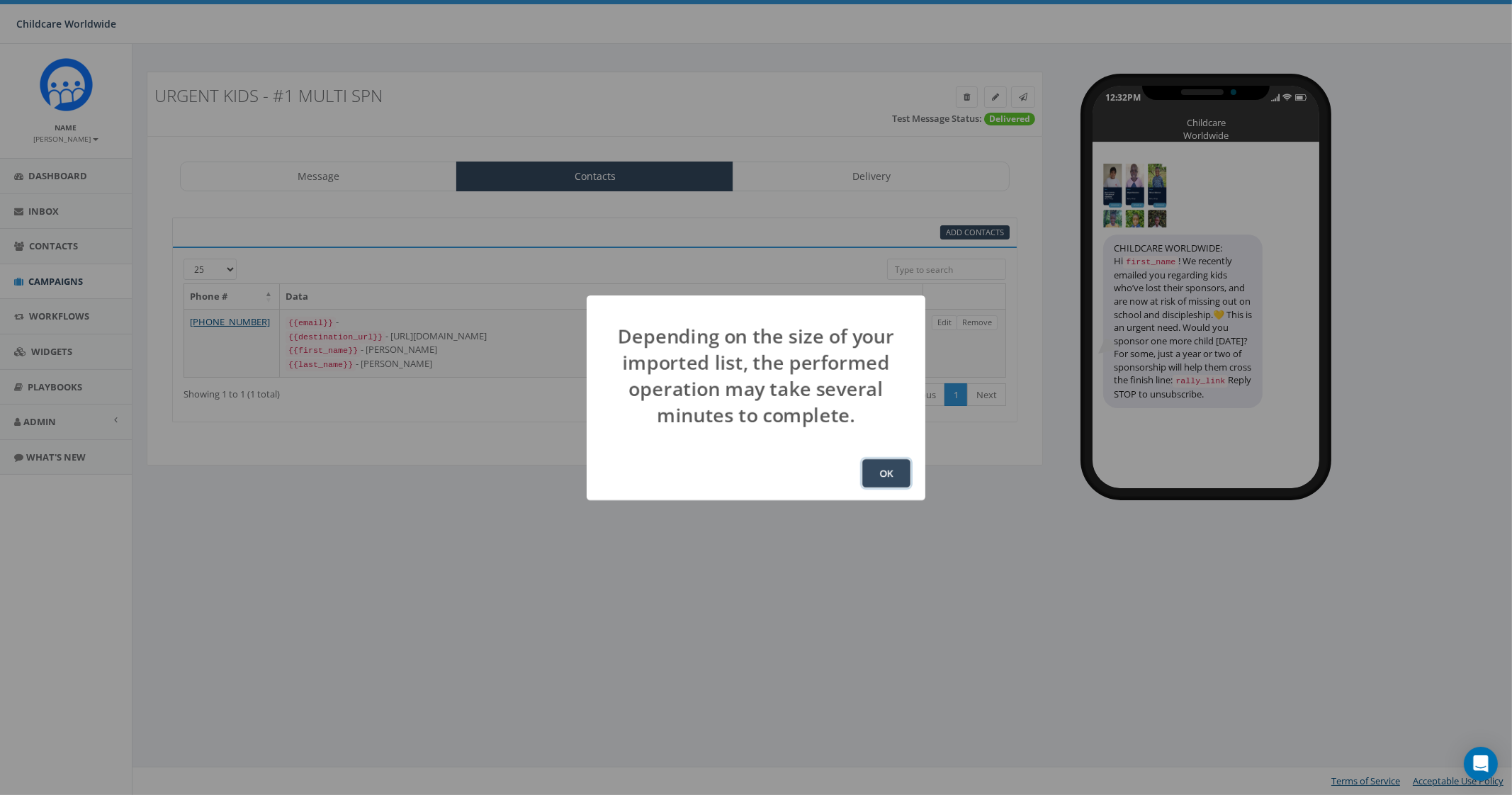
click at [889, 477] on button "OK" at bounding box center [886, 474] width 48 height 28
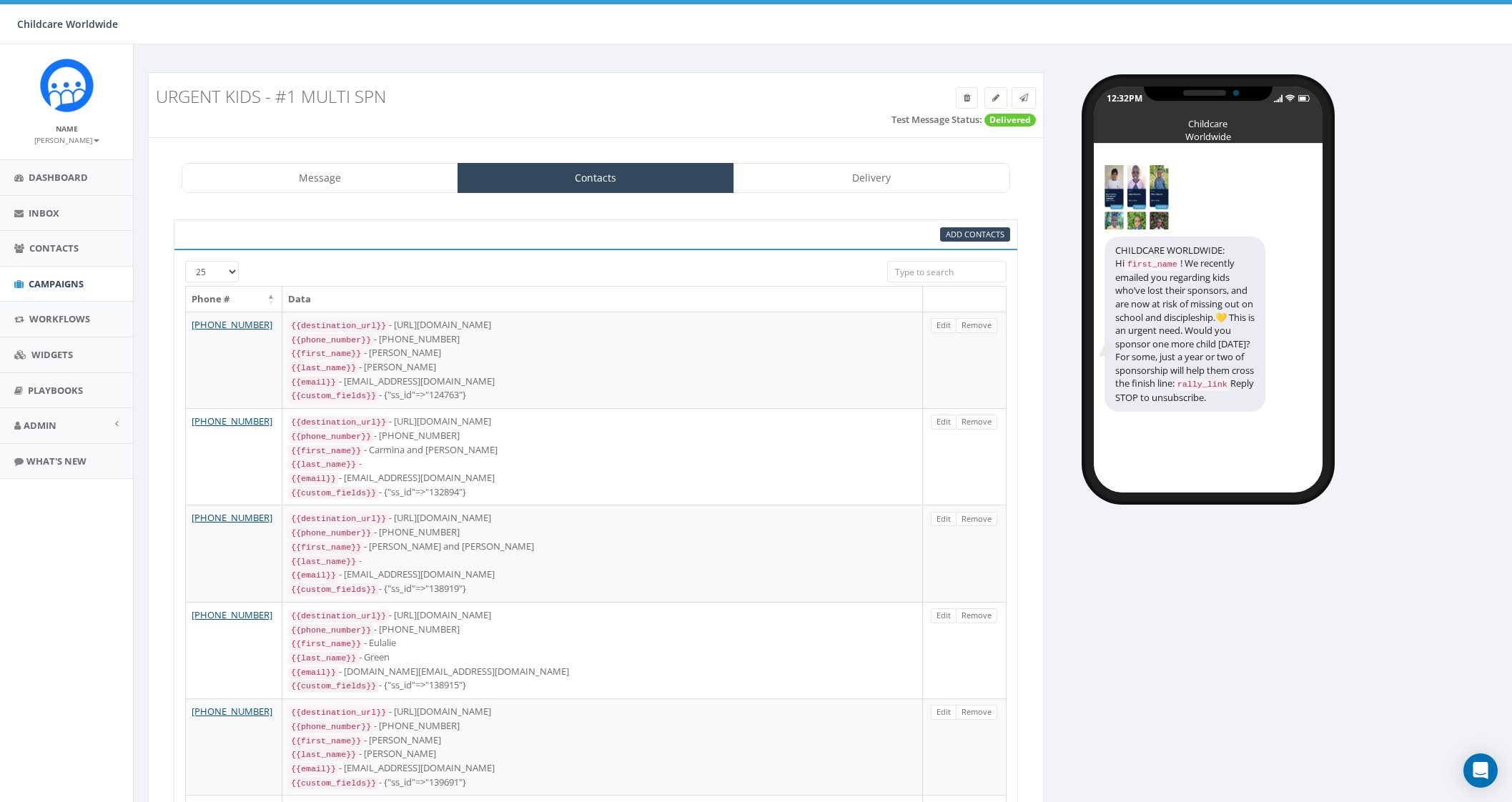
click at [930, 276] on input "search" at bounding box center [946, 272] width 119 height 21
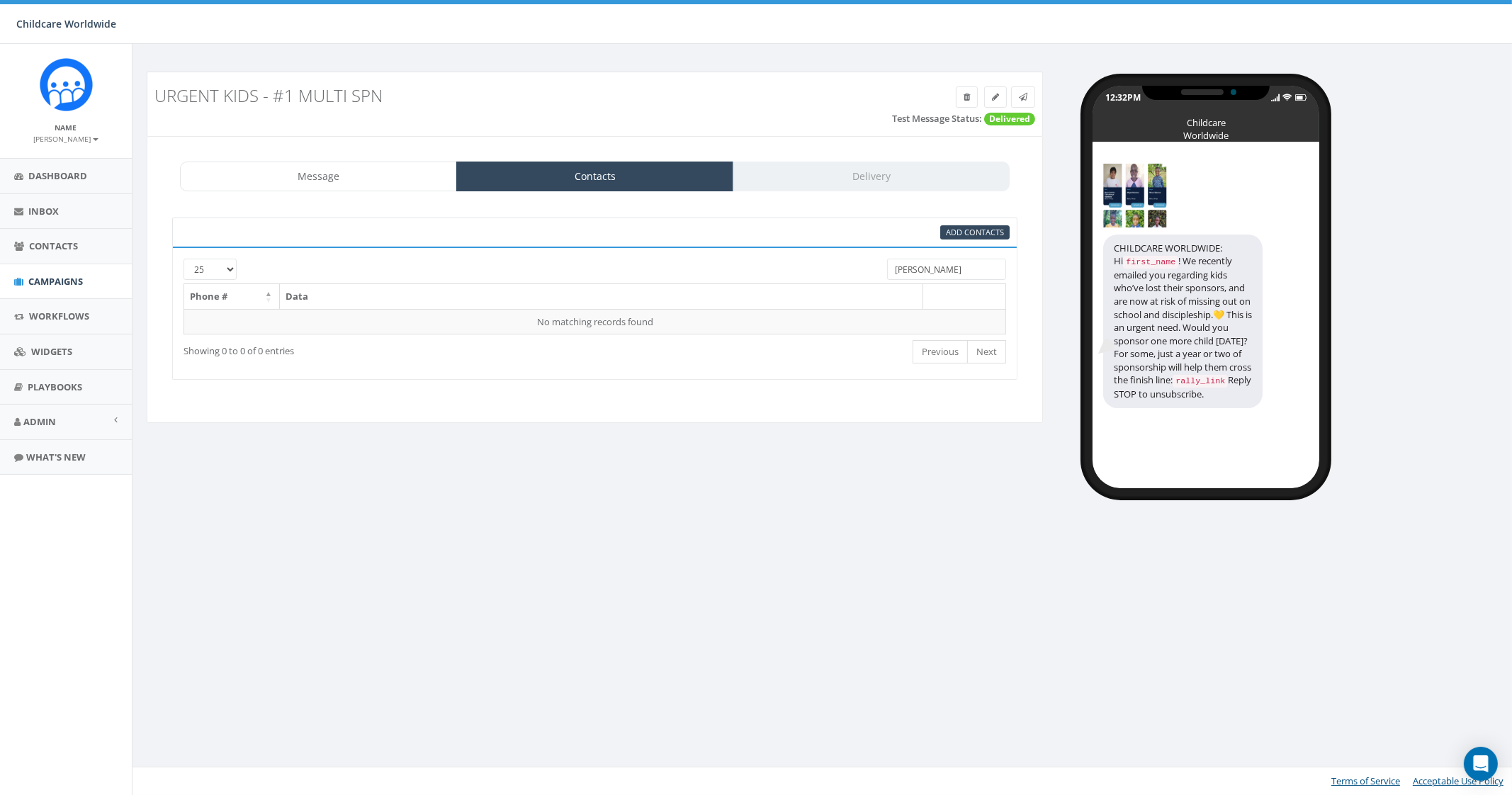
type input "[PERSON_NAME]"
click at [871, 256] on div "25 50 100 shaun Phone # Data No matching records found Loading... Showing 0 to …" at bounding box center [595, 313] width 845 height 133
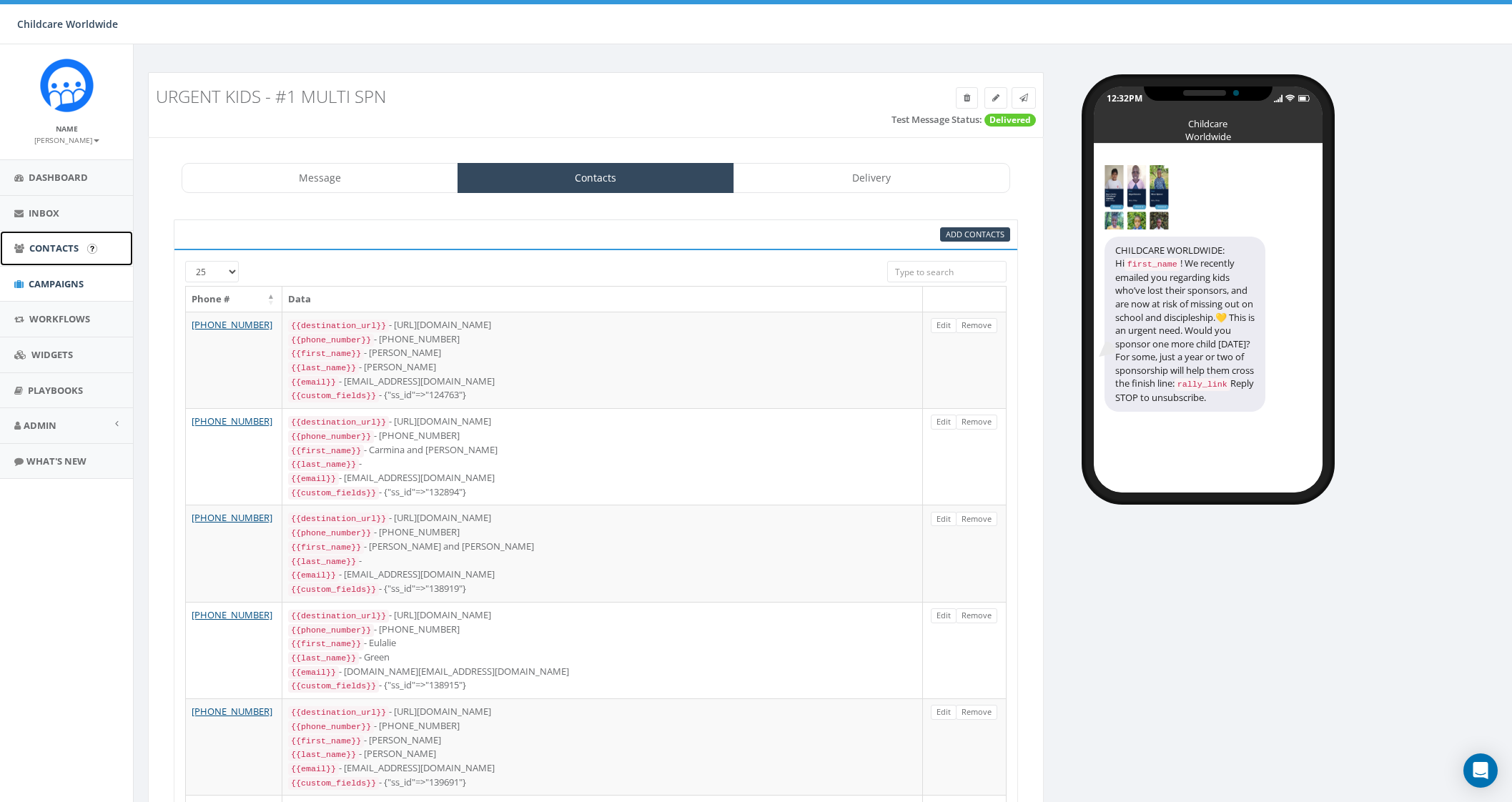
click at [53, 244] on span "Contacts" at bounding box center [54, 248] width 50 height 12
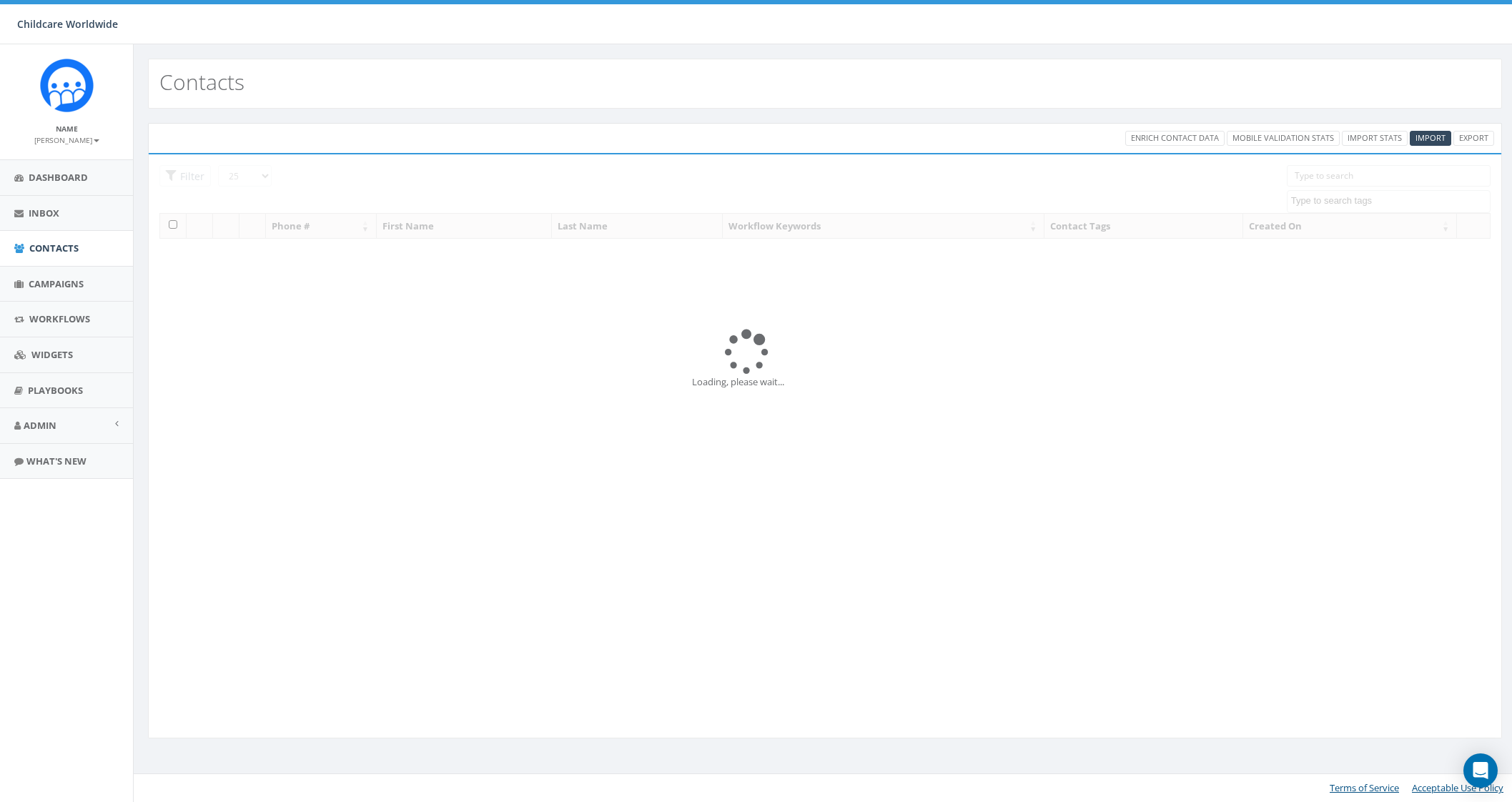
select select
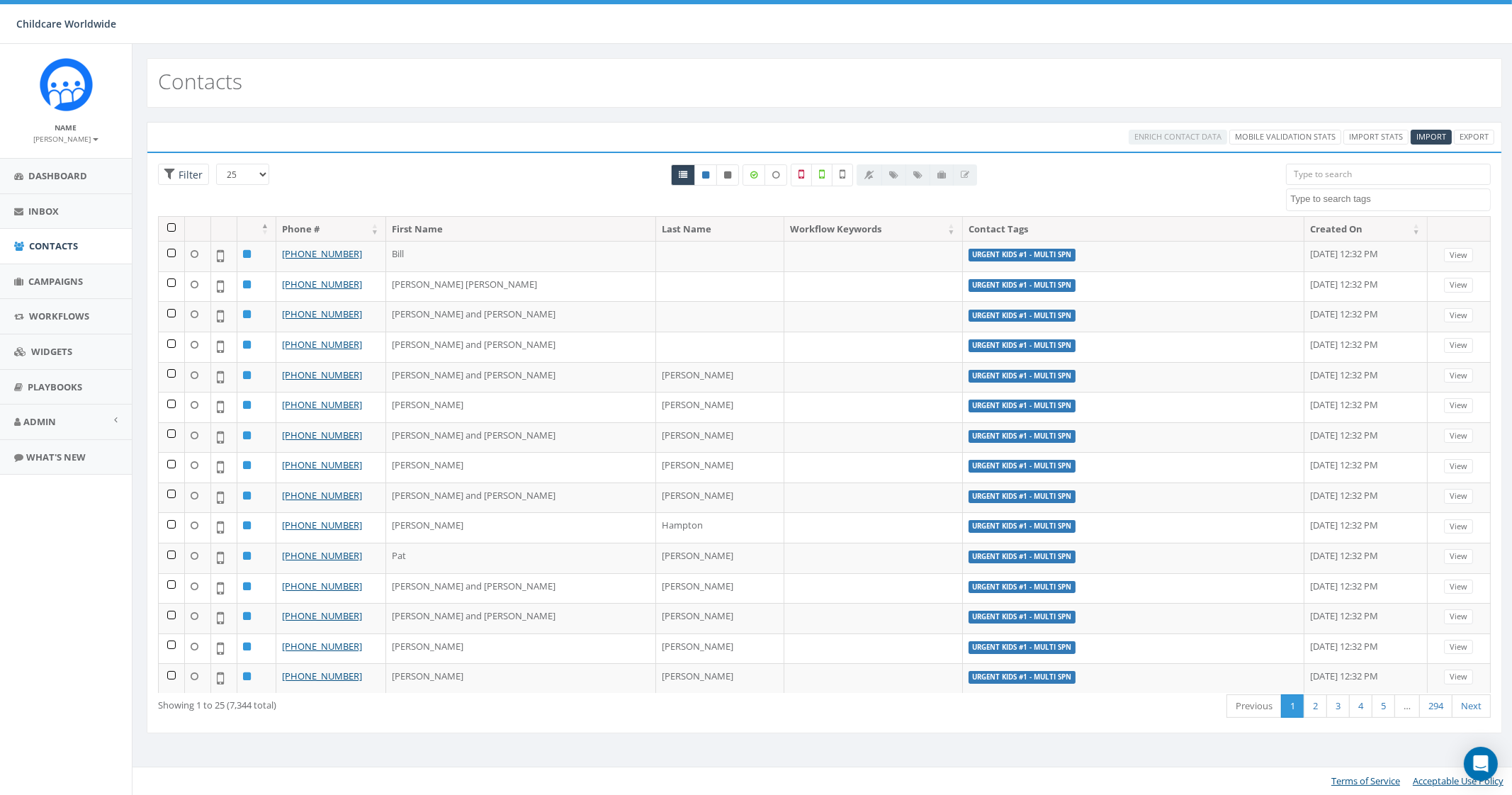
click at [1405, 176] on input "search" at bounding box center [1388, 174] width 204 height 21
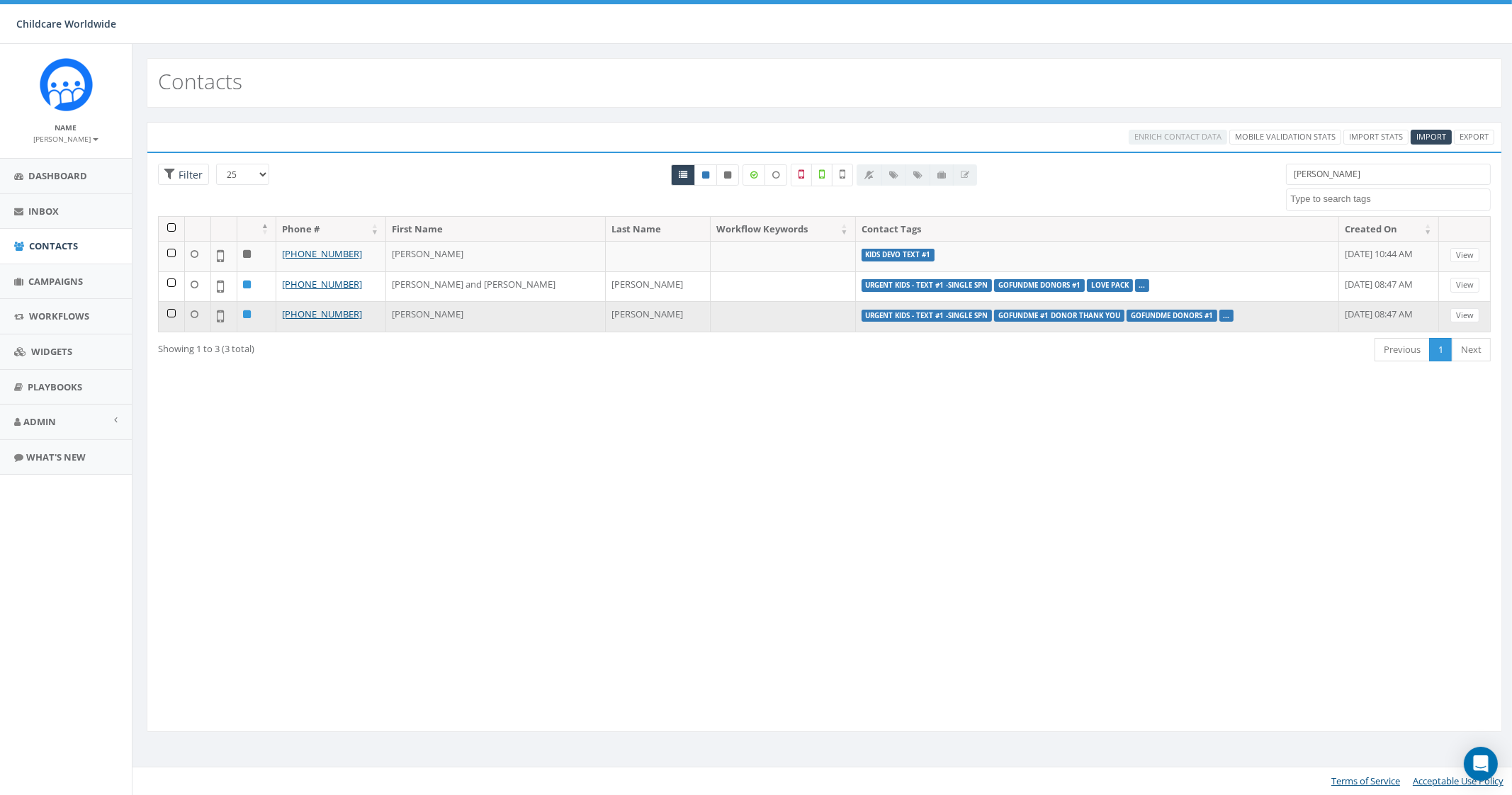
type input "[PERSON_NAME]"
click at [457, 313] on td "[PERSON_NAME]" at bounding box center [496, 316] width 220 height 31
click at [606, 312] on td "[PERSON_NAME]" at bounding box center [657, 316] width 105 height 31
click at [1127, 313] on label "GoFundMe Donors #1" at bounding box center [1171, 316] width 91 height 12
click at [1464, 317] on link "View" at bounding box center [1464, 315] width 29 height 15
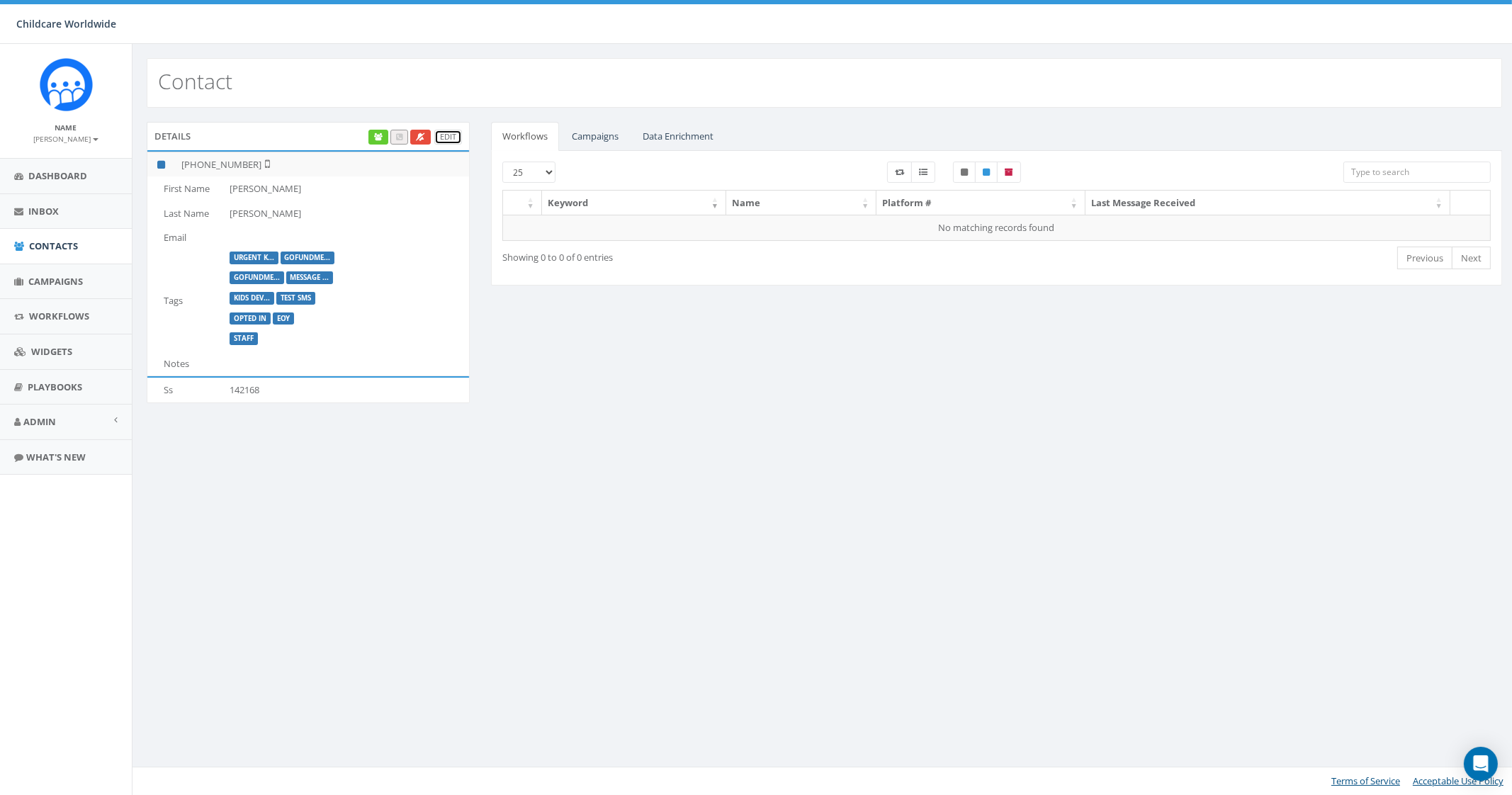
click at [445, 136] on link "Edit" at bounding box center [448, 136] width 27 height 15
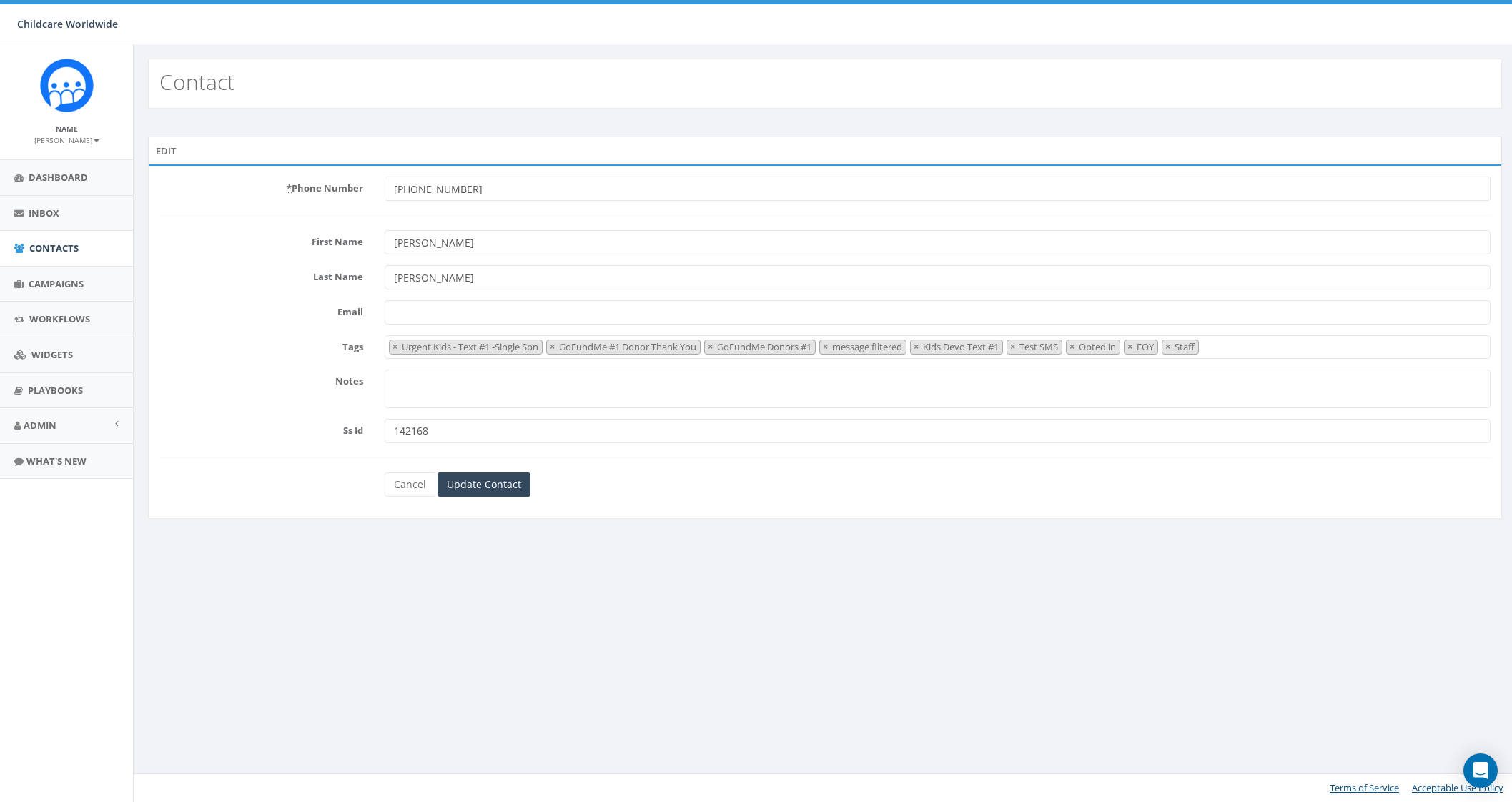
select select "Urgent Kids - Text #1 -Single Spn"
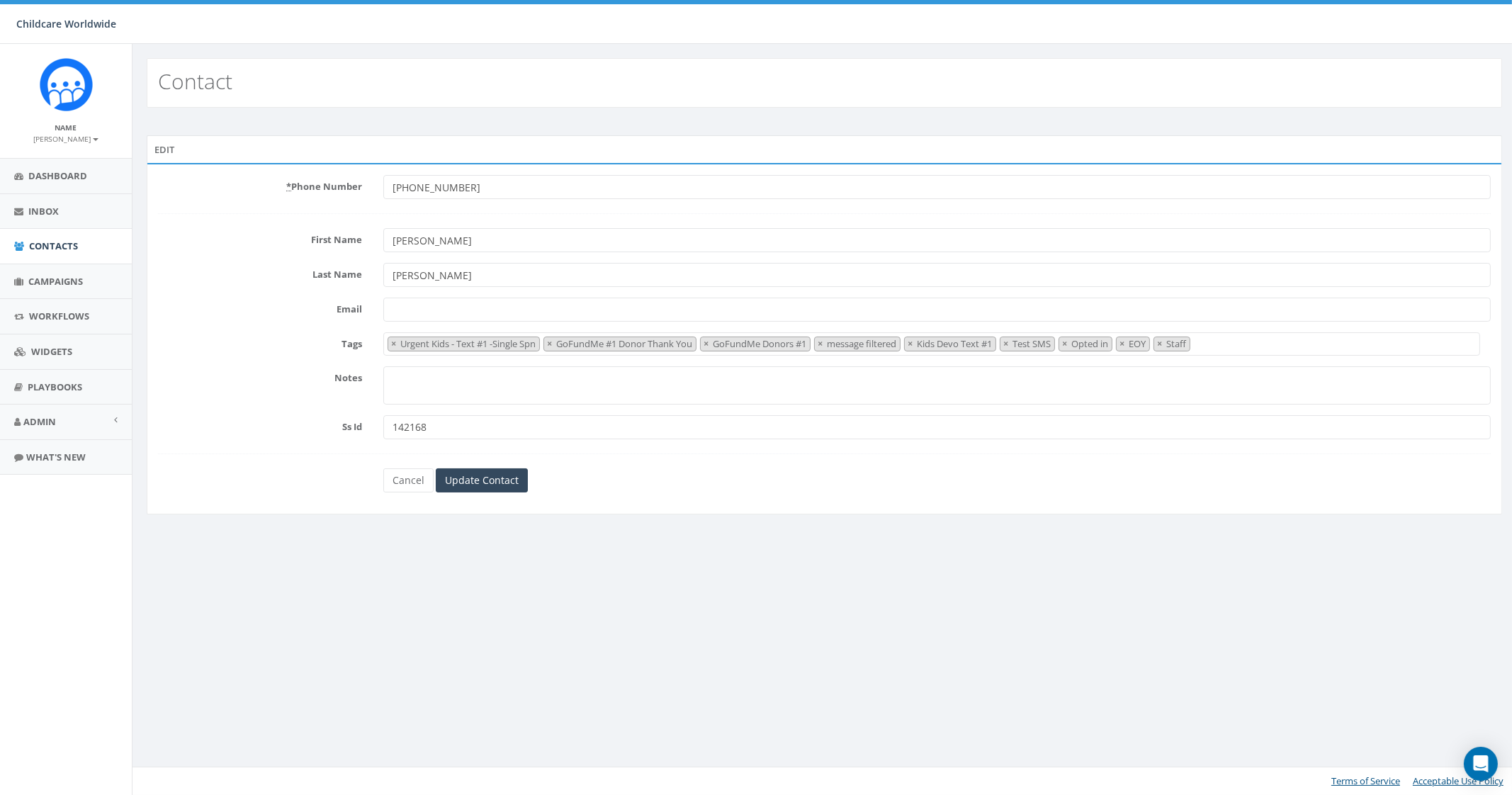
click at [1234, 338] on span "× Urgent Kids - Text #1 -Single Spn × GoFundMe #1 Donor Thank You × GoFundMe Do…" at bounding box center [931, 344] width 1096 height 24
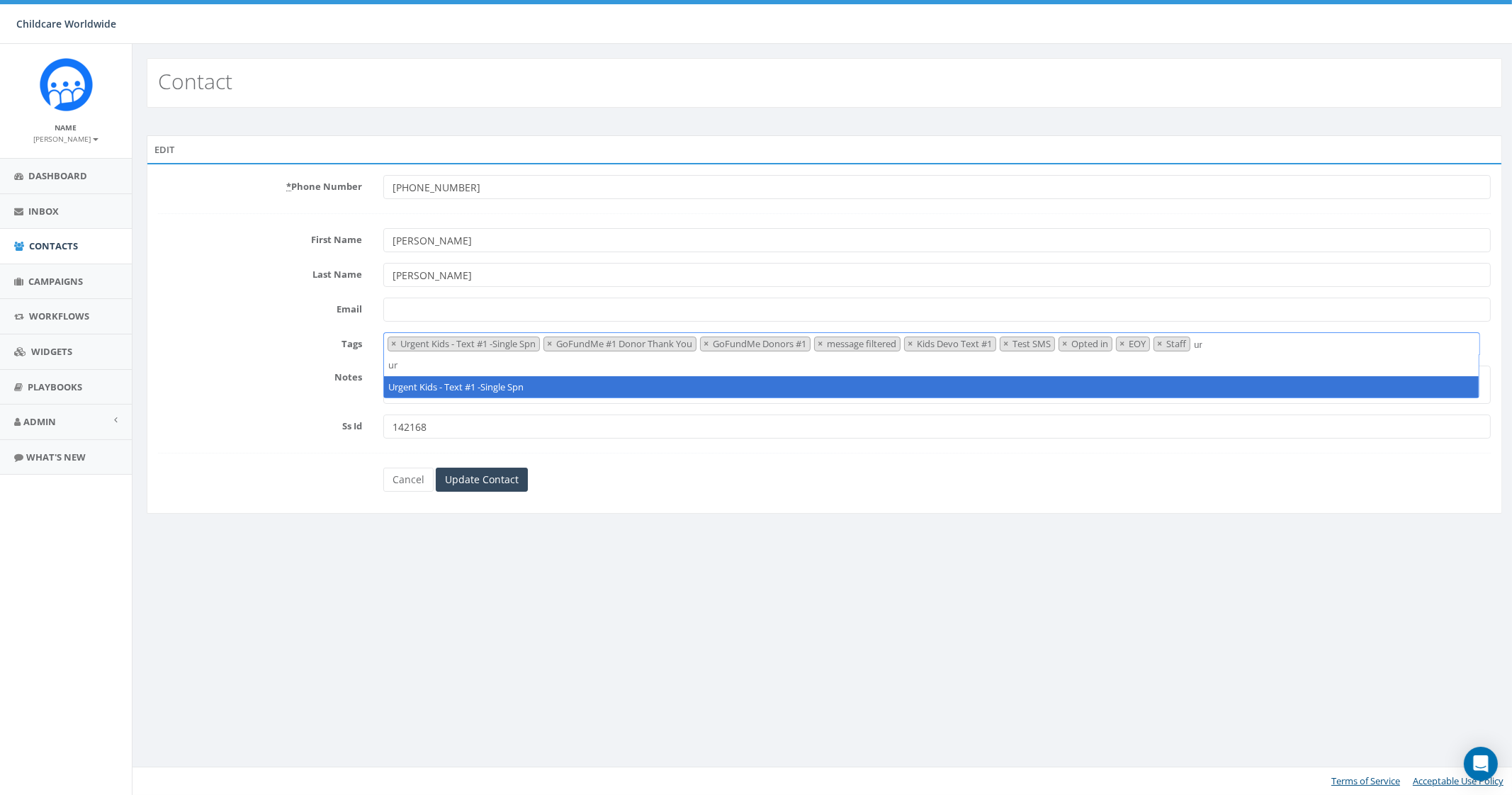
type textarea "u"
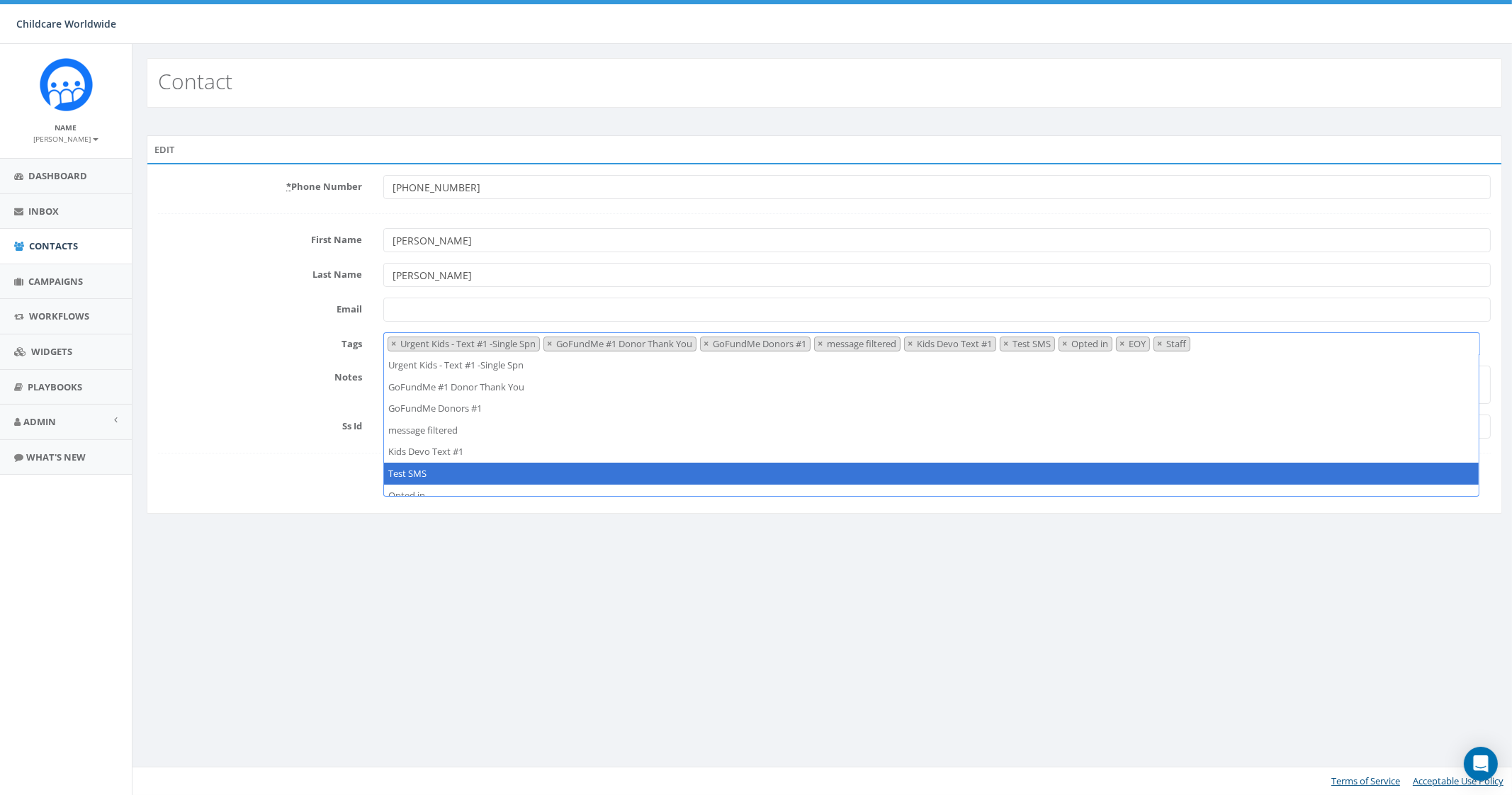
click at [514, 607] on div "Contact Edit * Phone Number [PHONE_NUMBER] First Name [PERSON_NAME] Last Name […" at bounding box center [824, 419] width 1384 height 751
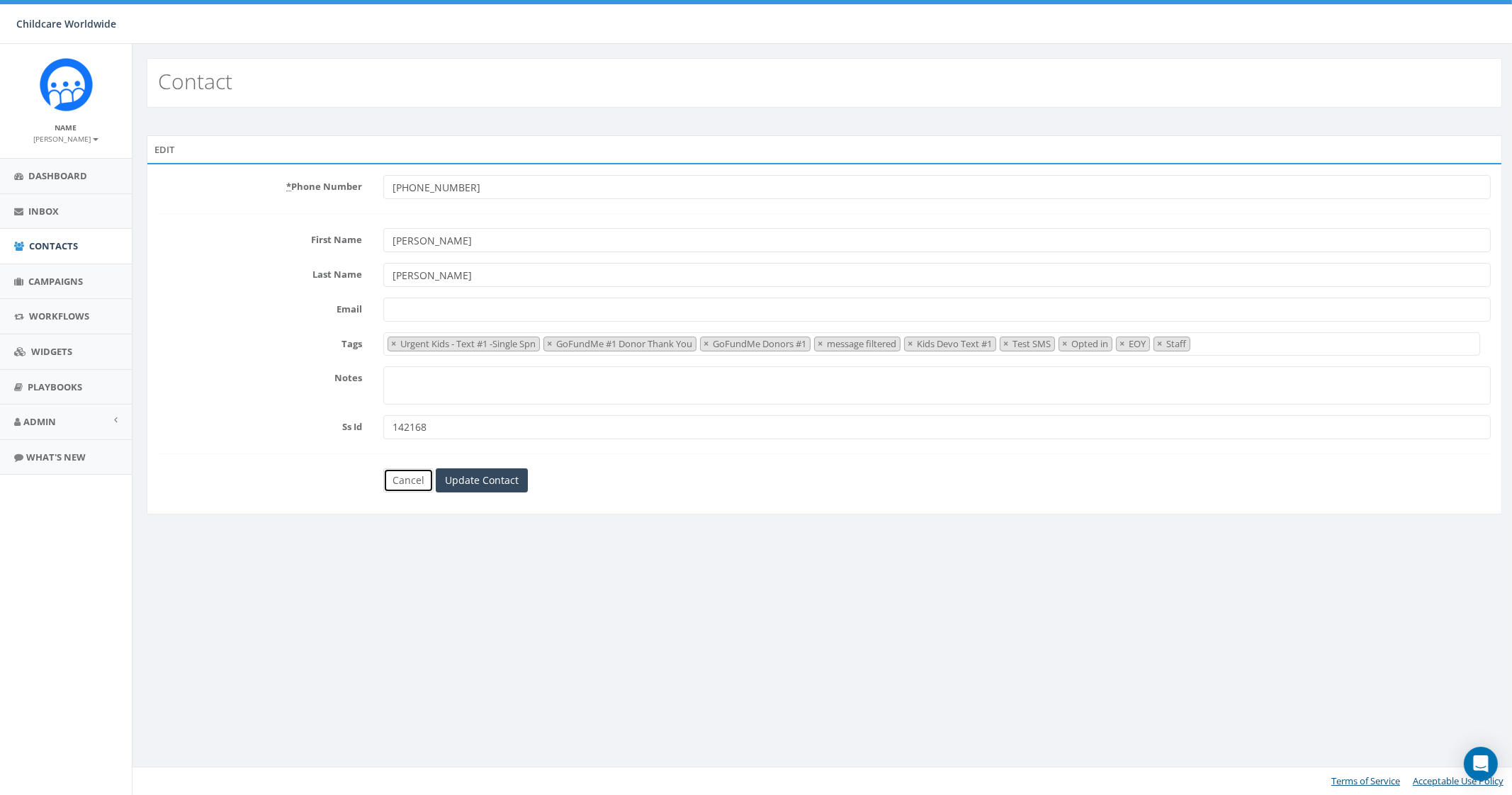
click at [415, 475] on link "Cancel" at bounding box center [408, 480] width 50 height 24
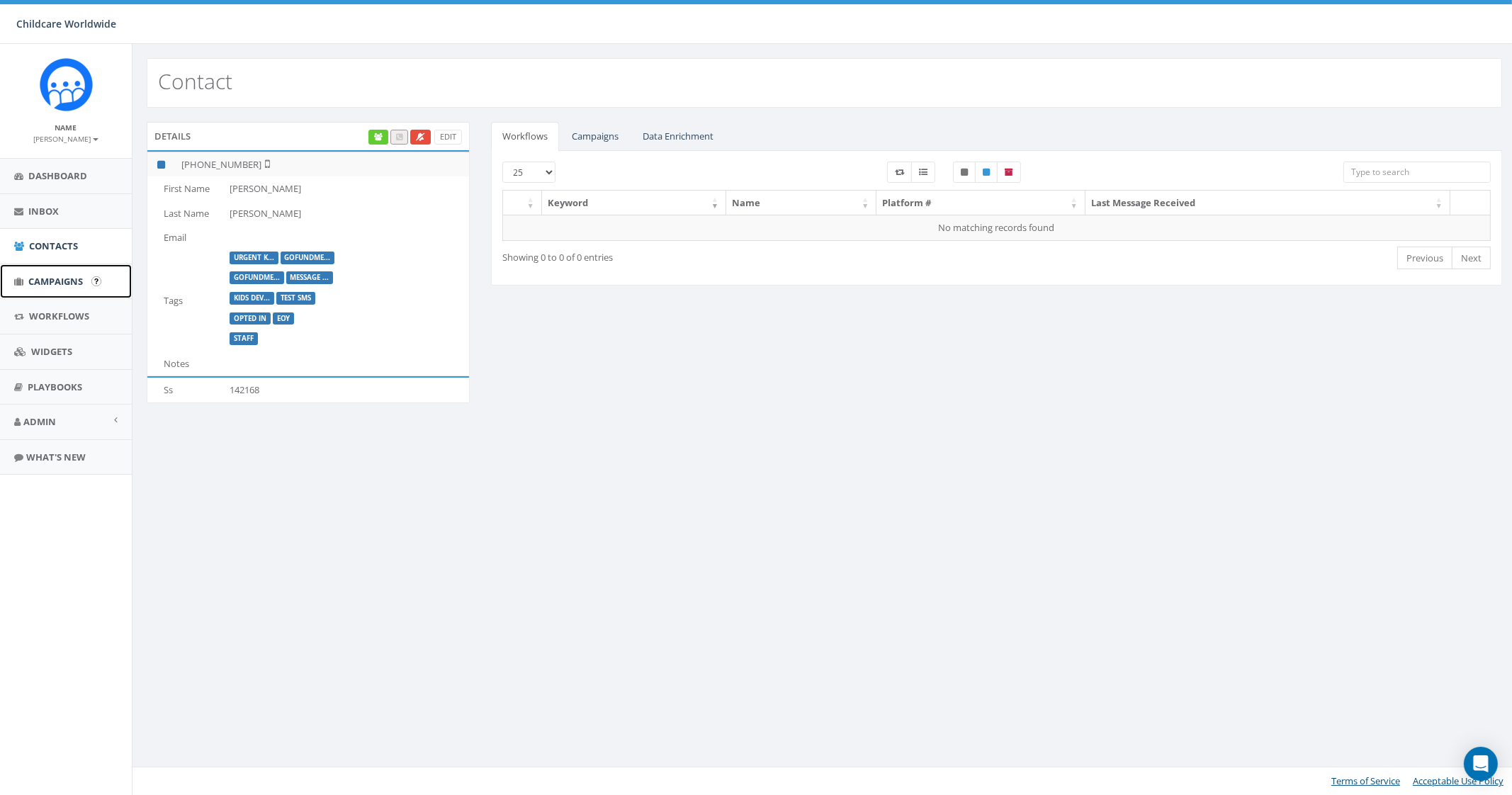
click at [75, 272] on link "Campaigns" at bounding box center [66, 281] width 132 height 34
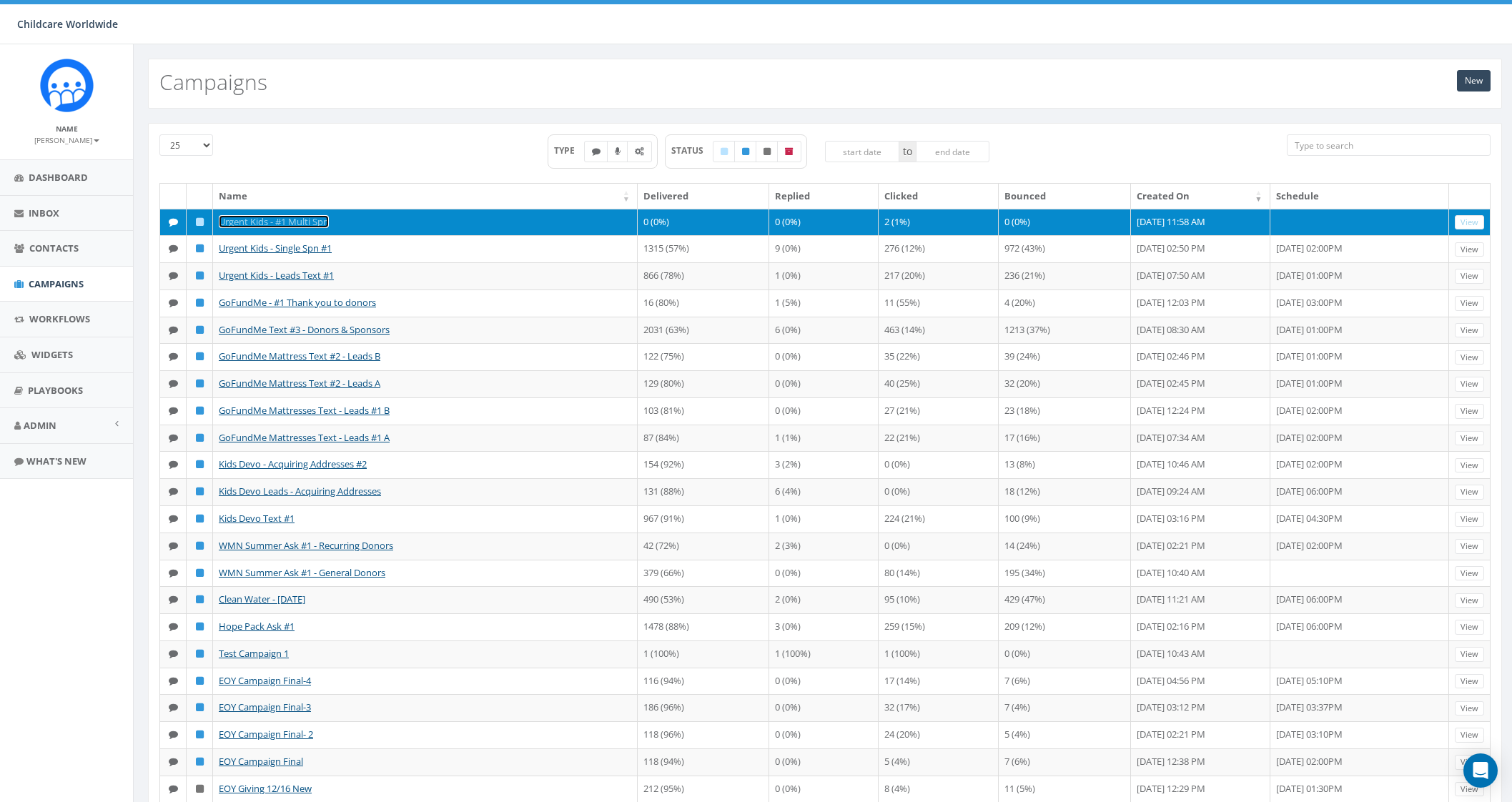
click at [311, 224] on link "Urgent Kids - #1 Multi Spn" at bounding box center [273, 221] width 110 height 12
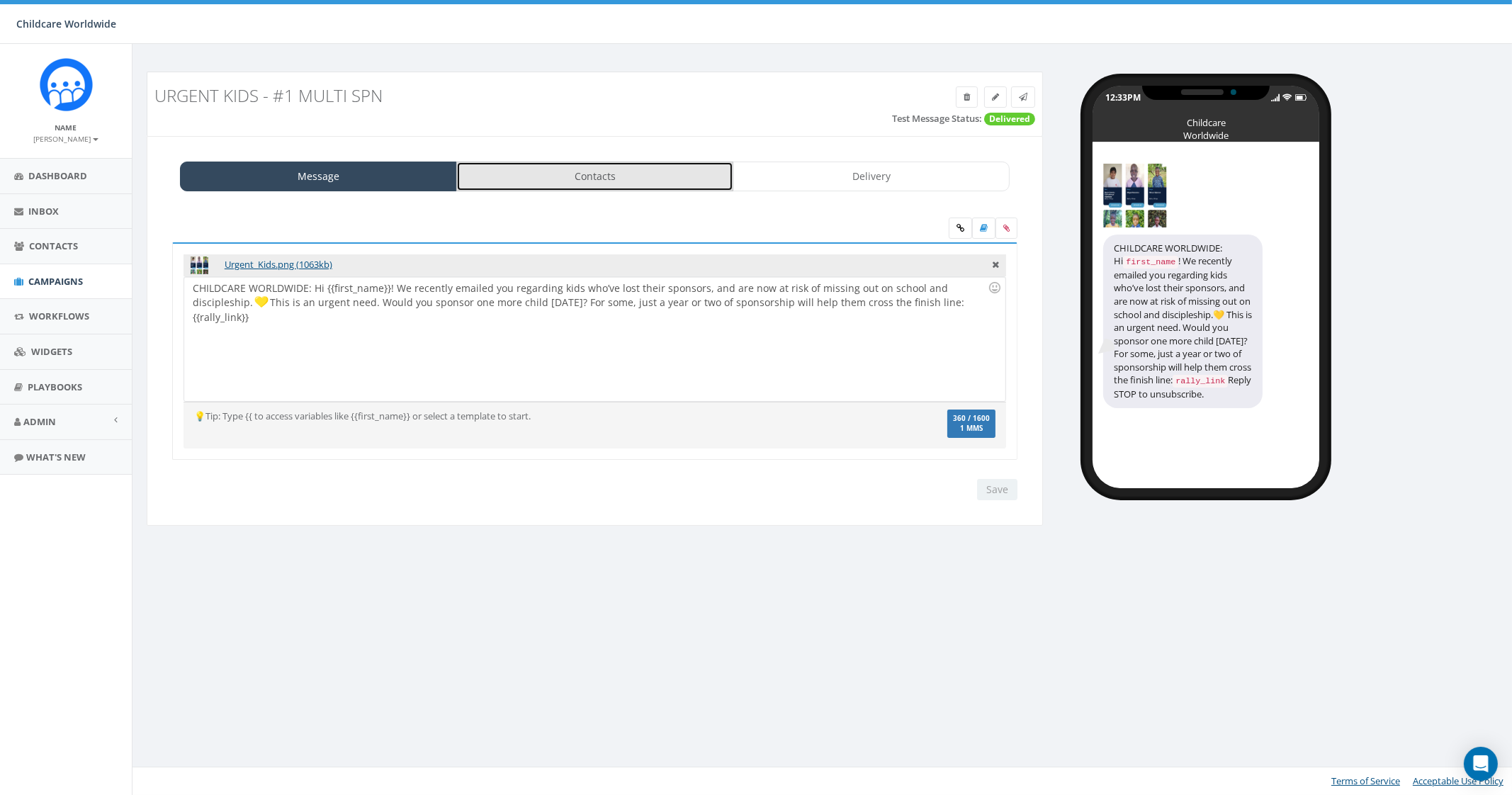
click at [549, 189] on link "Contacts" at bounding box center [594, 177] width 277 height 30
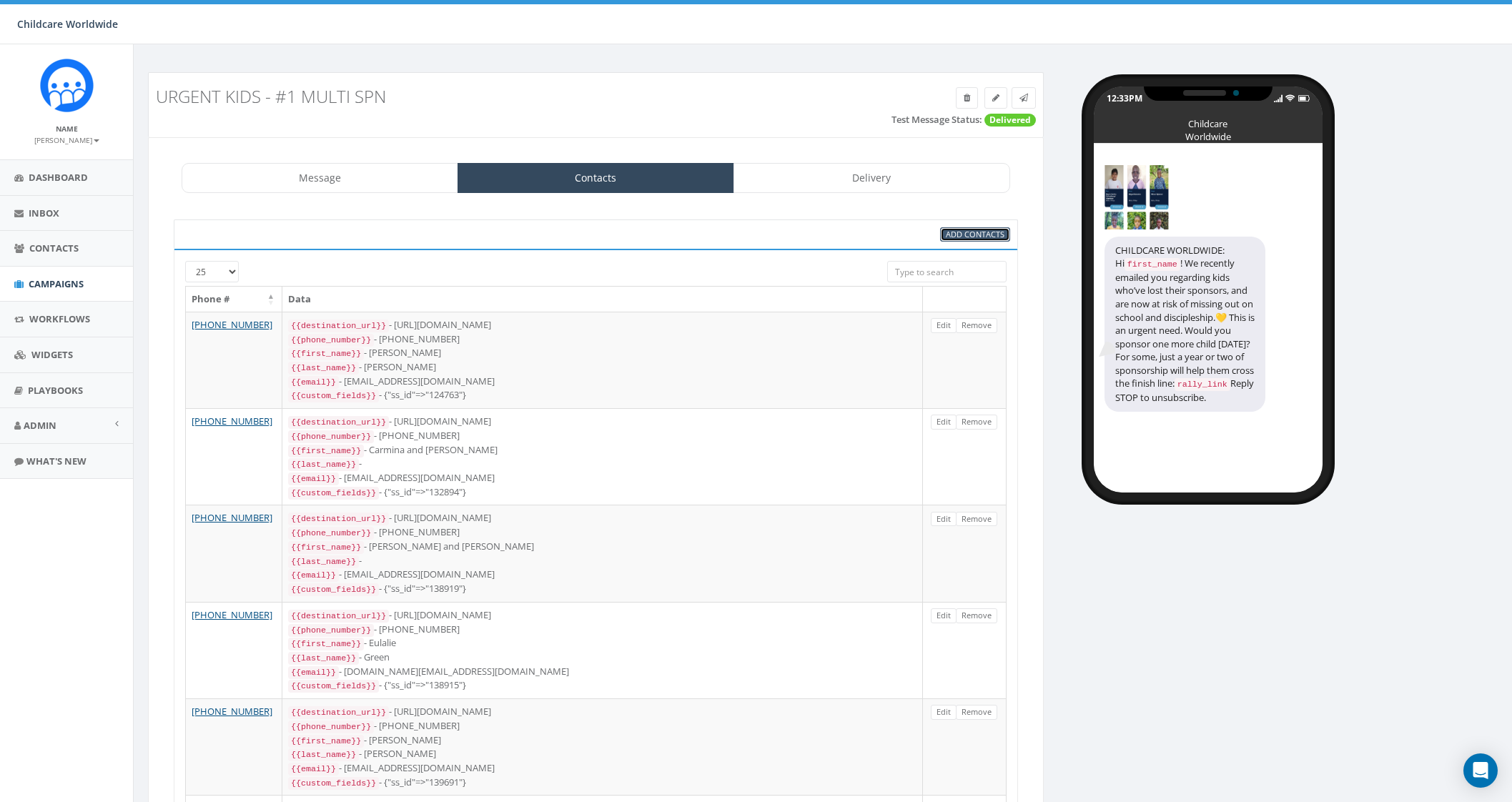
click at [961, 236] on span "Add Contacts" at bounding box center [975, 234] width 59 height 11
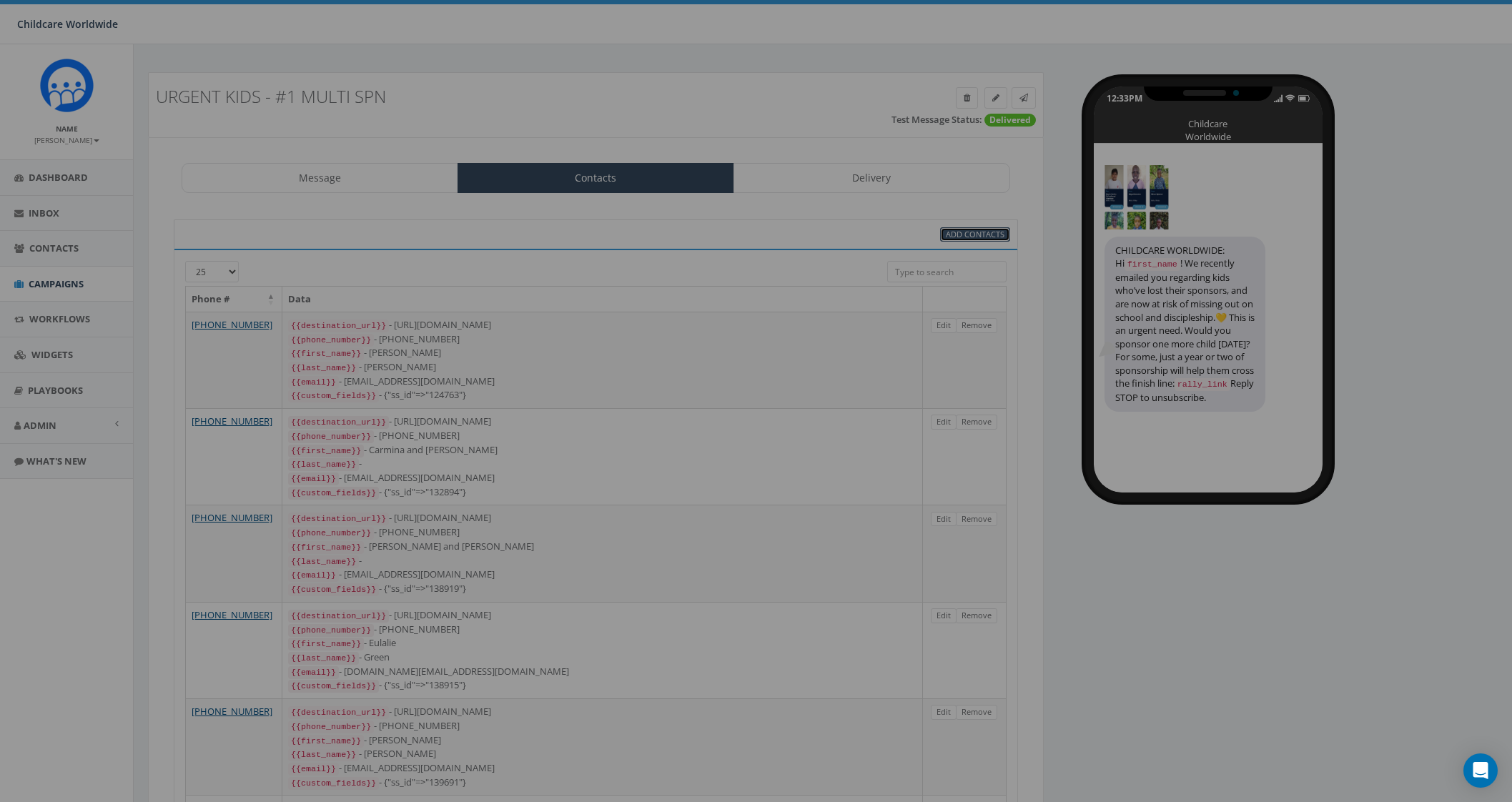
select select
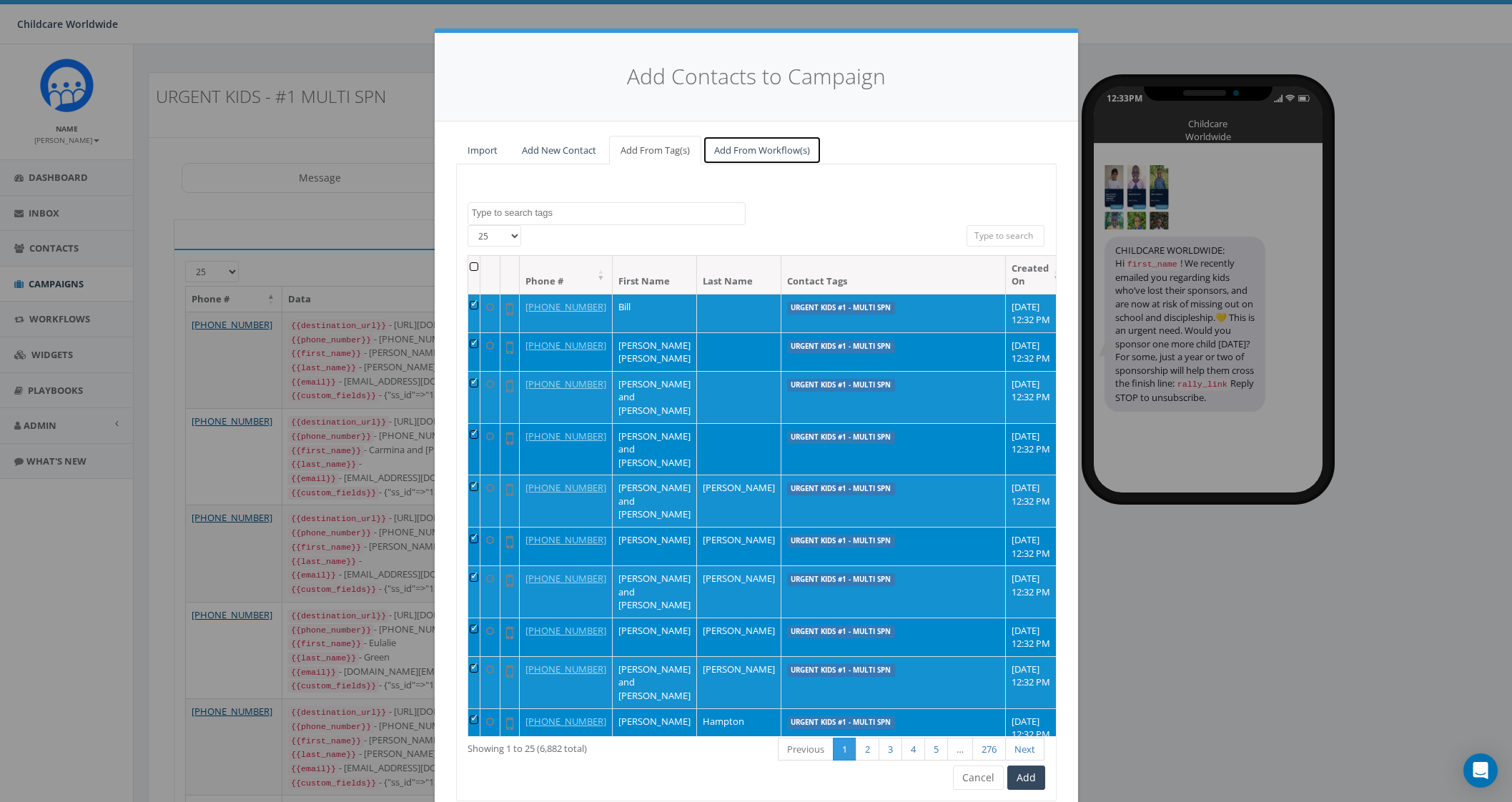
click at [715, 148] on link "Add From Workflow(s)" at bounding box center [762, 150] width 119 height 29
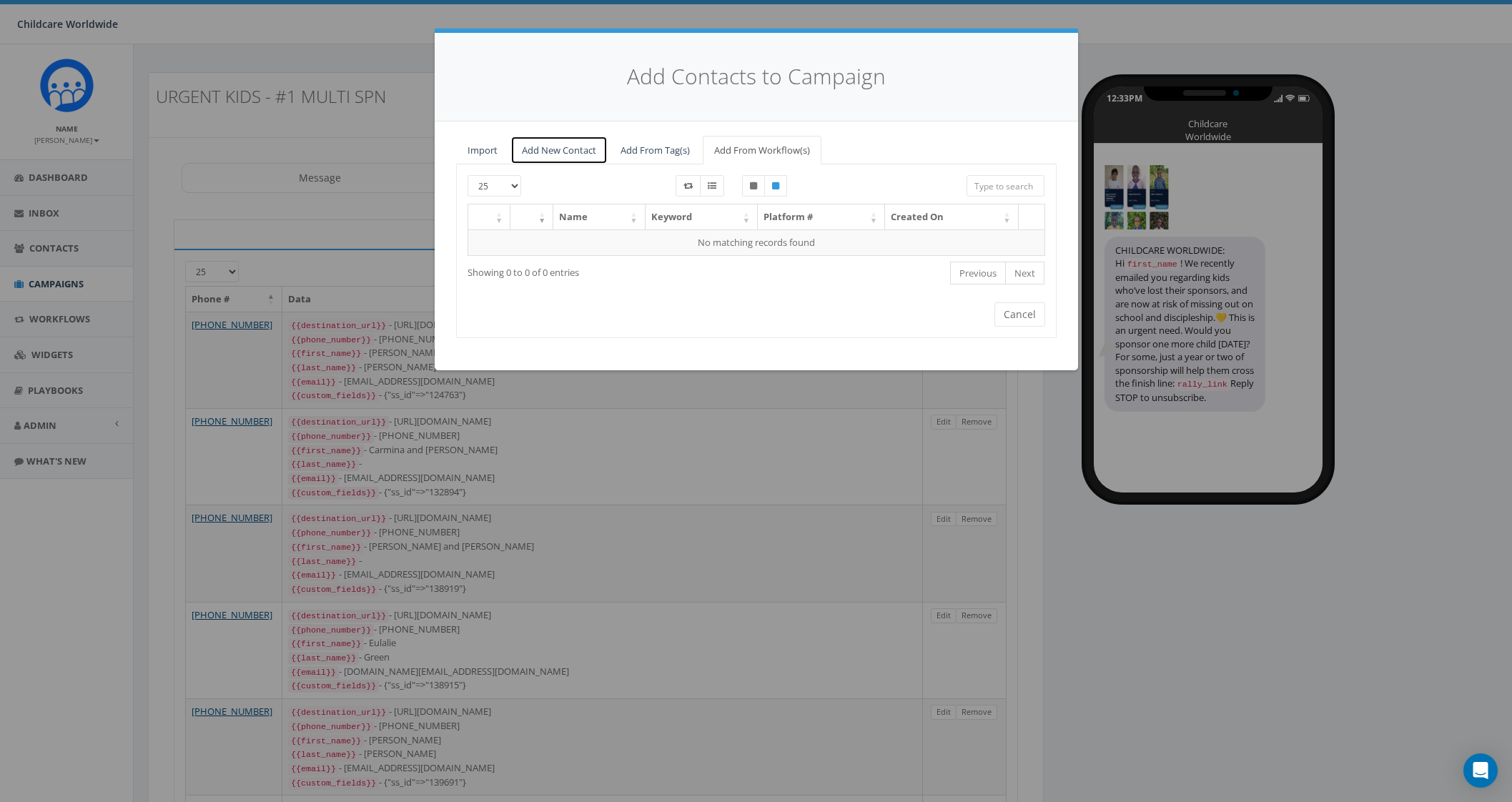
click at [582, 147] on link "Add New Contact" at bounding box center [558, 150] width 97 height 29
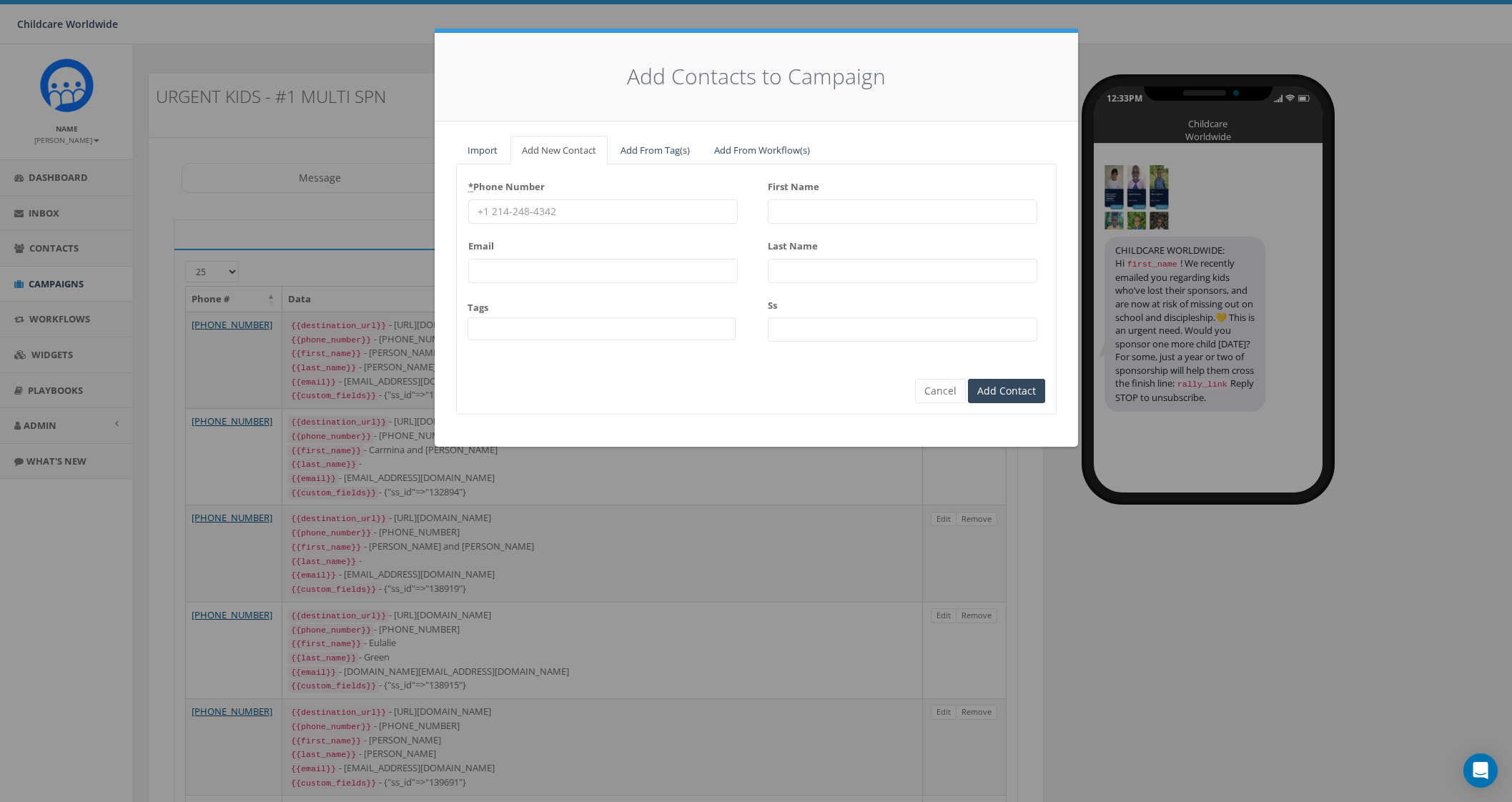
click at [591, 208] on input "* Phone Number" at bounding box center [603, 211] width 270 height 24
click at [491, 156] on link "Import" at bounding box center [483, 150] width 53 height 29
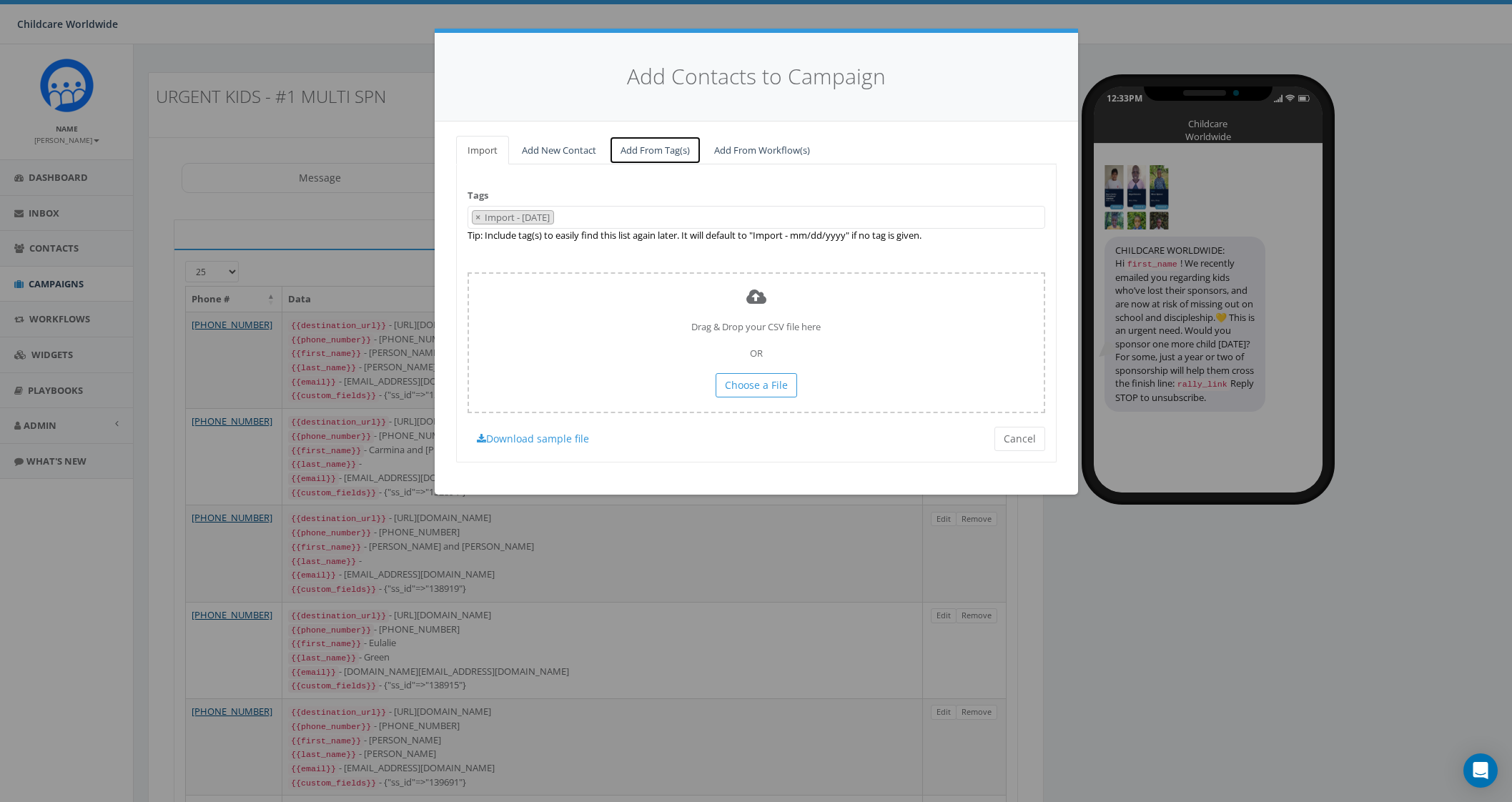
click at [627, 163] on link "Add From Tag(s)" at bounding box center [655, 150] width 92 height 29
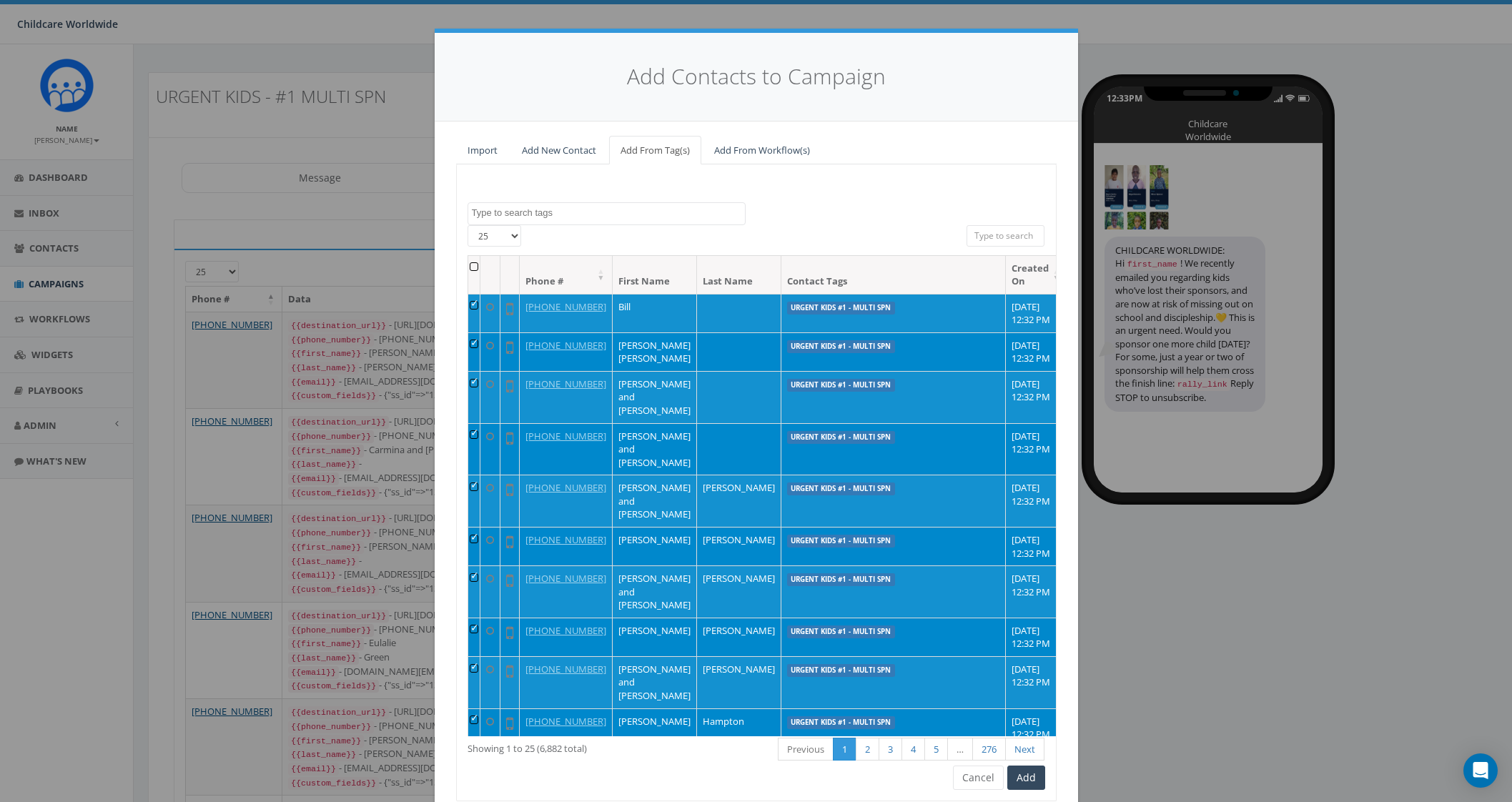
click at [597, 223] on span at bounding box center [606, 214] width 278 height 23
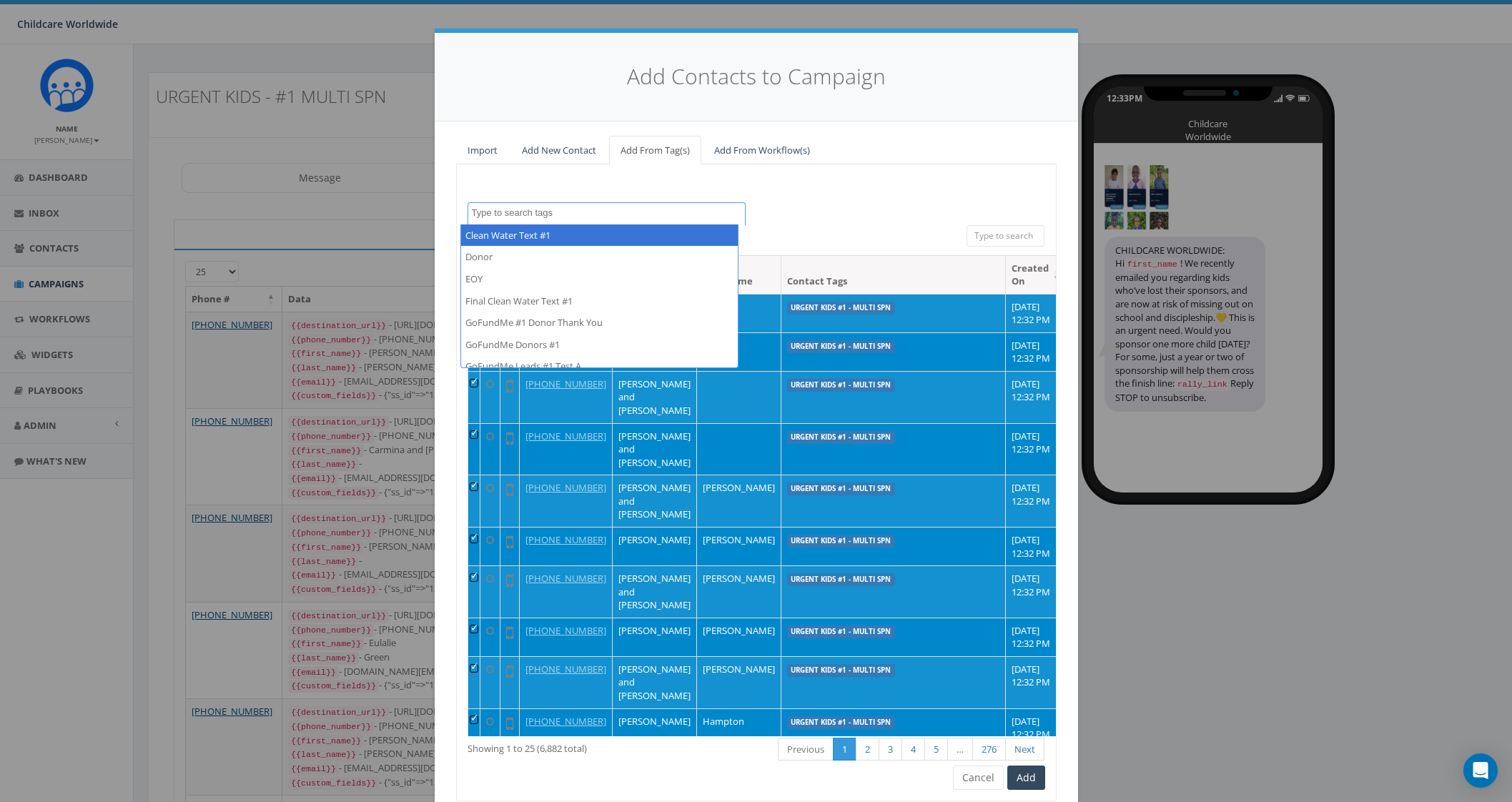
drag, startPoint x: 620, startPoint y: 205, endPoint x: 515, endPoint y: 206, distance: 105.0
click at [515, 207] on textarea "Search" at bounding box center [608, 213] width 273 height 12
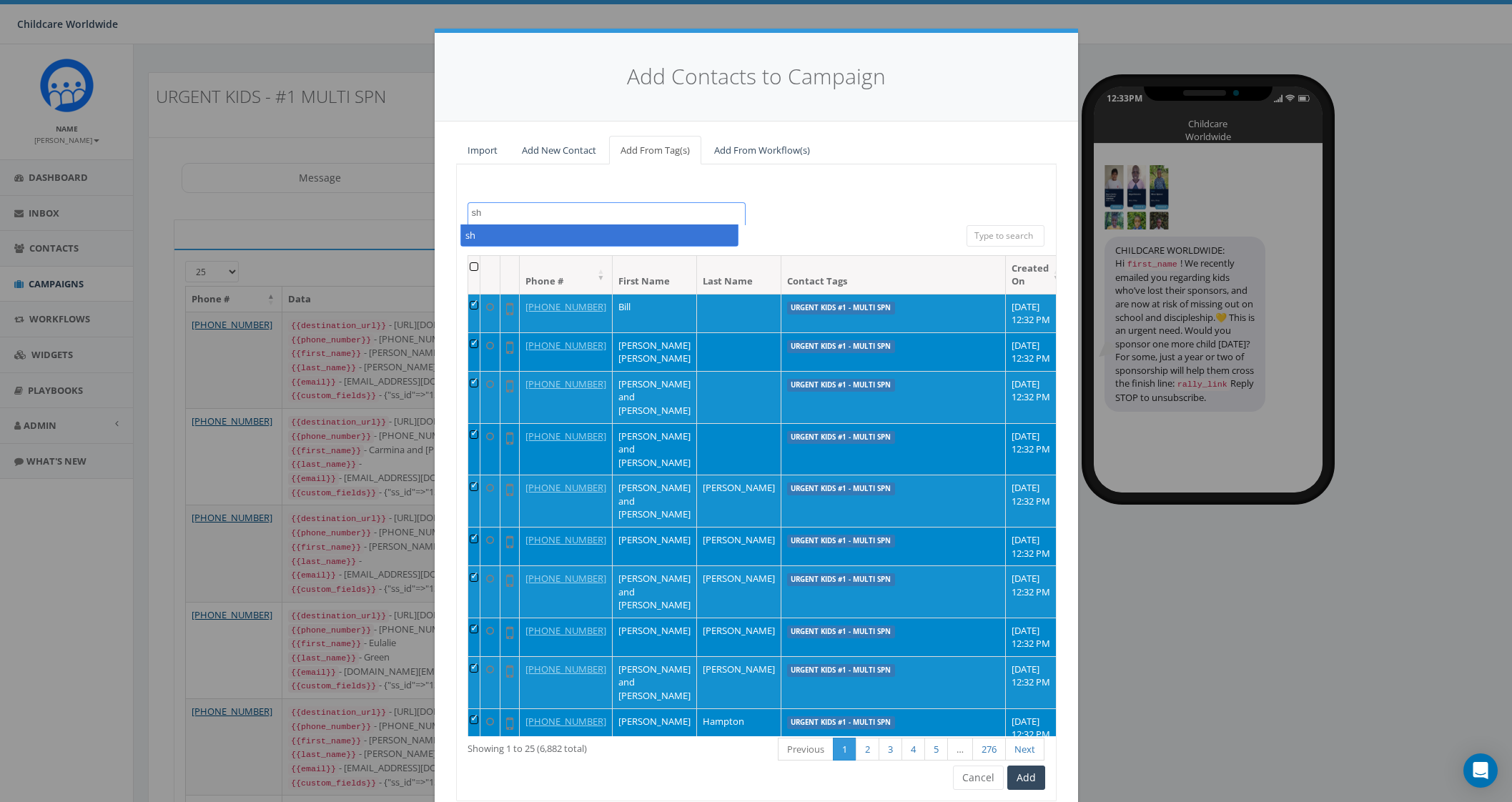
type textarea "s"
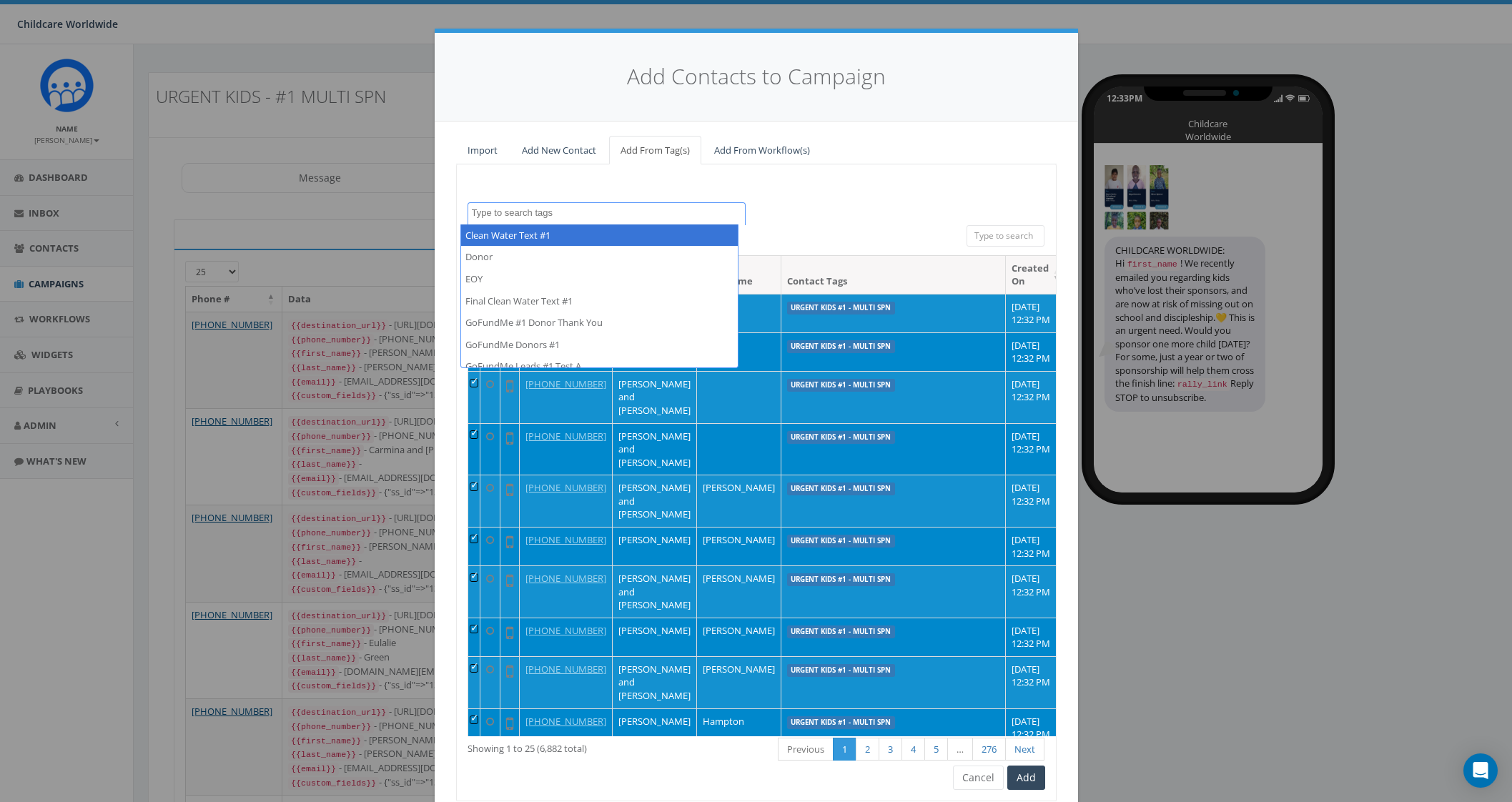
click at [822, 228] on div "All 22 contact(s) on current page All 6882 contact(s) filtered" at bounding box center [756, 241] width 400 height 30
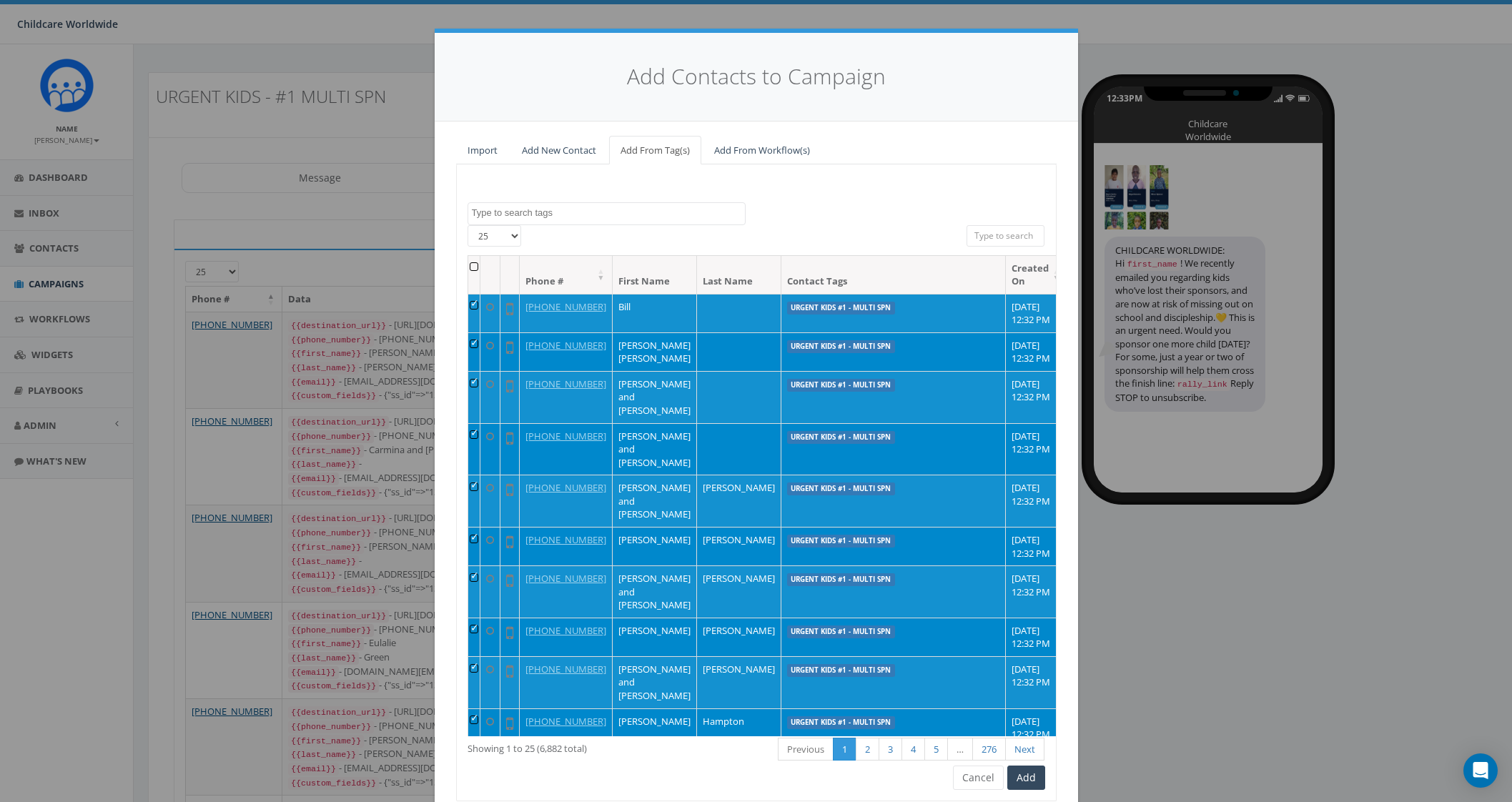
click at [1000, 244] on input "search" at bounding box center [1005, 236] width 79 height 21
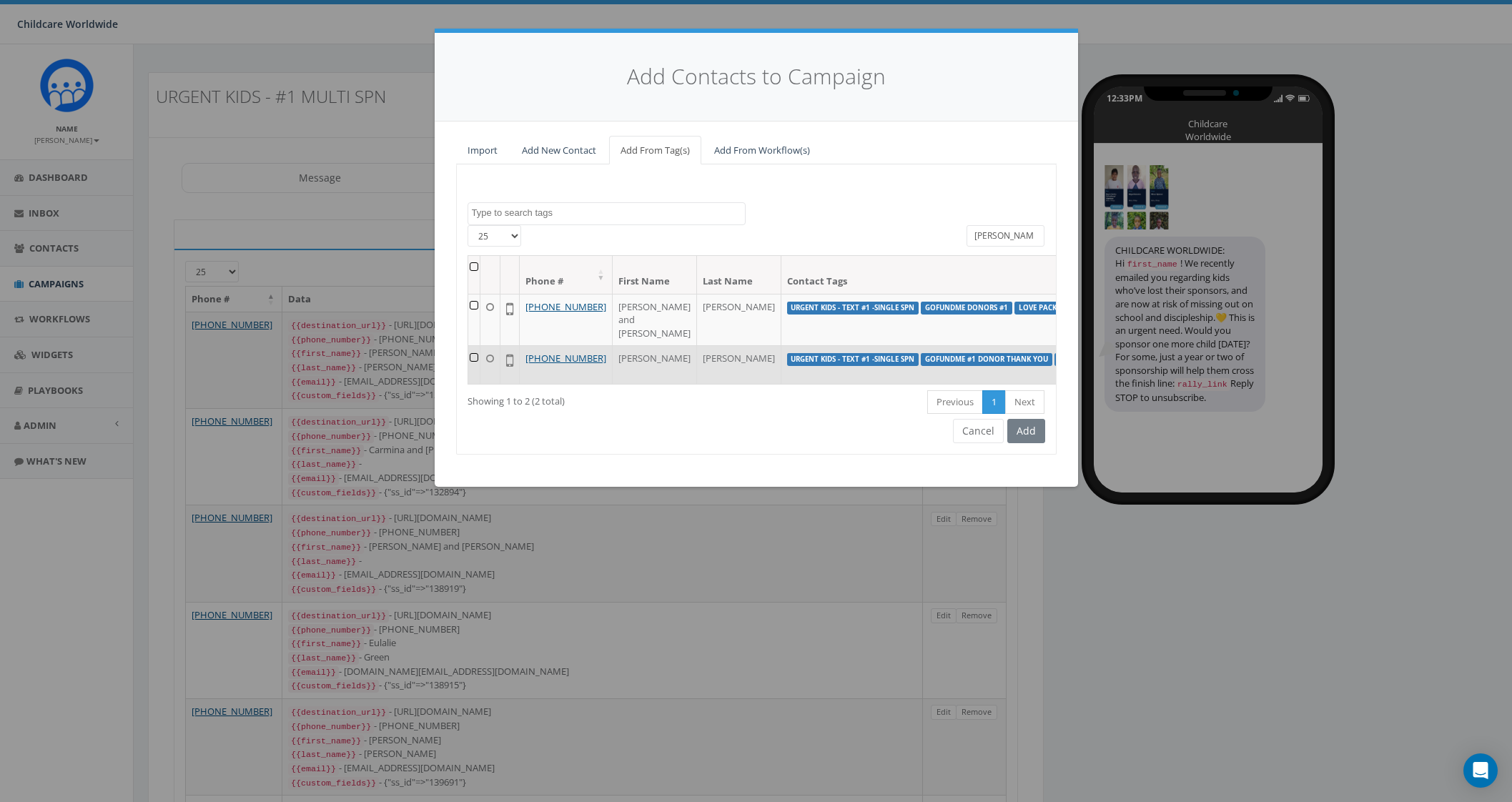
type input "[PERSON_NAME]"
click at [471, 361] on td at bounding box center [474, 364] width 12 height 38
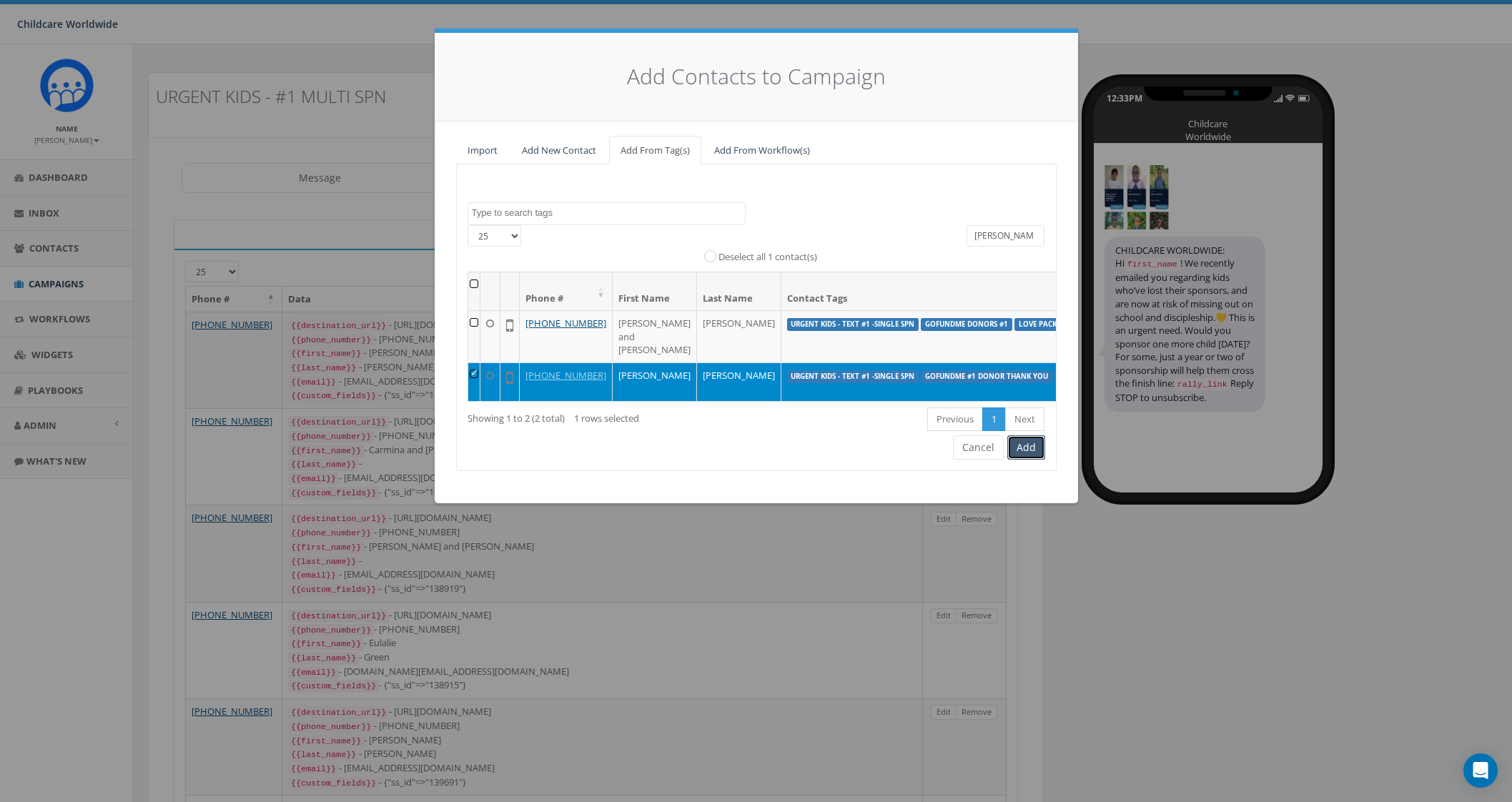
click at [1025, 460] on button "Add" at bounding box center [1025, 447] width 38 height 24
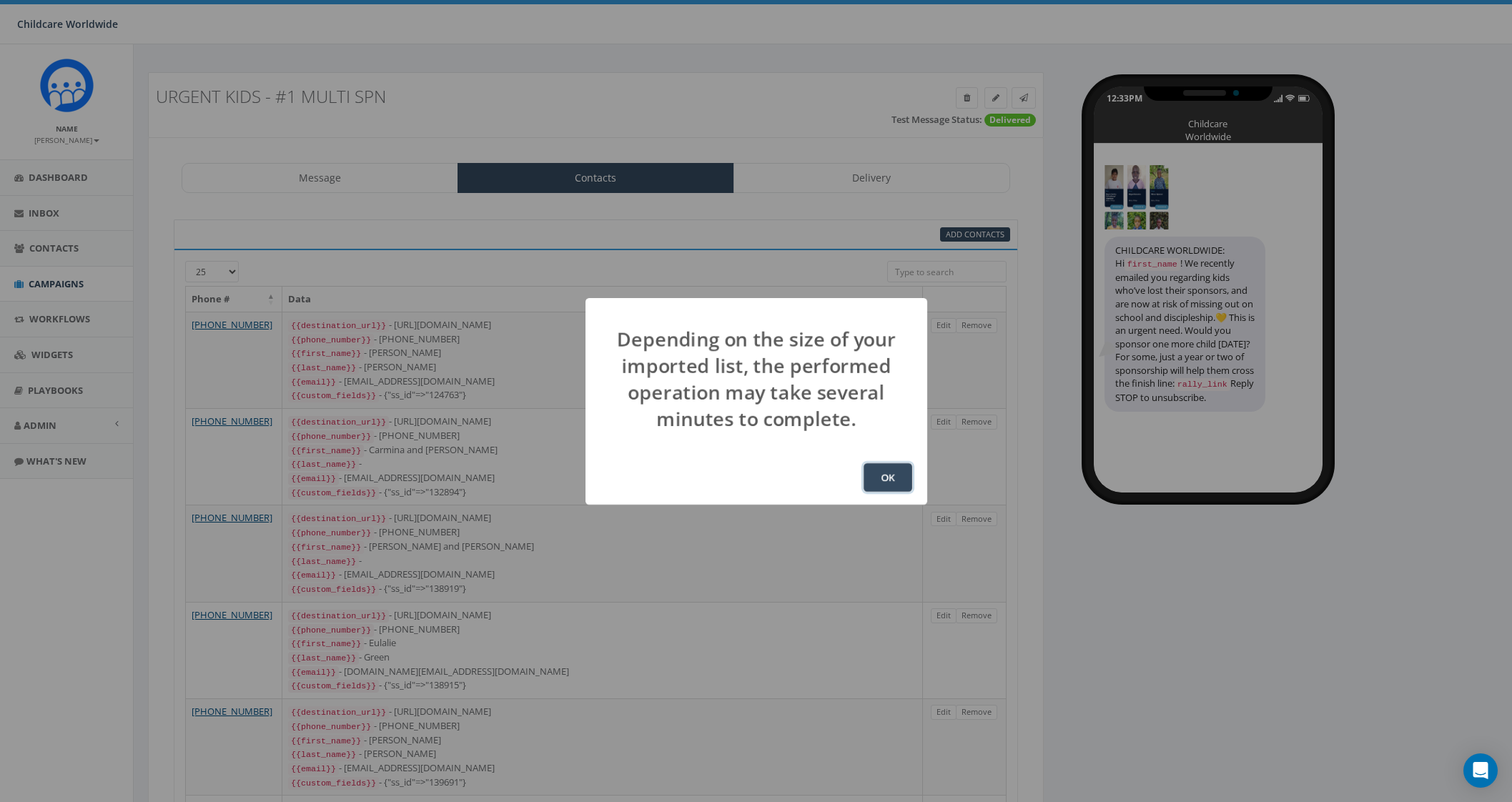
click at [884, 465] on button "OK" at bounding box center [888, 478] width 49 height 28
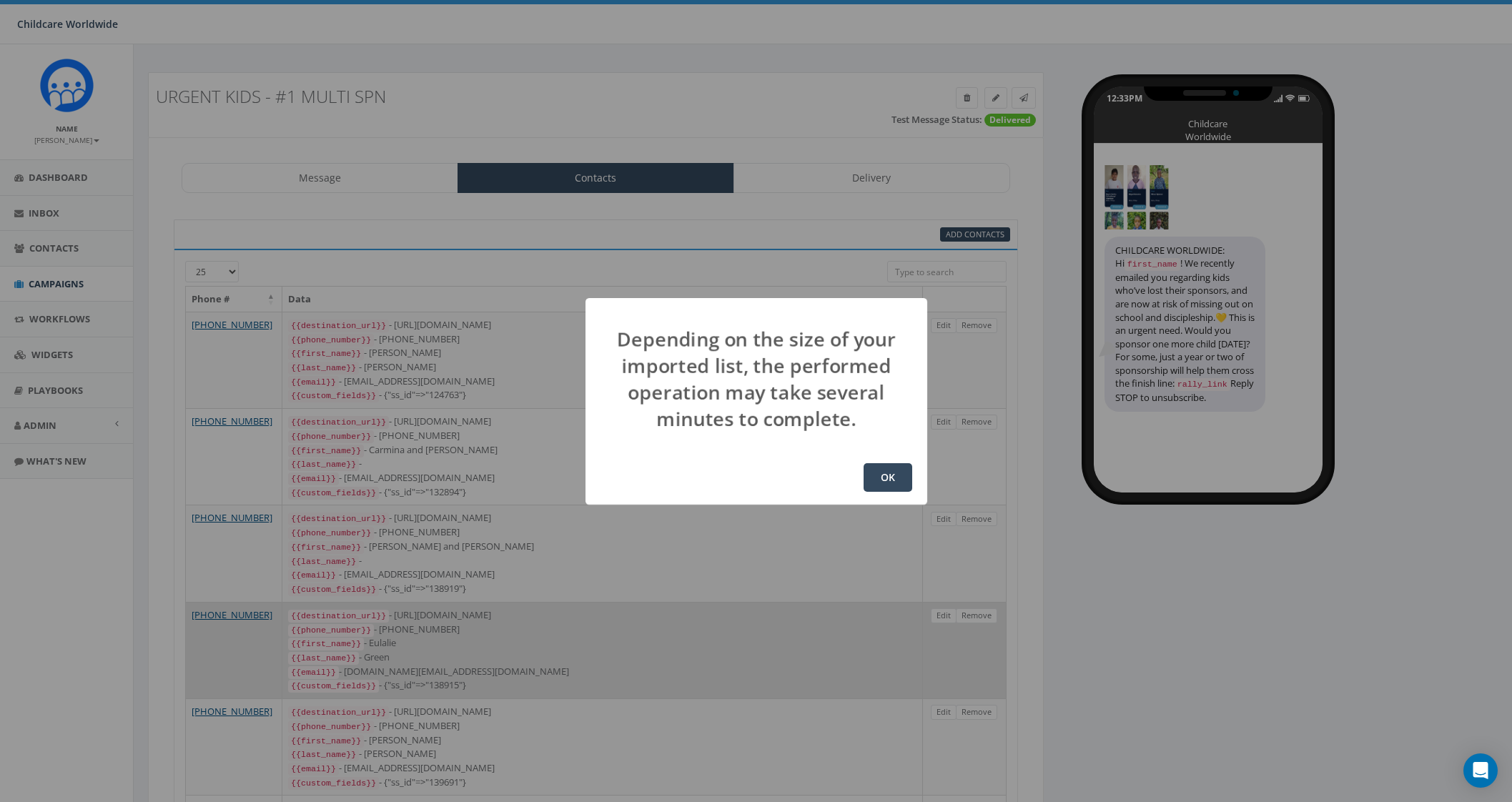
scroll to position [203, 0]
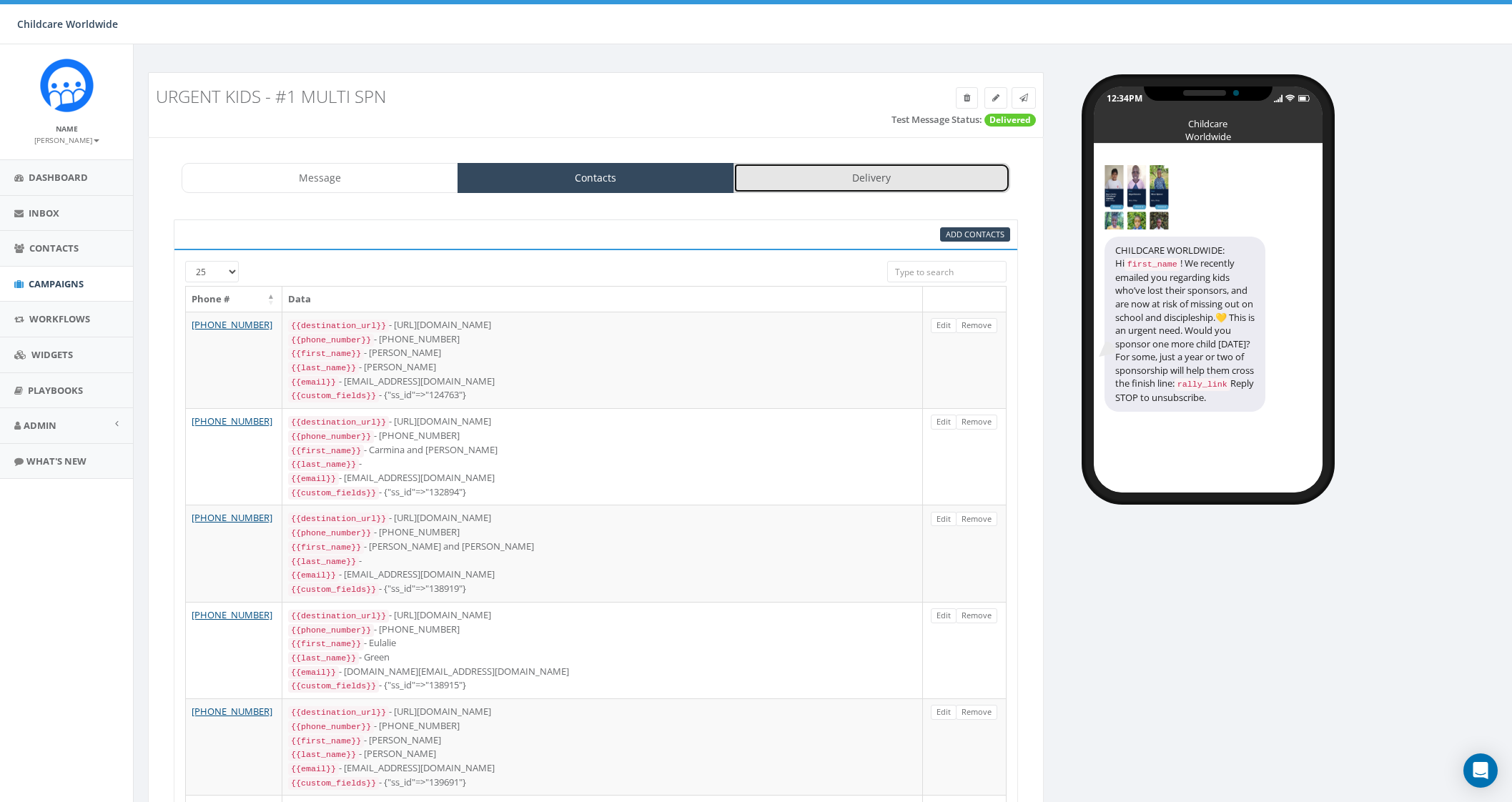
click at [854, 179] on link "Delivery" at bounding box center [872, 179] width 277 height 30
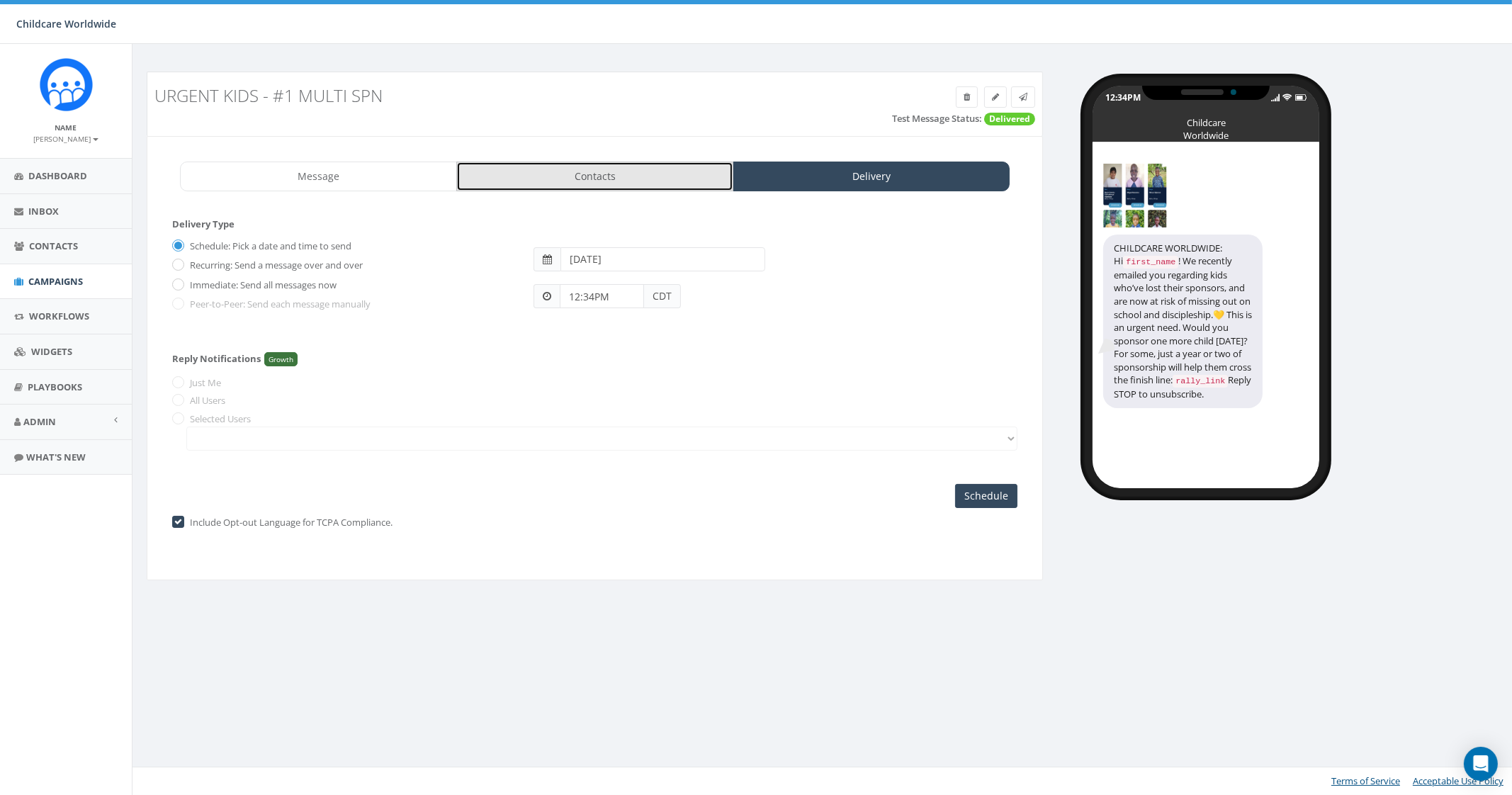
drag, startPoint x: 609, startPoint y: 162, endPoint x: 613, endPoint y: 179, distance: 17.5
click at [609, 164] on link "Contacts" at bounding box center [594, 177] width 277 height 30
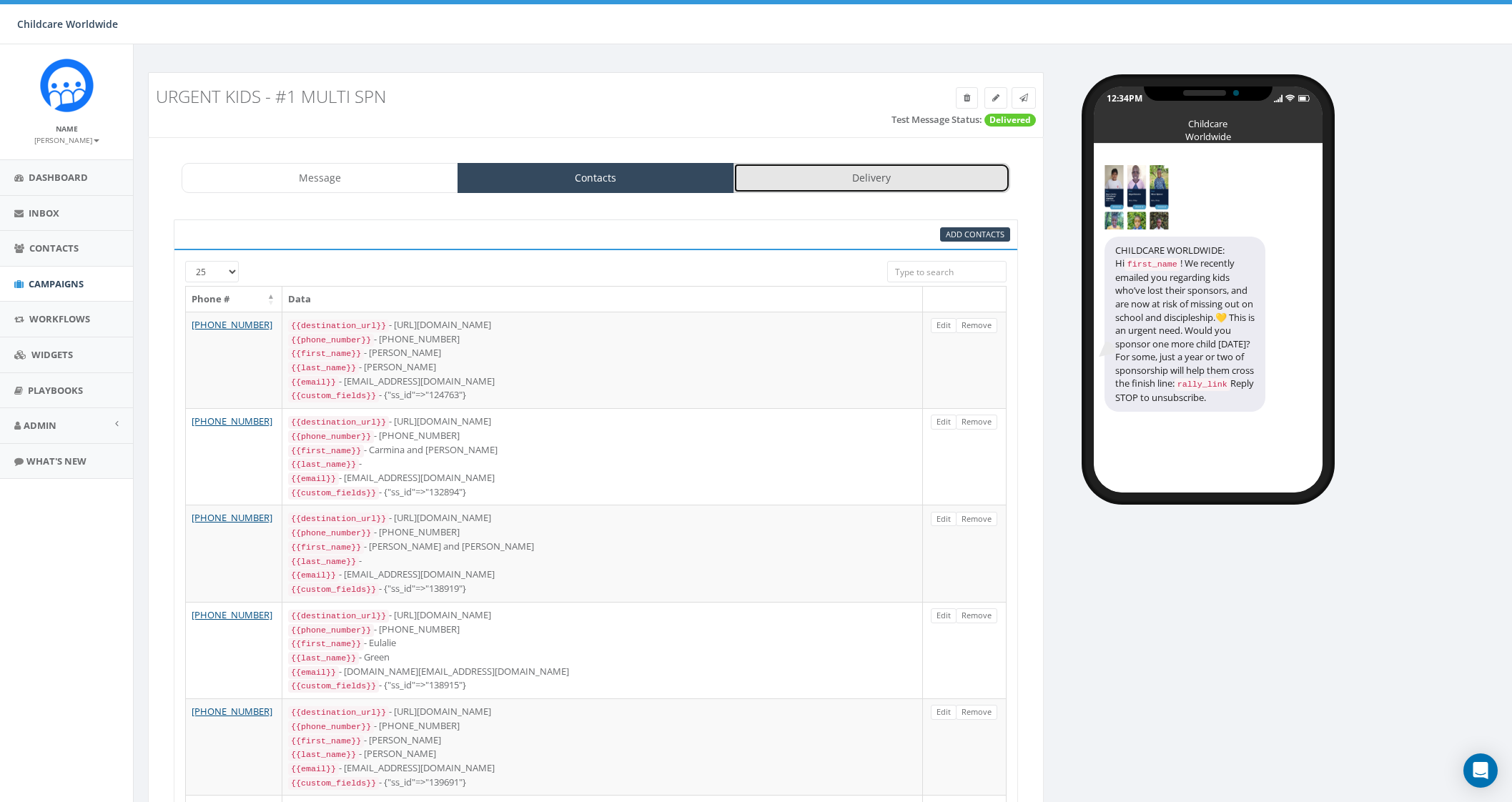
click at [813, 191] on link "Delivery" at bounding box center [872, 179] width 277 height 30
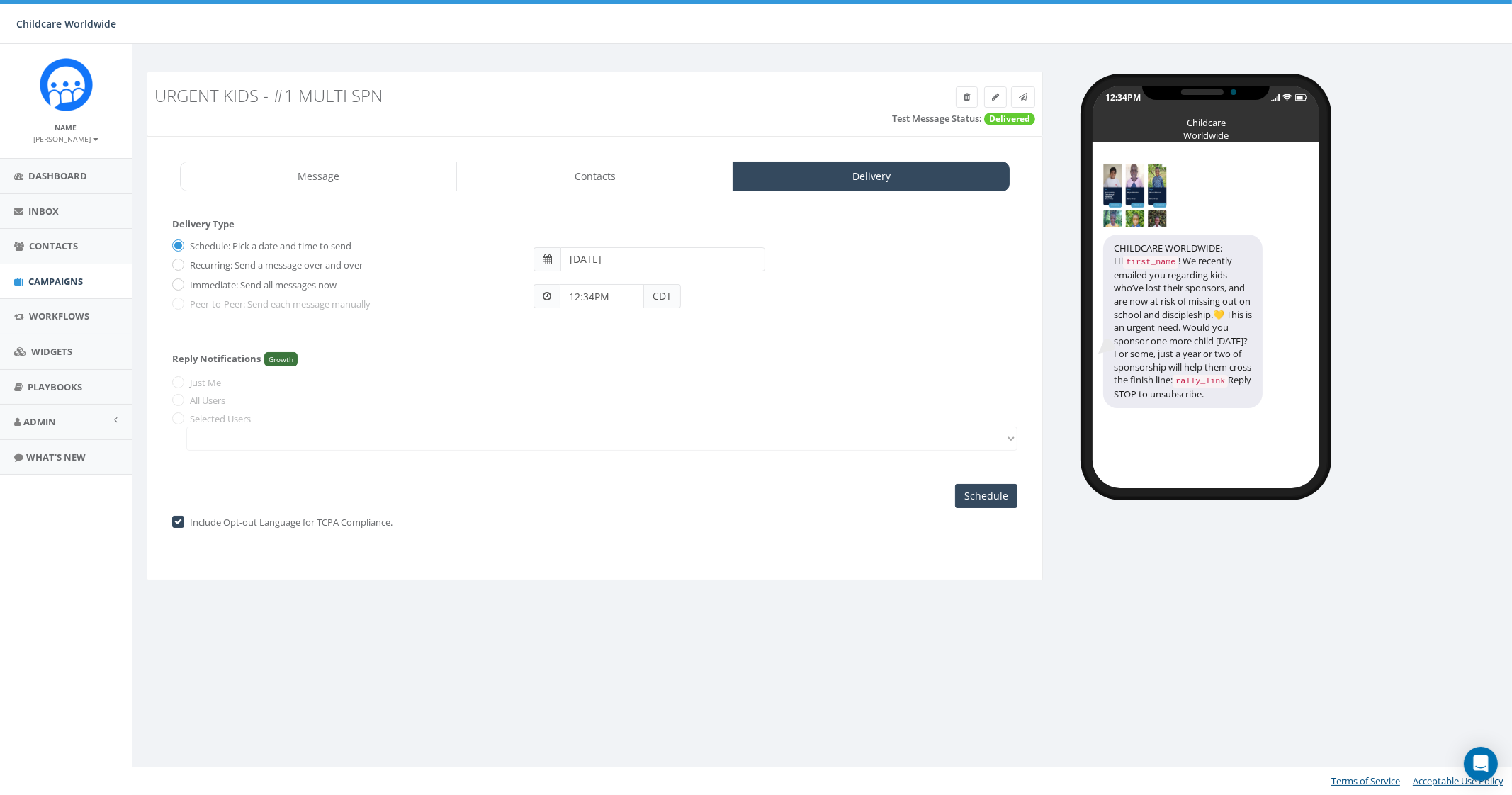
click at [623, 297] on input "12:34PM" at bounding box center [602, 296] width 84 height 24
click at [689, 147] on div "1 2 3 4 5 6 7 8 9 10 11 12 00 05 10 15 20 25 30 35 40 45 50 55" at bounding box center [639, 173] width 142 height 142
click at [642, 121] on div "1 2 3 4 5 6 7 8 9 10 11 12 00 05 10 15 20 25 30 35 40 45 50 55" at bounding box center [639, 173] width 142 height 142
click at [668, 298] on span "CDT" at bounding box center [663, 296] width 37 height 24
click at [664, 284] on span "CDT" at bounding box center [663, 296] width 37 height 24
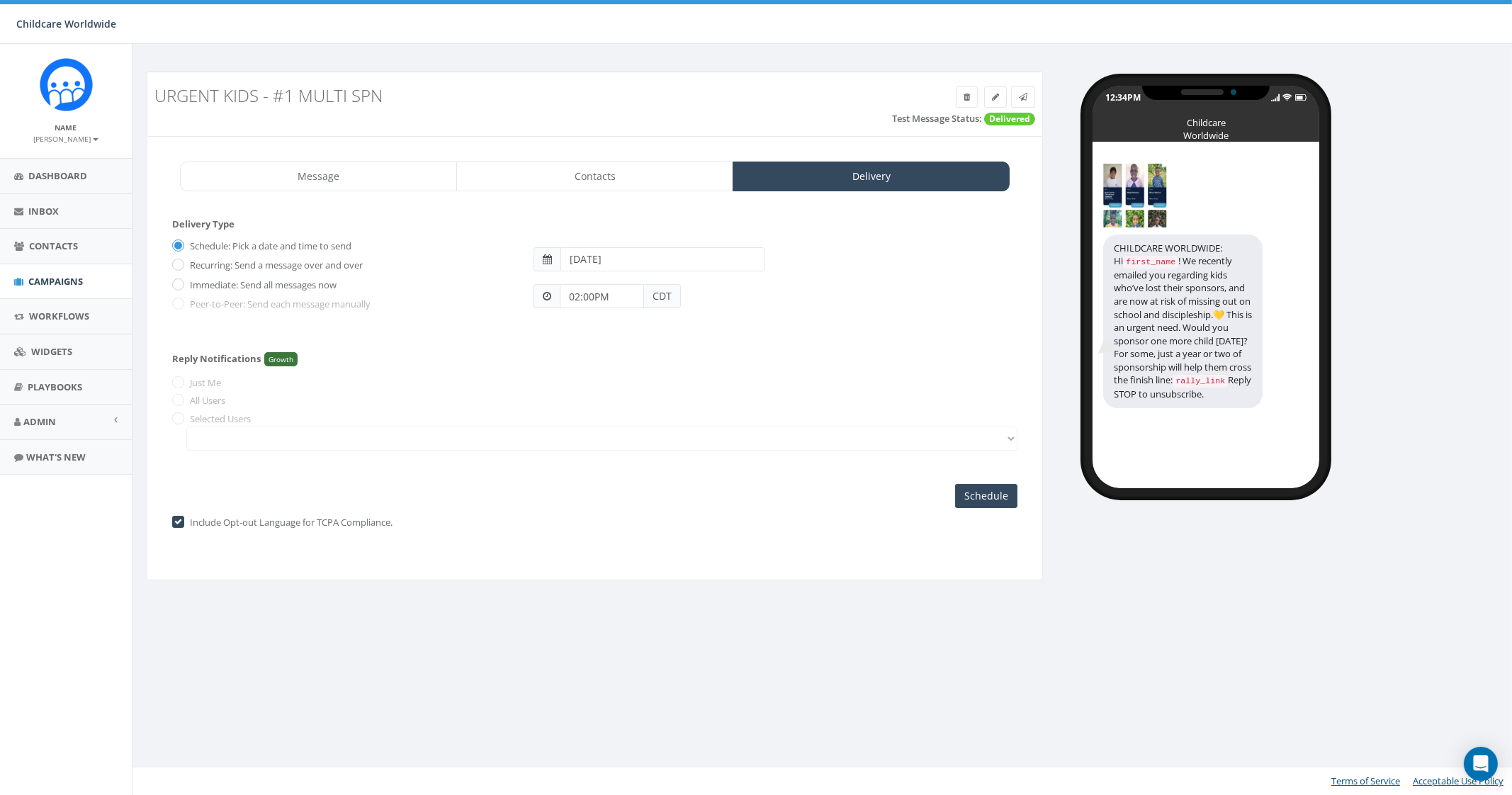
click at [656, 296] on span "CDT" at bounding box center [663, 296] width 37 height 24
click at [606, 291] on input "02:00PM" at bounding box center [602, 296] width 84 height 24
click at [673, 126] on div "1 2 3 4 5 6 7 8 9 10 11 12 00 05 10 15 20 25 30 35 40 45 50 55" at bounding box center [639, 173] width 142 height 142
click at [642, 118] on div "1 2 3 4 5 6 7 8 9 10 11 12 00 05 10 15 20 25 30 35 40 45 50 55" at bounding box center [639, 173] width 142 height 142
type input "01:00PM"
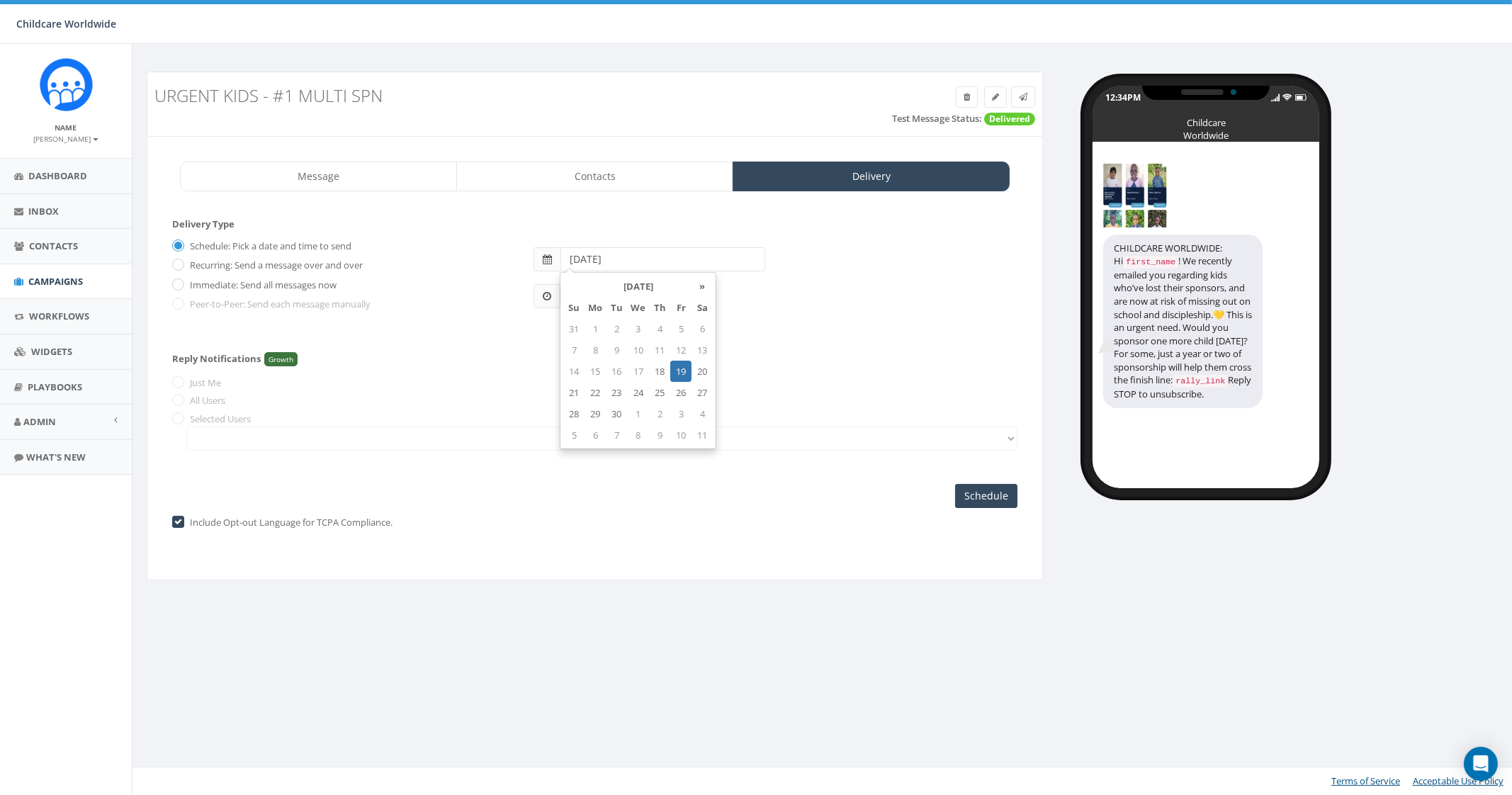
click at [637, 254] on input "2025-09-19" at bounding box center [663, 259] width 205 height 24
click at [663, 377] on td "18" at bounding box center [659, 372] width 21 height 21
type input "2025-09-18"
click at [527, 357] on div "Reply Notifications Growth Just Me All Users Selected Users" at bounding box center [595, 398] width 845 height 119
click at [977, 501] on input "Schedule" at bounding box center [986, 496] width 62 height 24
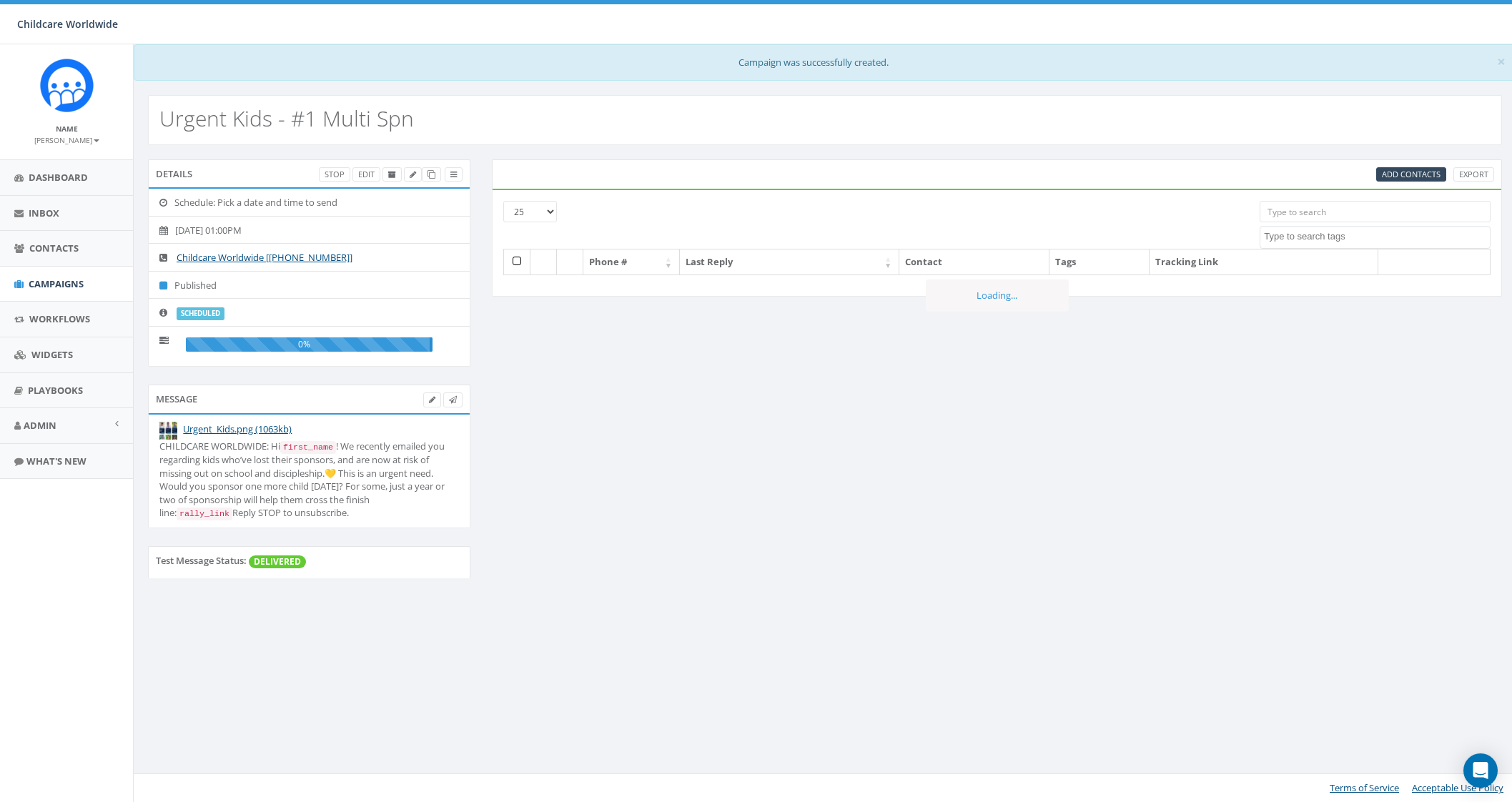
select select
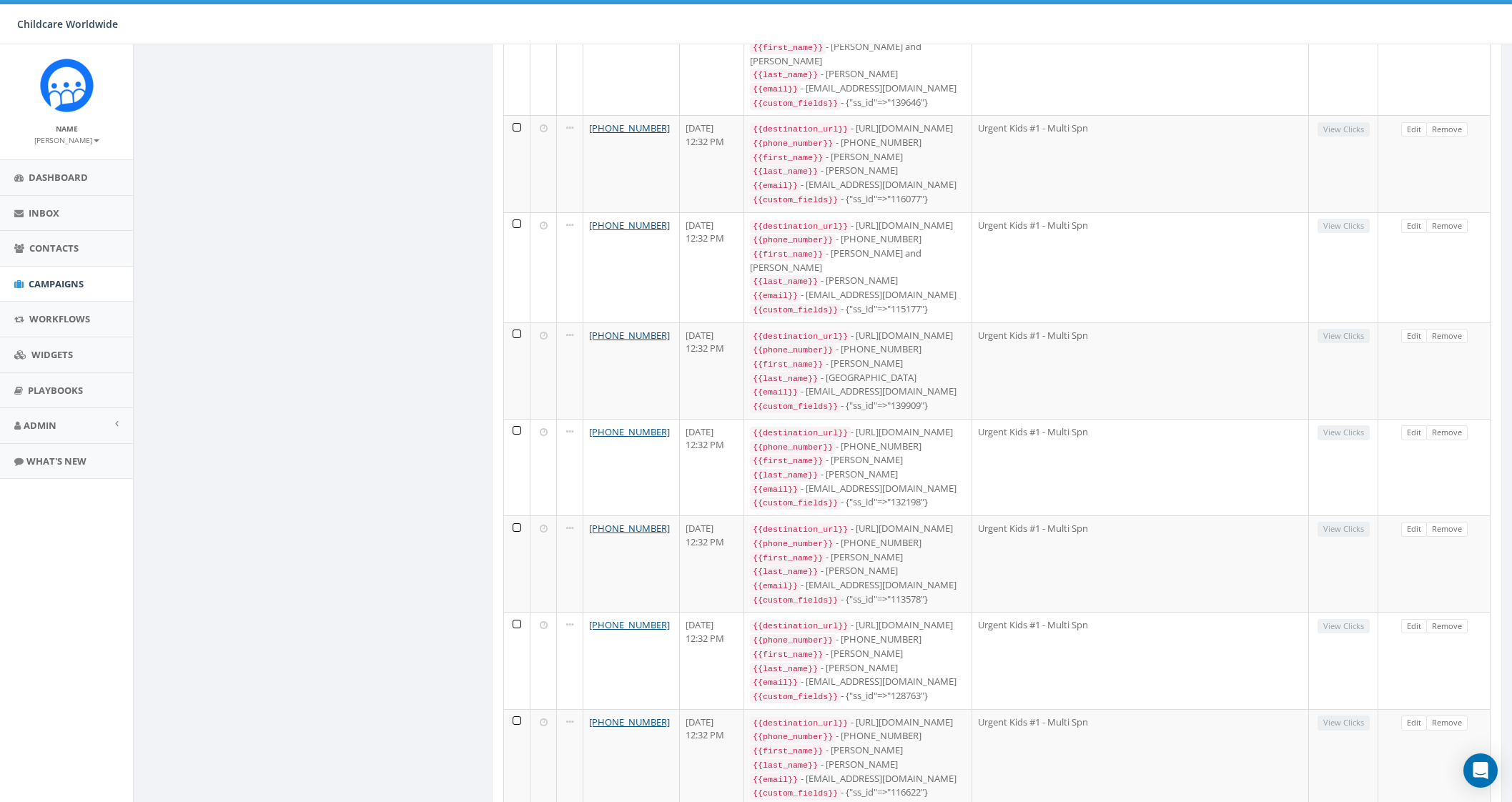
scroll to position [1073, 0]
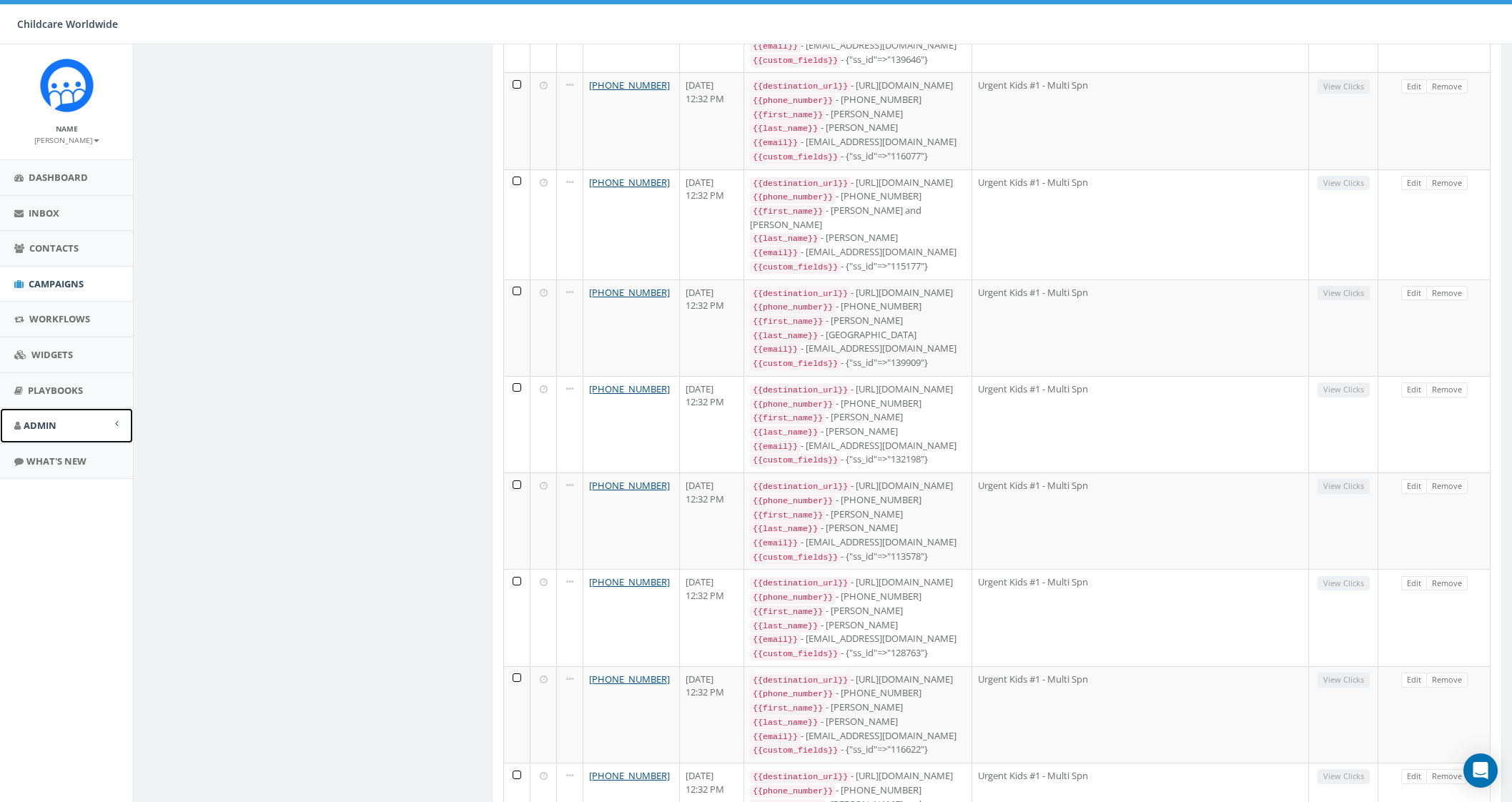
click at [57, 421] on link "Admin" at bounding box center [67, 425] width 133 height 35
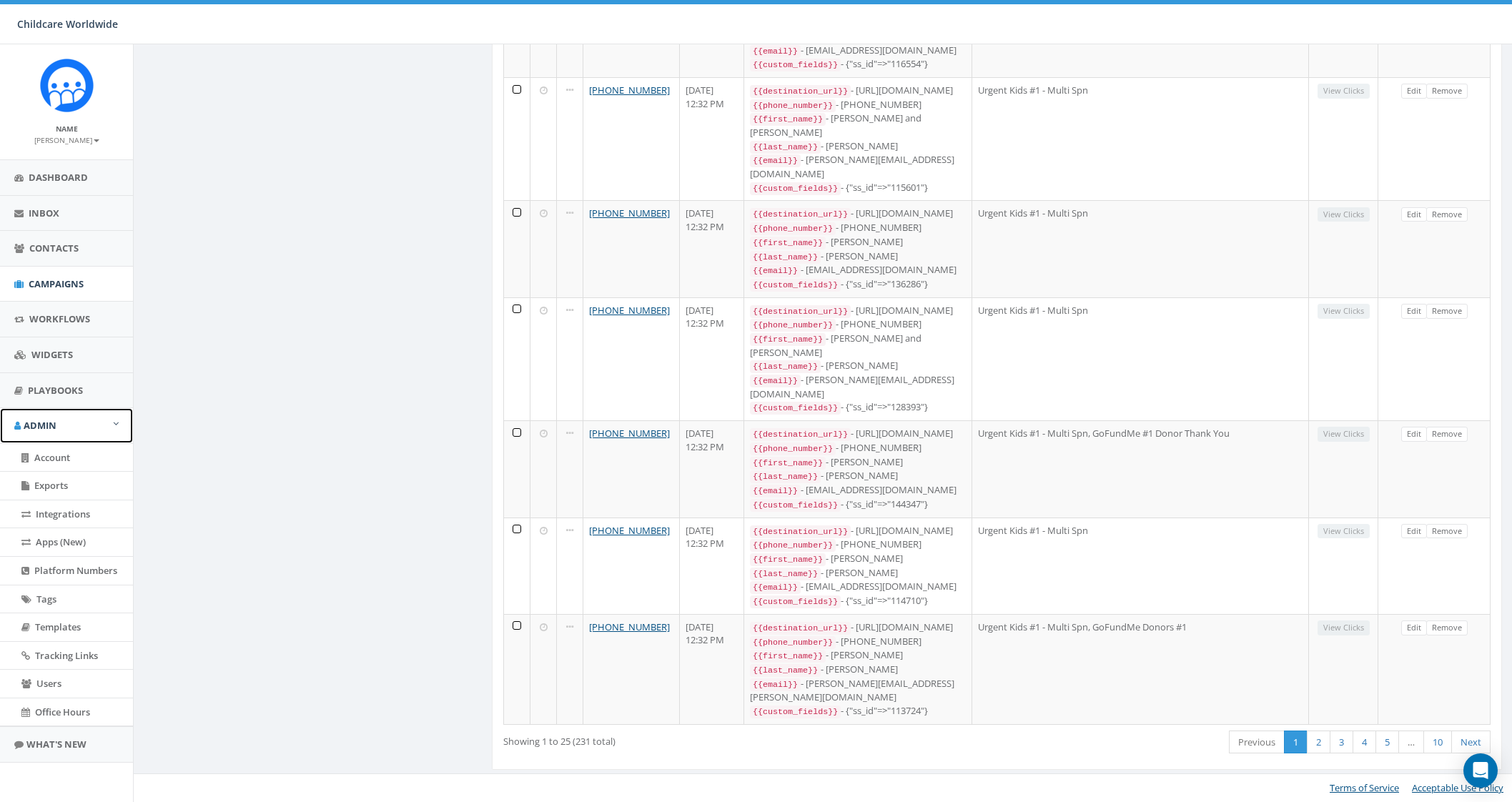
scroll to position [2298, 0]
click at [60, 464] on link "Account" at bounding box center [67, 457] width 133 height 28
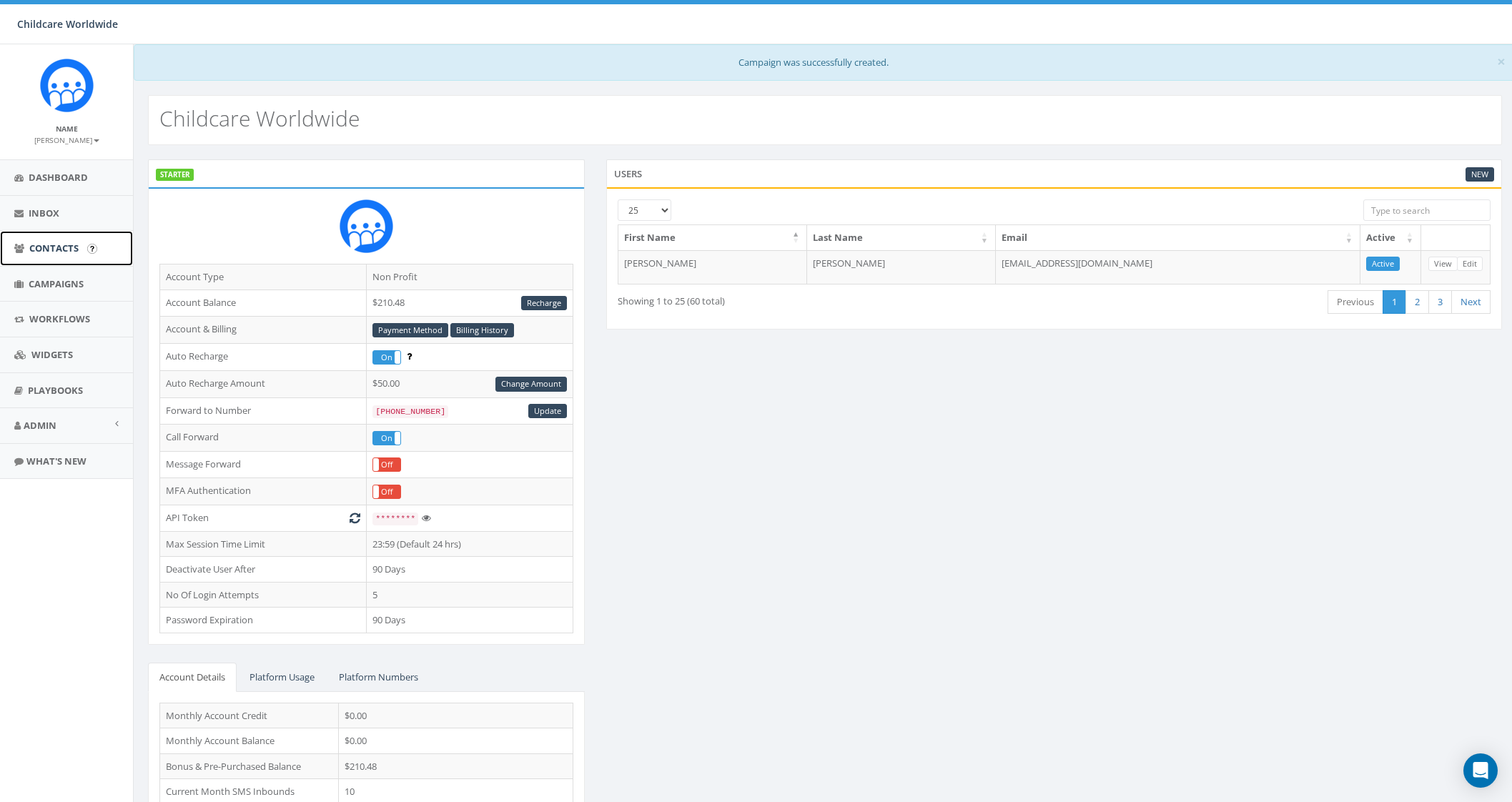
click at [62, 244] on span "Contacts" at bounding box center [54, 248] width 50 height 12
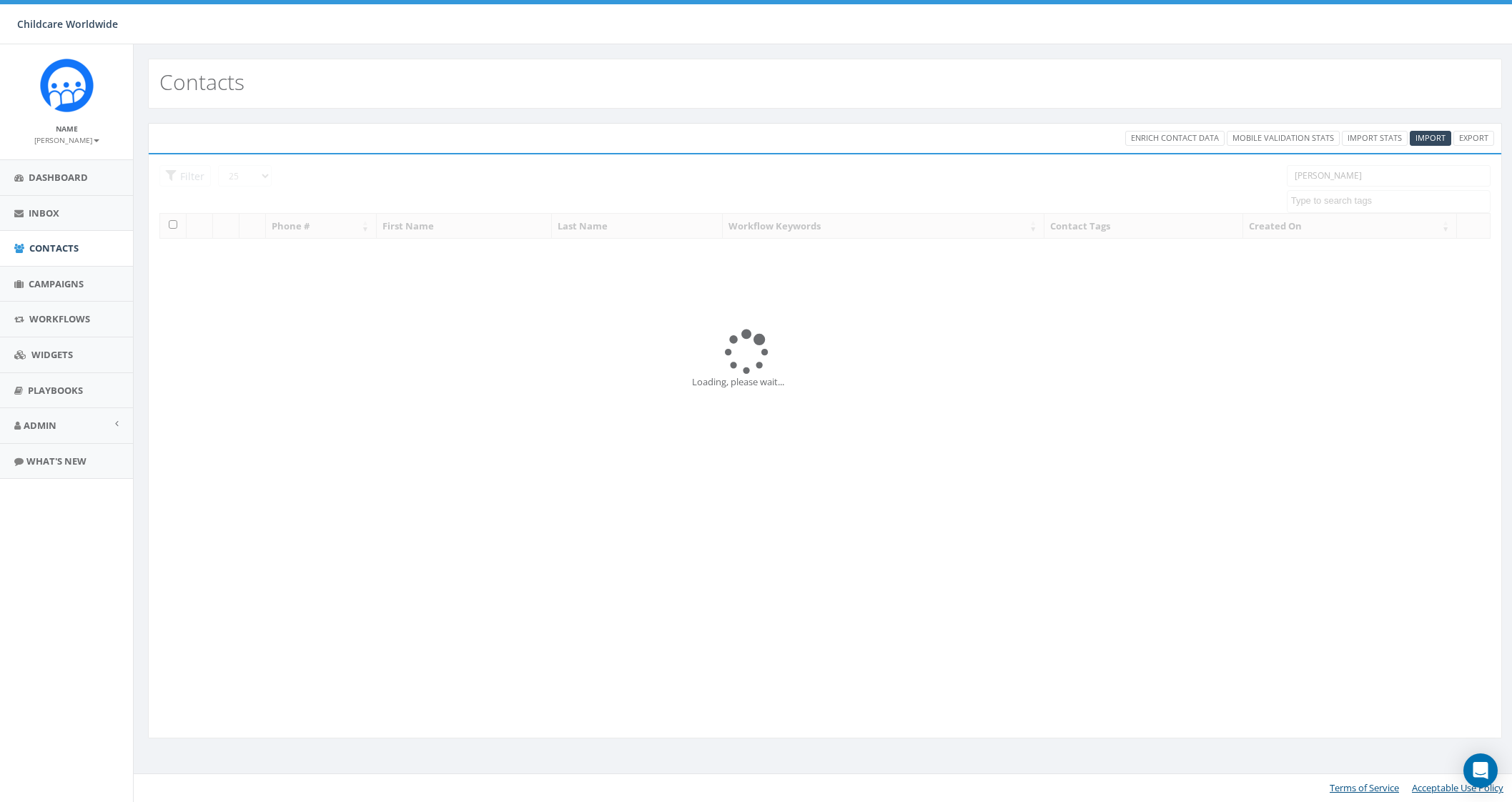
select select
